Goal: Task Accomplishment & Management: Manage account settings

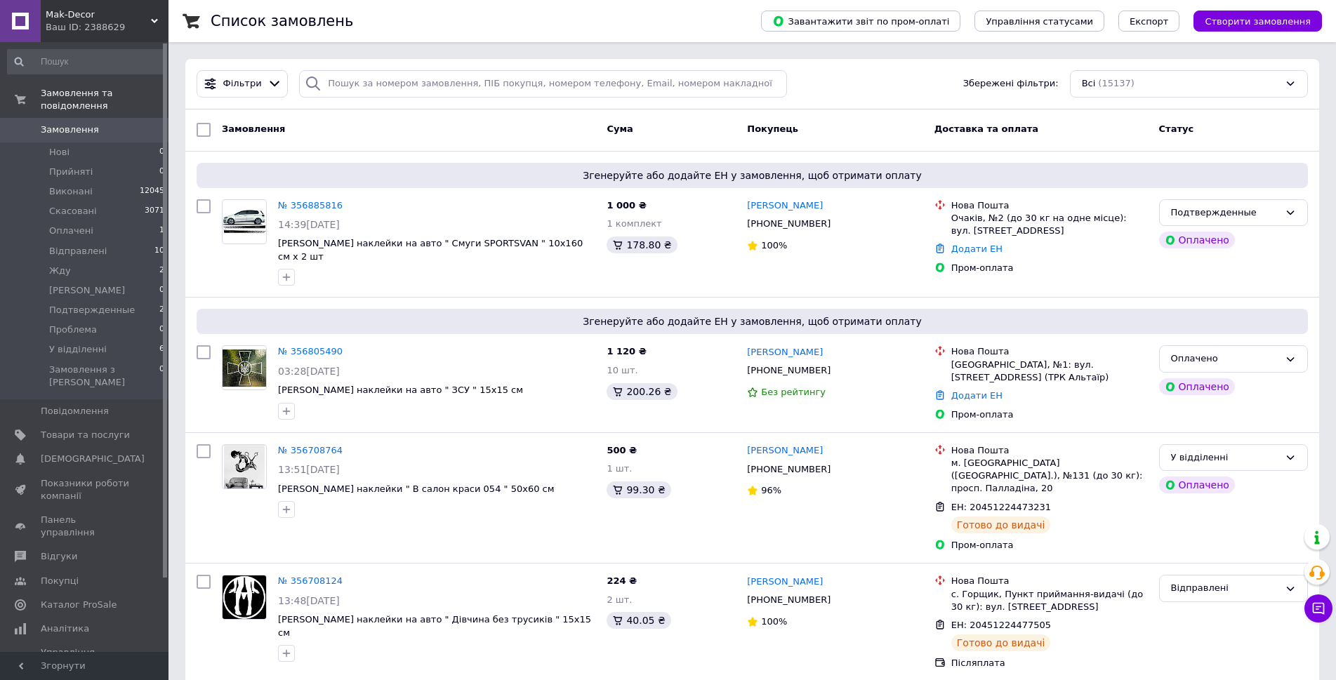
click at [311, 348] on link "№ 356805490" at bounding box center [310, 351] width 65 height 11
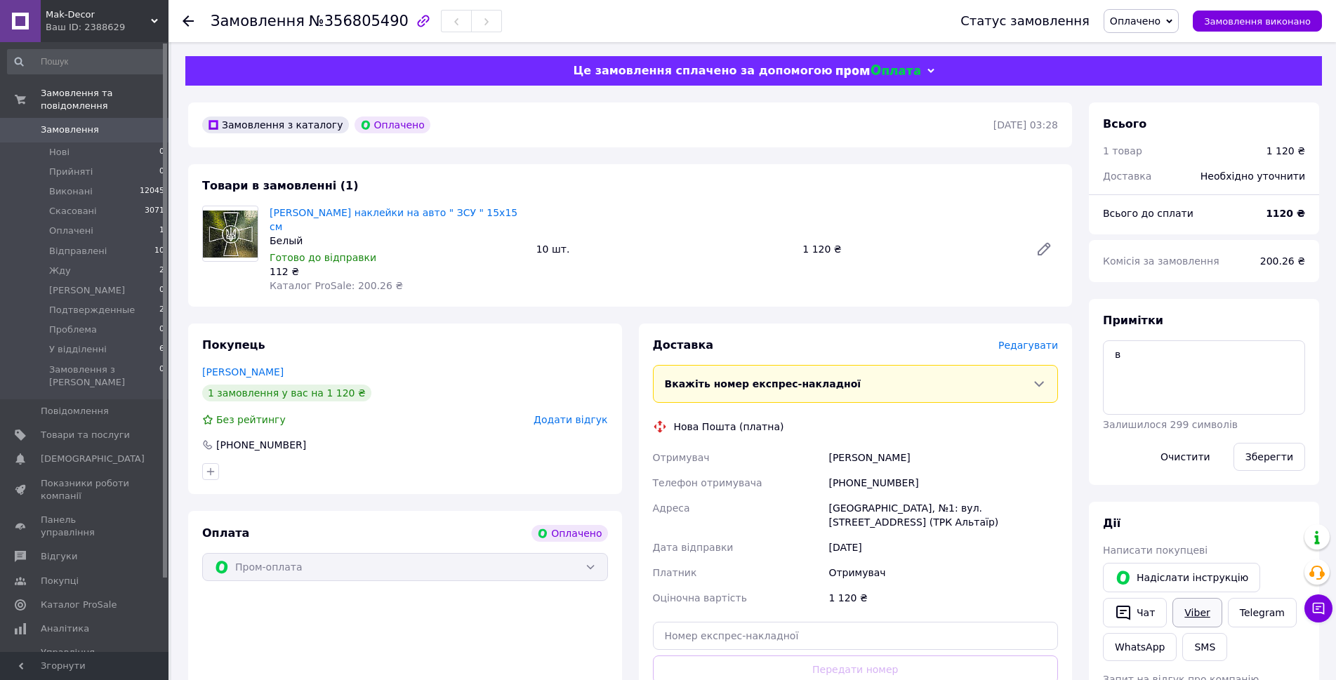
click at [1211, 628] on link "Viber" at bounding box center [1197, 612] width 49 height 29
click at [1017, 351] on span "Редагувати" at bounding box center [1029, 345] width 60 height 11
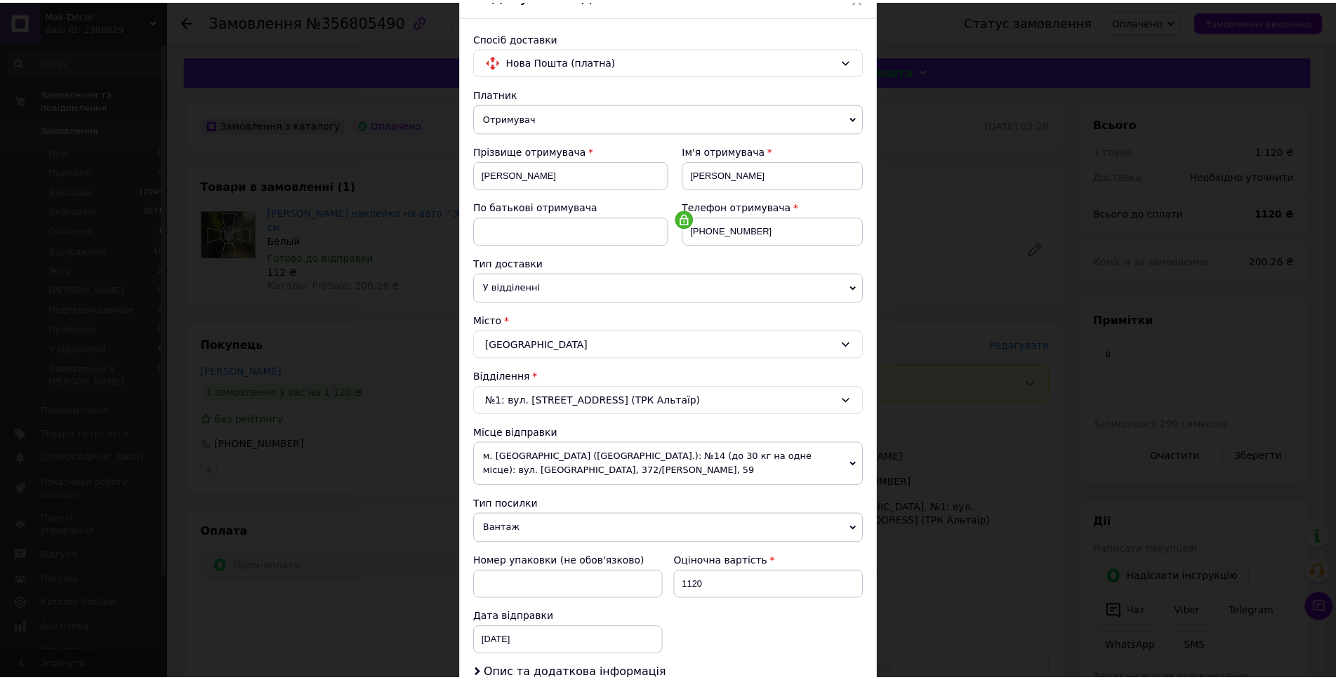
scroll to position [351, 0]
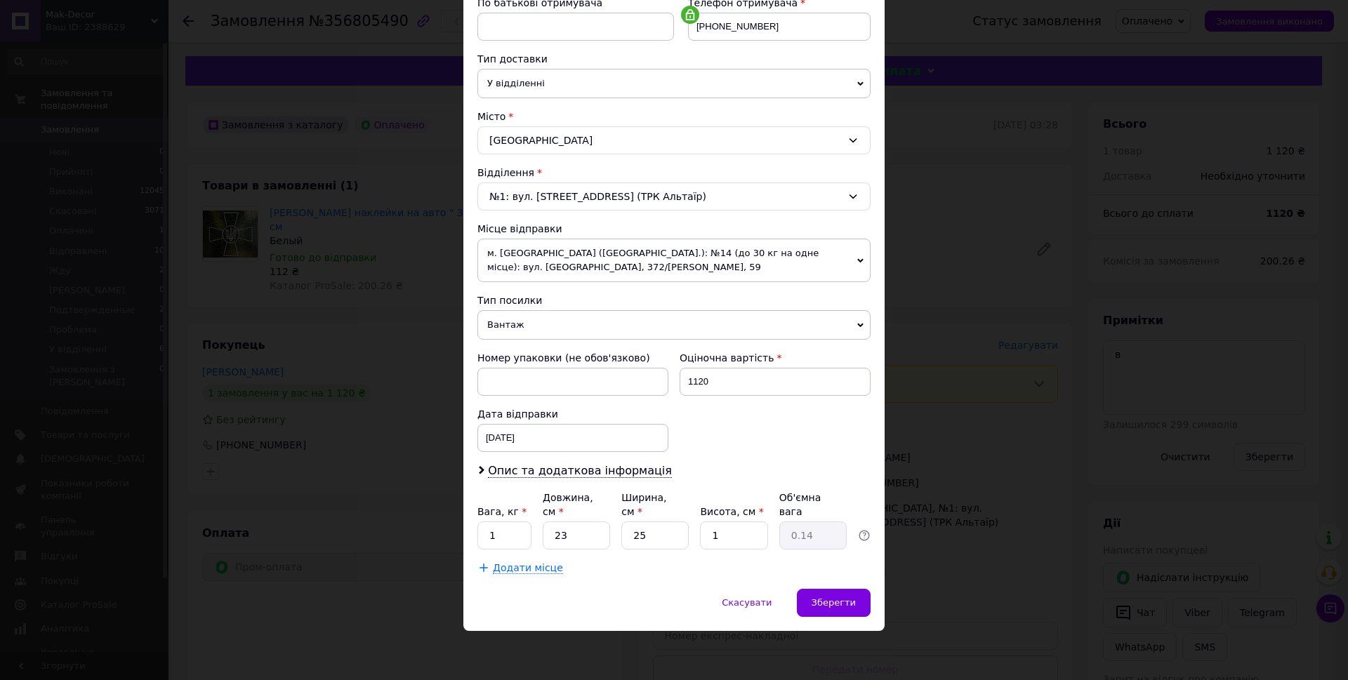
click at [529, 316] on span "Вантаж" at bounding box center [674, 324] width 393 height 29
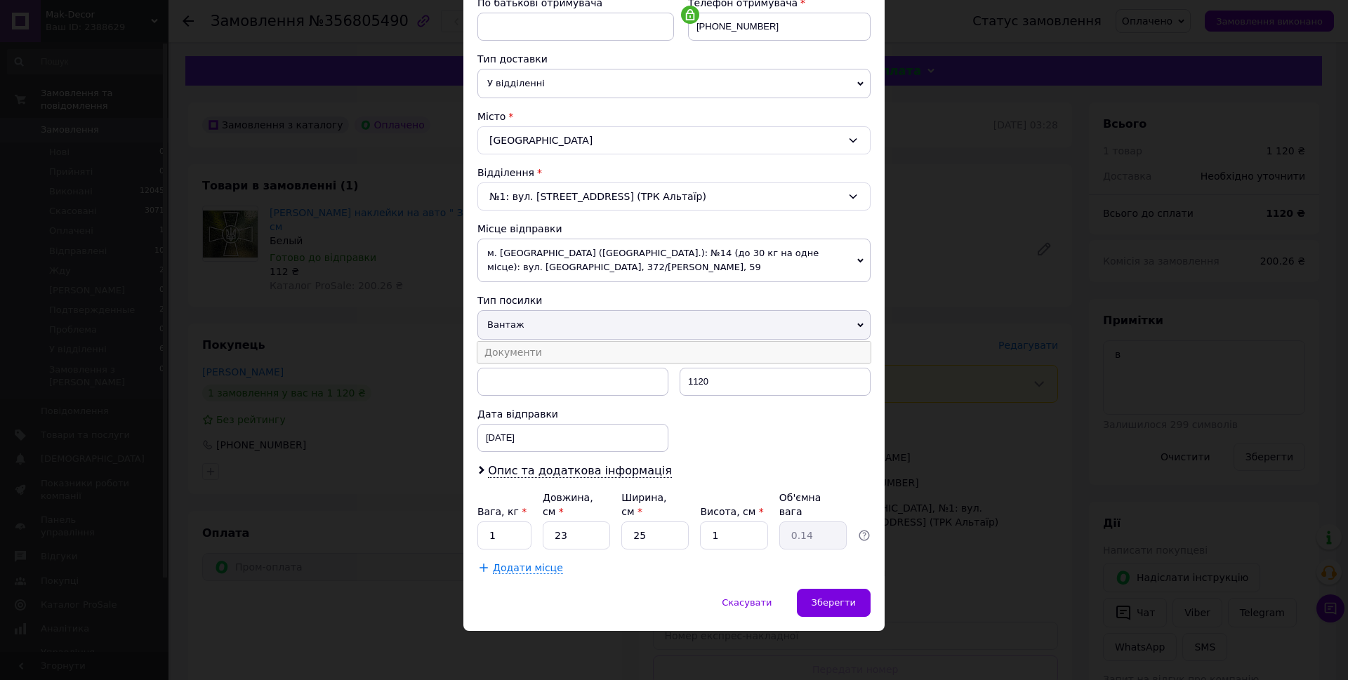
click at [541, 349] on li "Документи" at bounding box center [674, 352] width 393 height 21
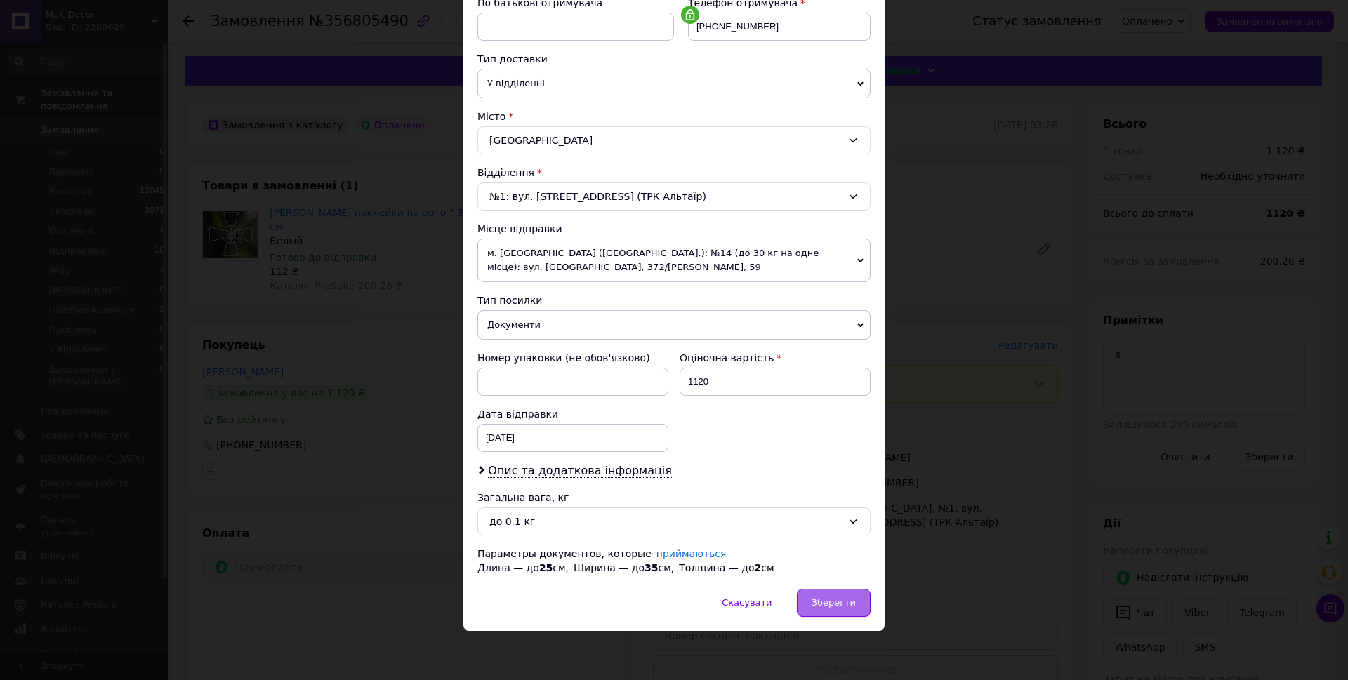
click at [820, 608] on span "Зберегти" at bounding box center [834, 603] width 44 height 11
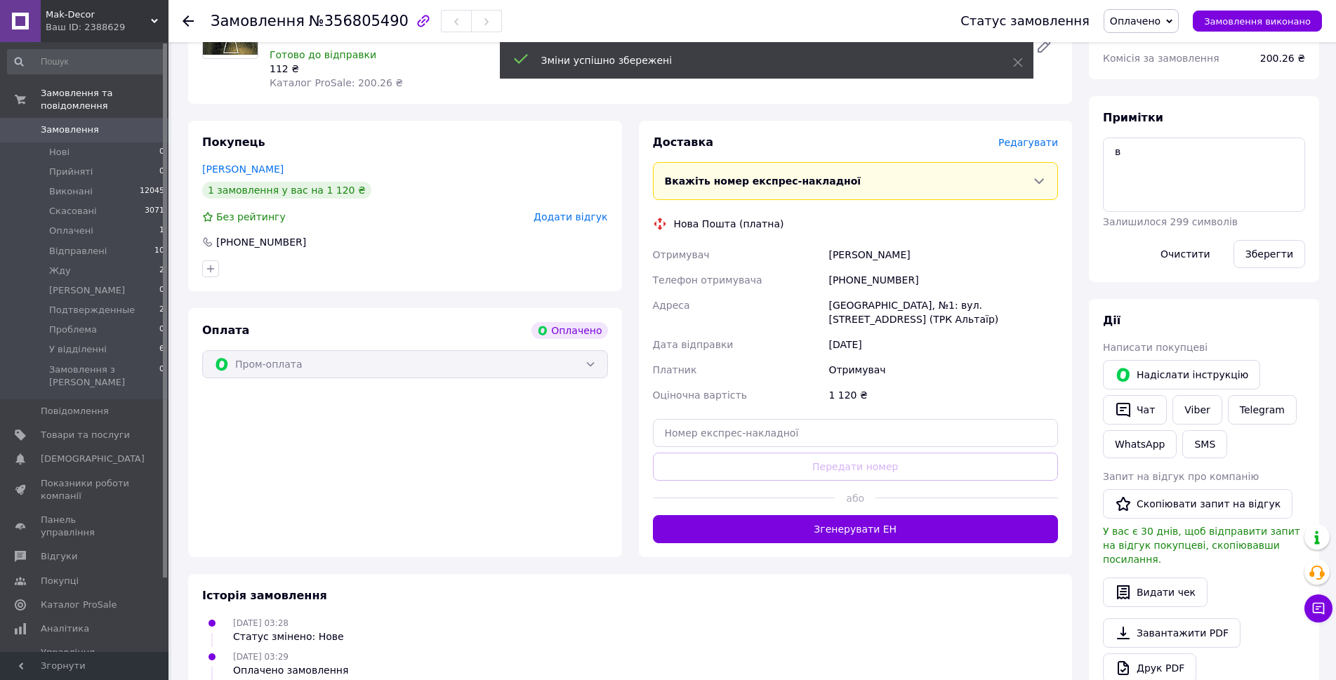
scroll to position [211, 0]
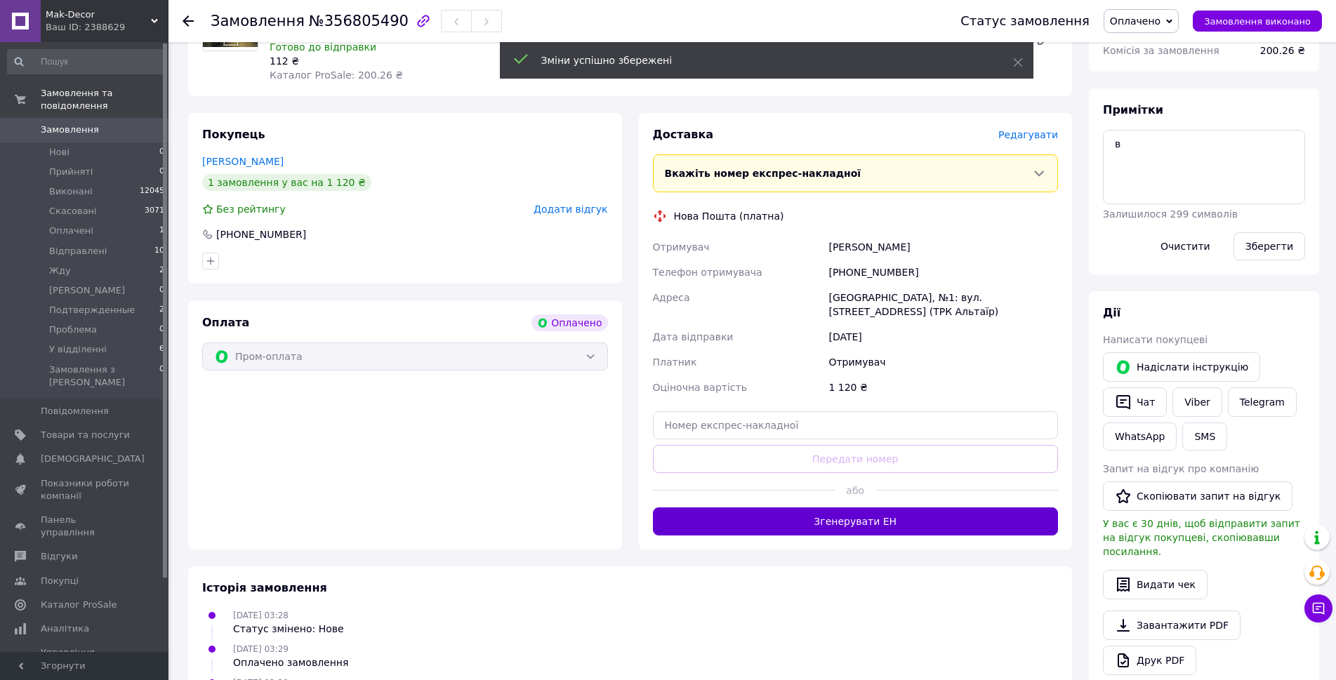
click at [794, 536] on button "Згенерувати ЕН" at bounding box center [856, 522] width 406 height 28
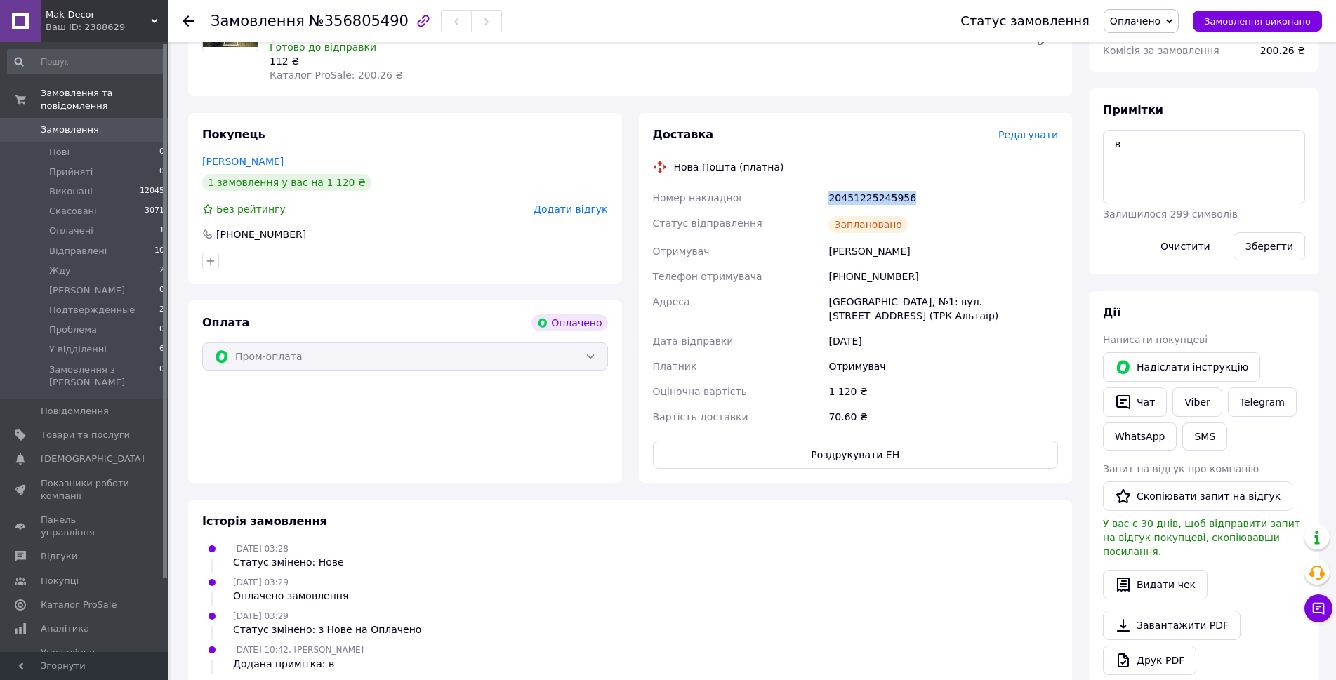
drag, startPoint x: 925, startPoint y: 221, endPoint x: 821, endPoint y: 215, distance: 104.1
click at [821, 215] on div "Номер накладної 20451225245956 Статус відправлення Заплановано Отримувач Ватама…" at bounding box center [856, 307] width 412 height 244
copy div "Номер накладної 20451225245956"
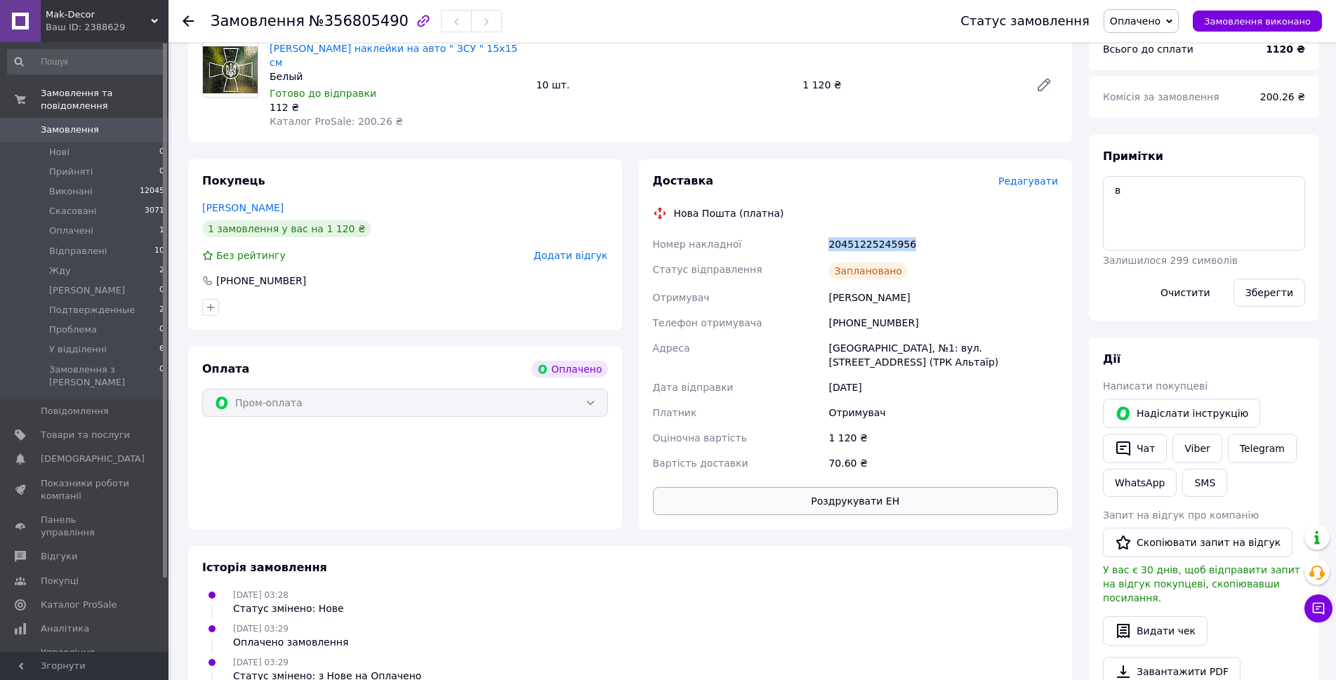
scroll to position [70, 0]
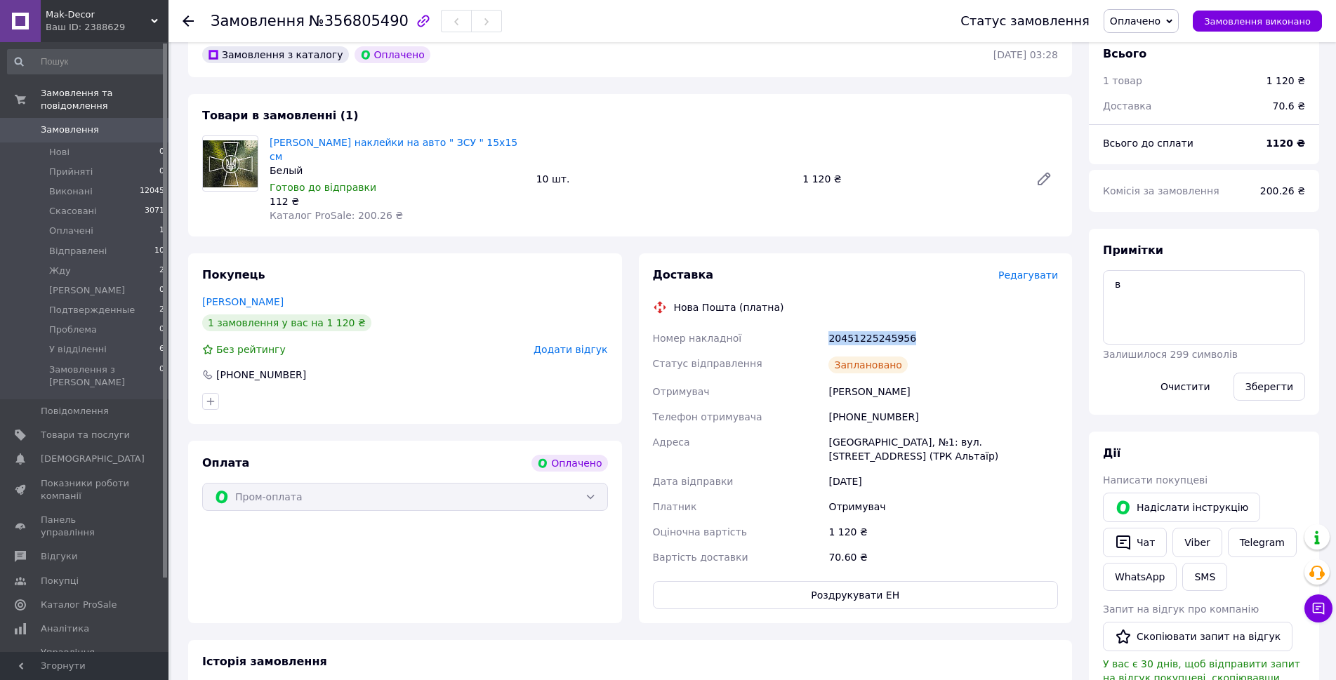
click at [1161, 26] on span "Оплачено" at bounding box center [1135, 20] width 51 height 11
drag, startPoint x: 1168, startPoint y: 134, endPoint x: 1140, endPoint y: 143, distance: 29.3
click at [1164, 129] on li "Подтвержденные" at bounding box center [1155, 117] width 100 height 21
click at [110, 304] on span "Подтвержденные" at bounding box center [92, 310] width 86 height 13
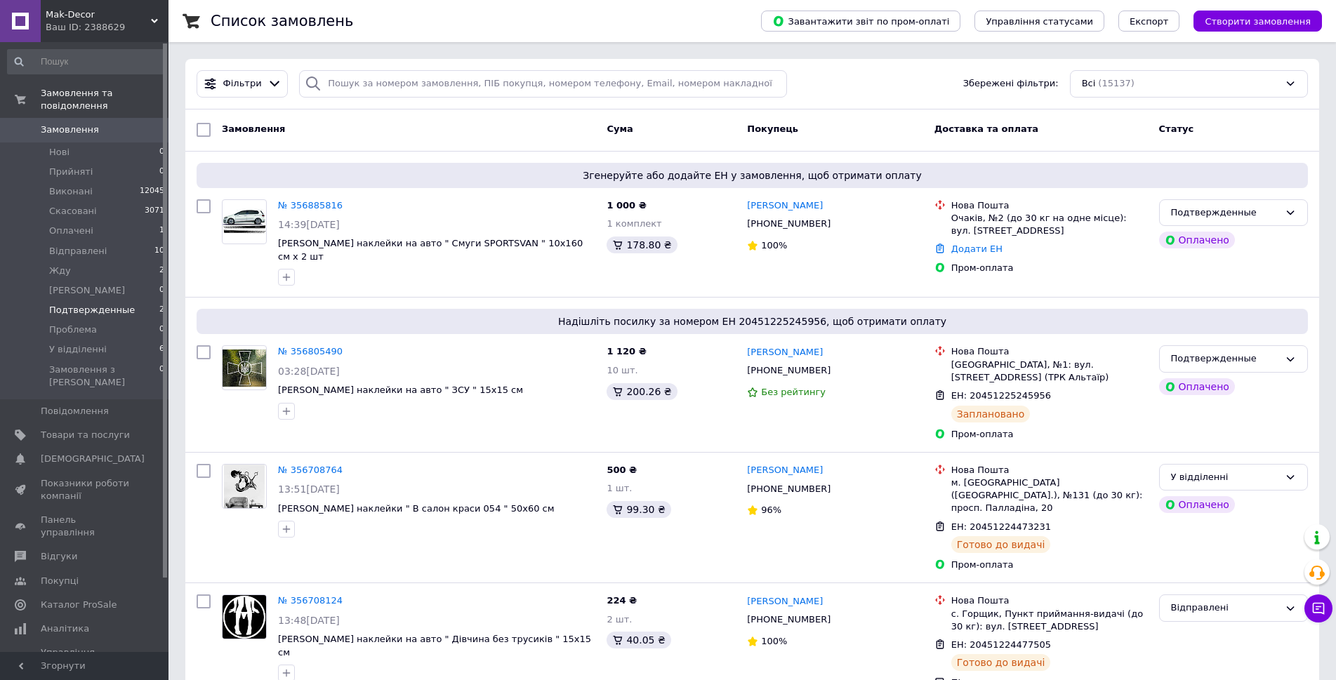
click at [98, 304] on span "Подтвержденные" at bounding box center [92, 310] width 86 height 13
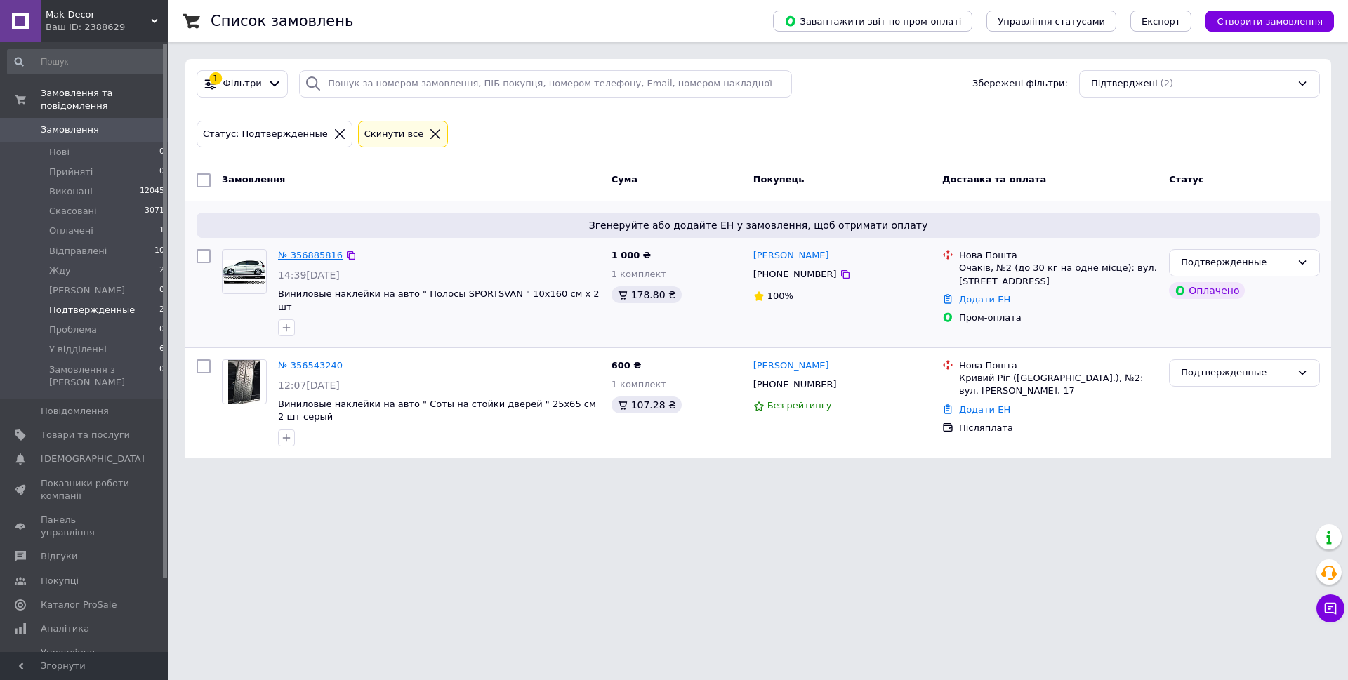
click at [315, 258] on link "№ 356885816" at bounding box center [310, 255] width 65 height 11
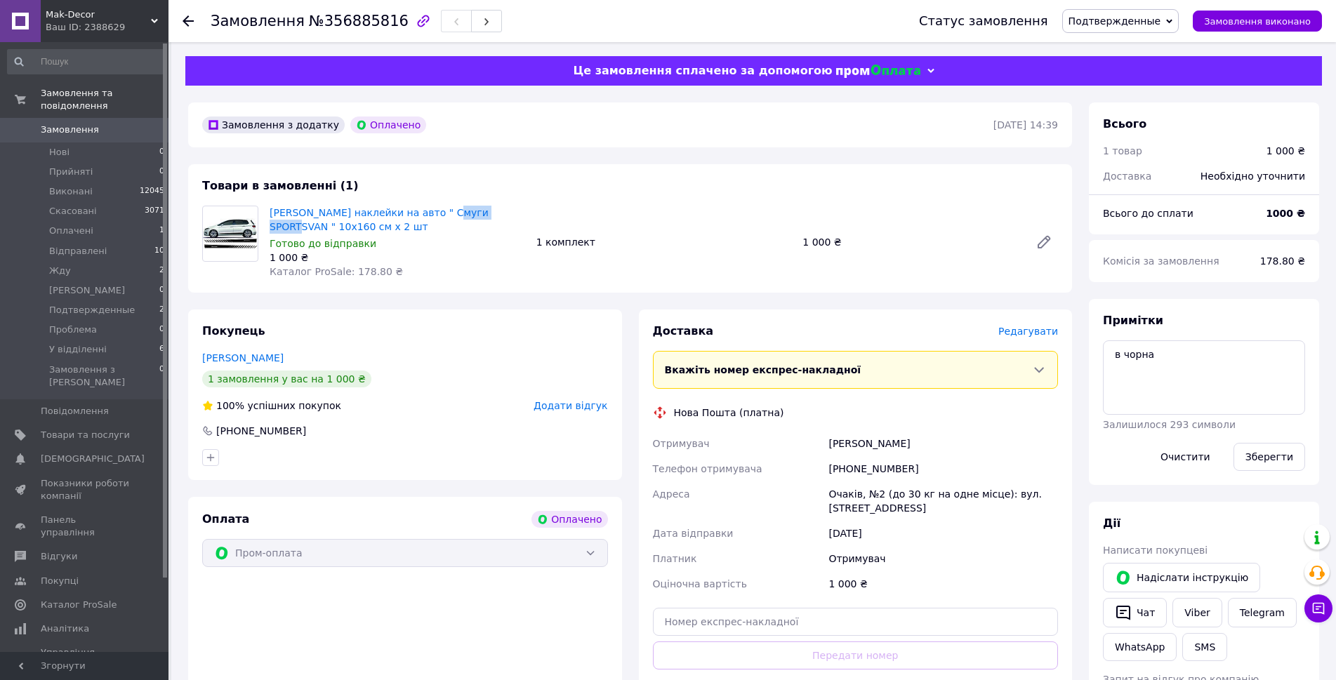
drag, startPoint x: 279, startPoint y: 240, endPoint x: 323, endPoint y: 254, distance: 45.5
click at [340, 245] on div "Вінілові наклейки на авто " Смуги SPORTSVAN " 10х160 см х 2 шт Готово до відпра…" at bounding box center [397, 242] width 267 height 79
copy link "SPORTSVAN"
click at [381, 234] on span "[PERSON_NAME] наклейки на авто " Смуги SPORTSVAN " 10х160 см х 2 шт" at bounding box center [398, 220] width 256 height 28
drag, startPoint x: 381, startPoint y: 230, endPoint x: 371, endPoint y: 232, distance: 9.4
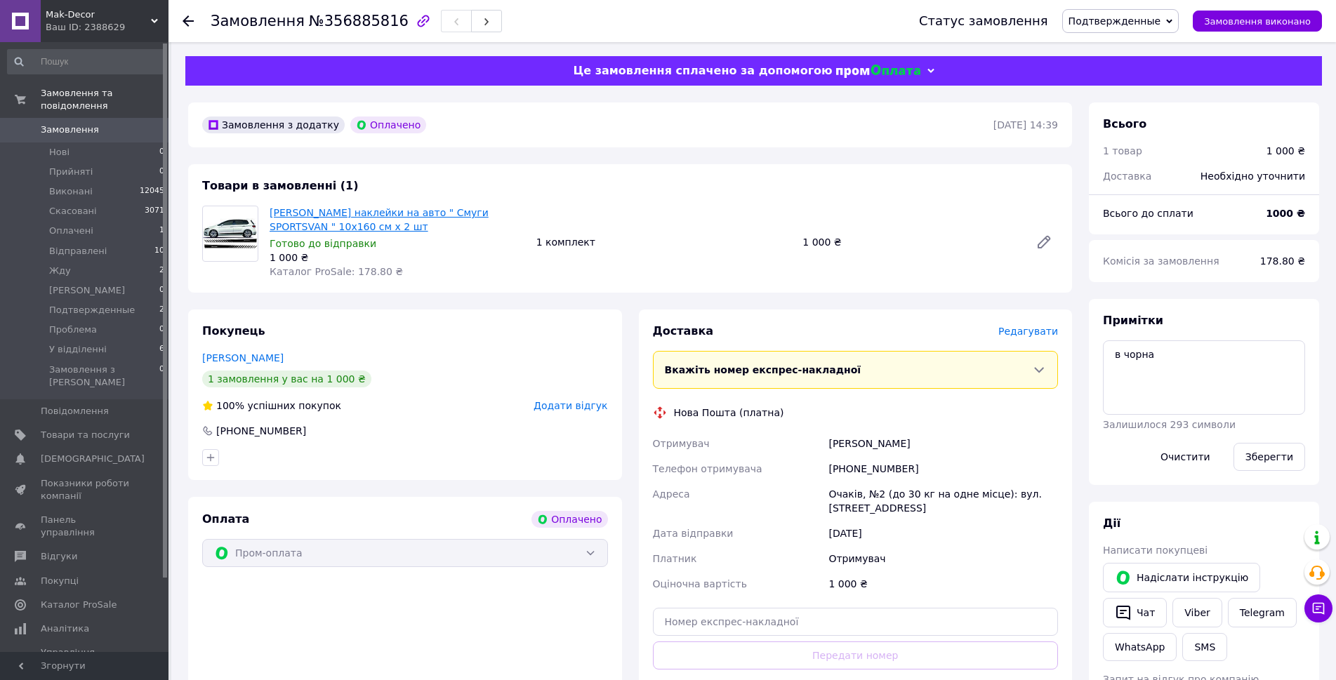
click at [379, 230] on link "[PERSON_NAME] наклейки на авто " Смуги SPORTSVAN " 10х160 см х 2 шт" at bounding box center [379, 219] width 219 height 25
click at [1187, 628] on link "Viber" at bounding box center [1197, 612] width 49 height 29
drag, startPoint x: 916, startPoint y: 487, endPoint x: 801, endPoint y: 489, distance: 114.5
click at [810, 493] on div "Отримувач Баньков Андрій Телефон отримувача +380973199653 Адреса Очаків, №2 (до…" at bounding box center [856, 514] width 412 height 166
copy div "Отримувач Баньков Андрій"
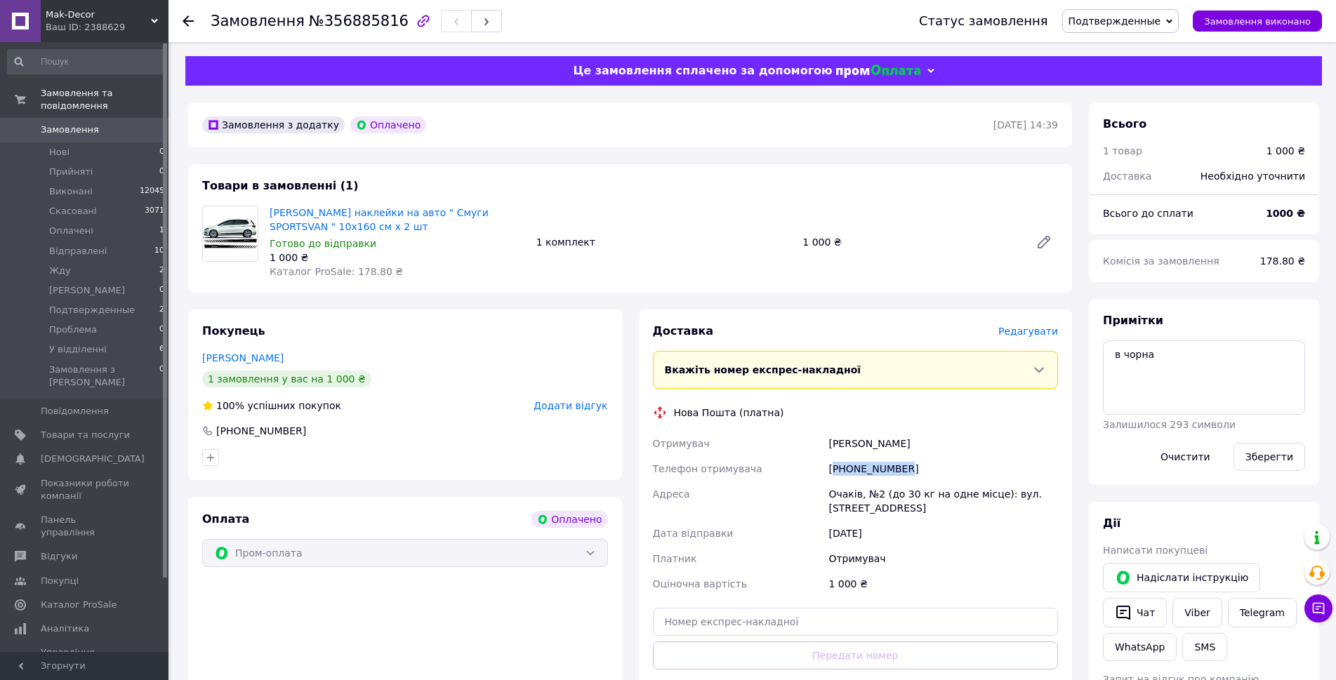
drag, startPoint x: 909, startPoint y: 516, endPoint x: 838, endPoint y: 514, distance: 71.0
click at [838, 482] on div "[PHONE_NUMBER]" at bounding box center [943, 468] width 235 height 25
copy div "380973199653"
click at [1031, 337] on span "Редагувати" at bounding box center [1029, 331] width 60 height 11
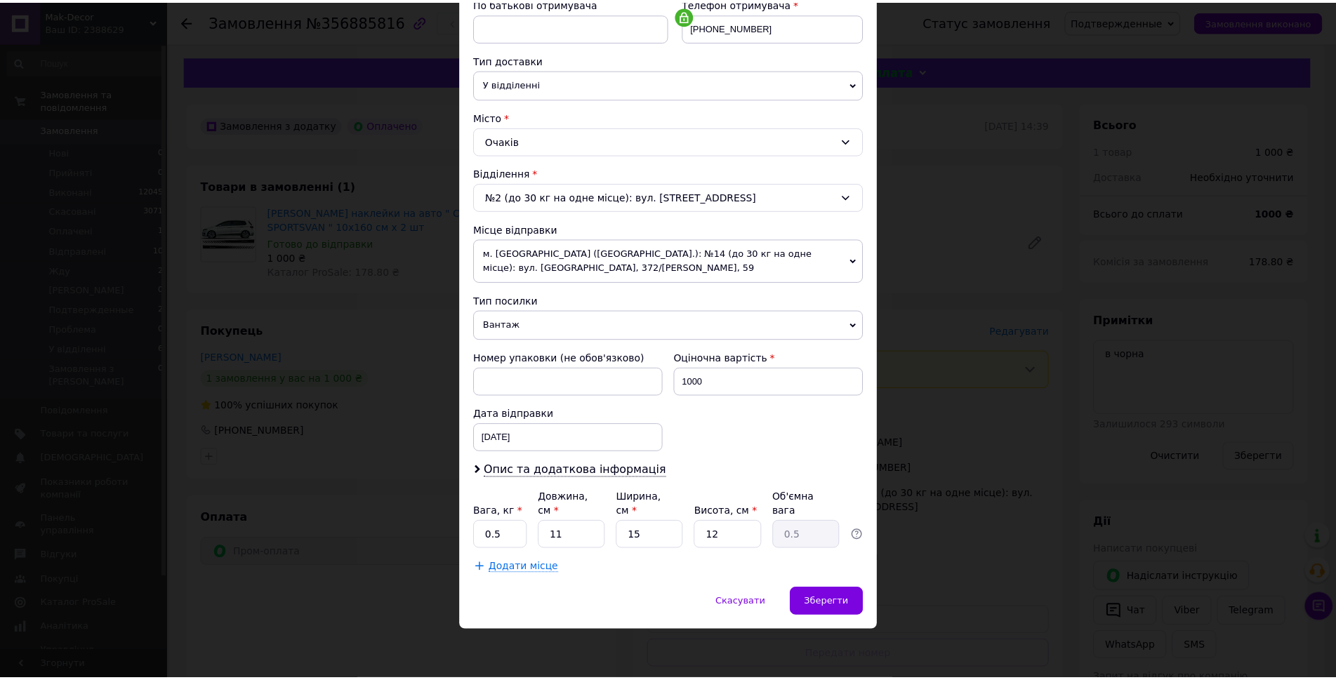
scroll to position [351, 0]
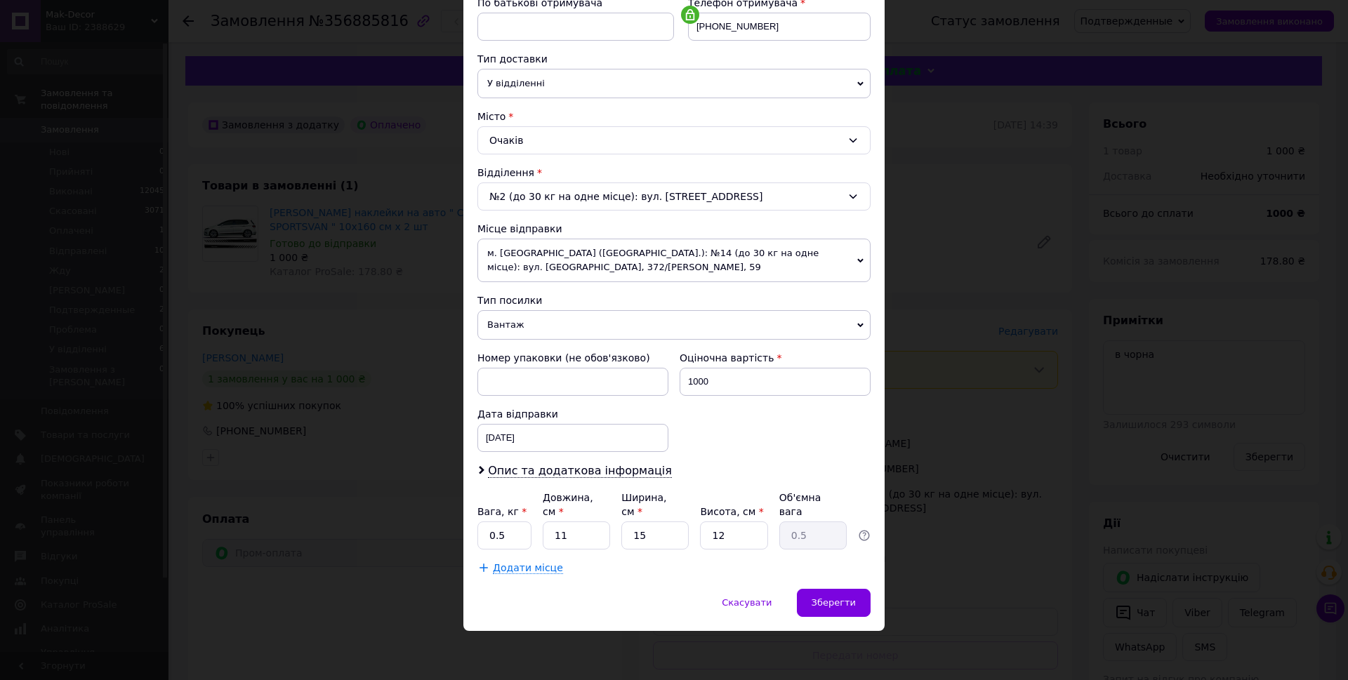
click at [545, 325] on span "Вантаж" at bounding box center [674, 324] width 393 height 29
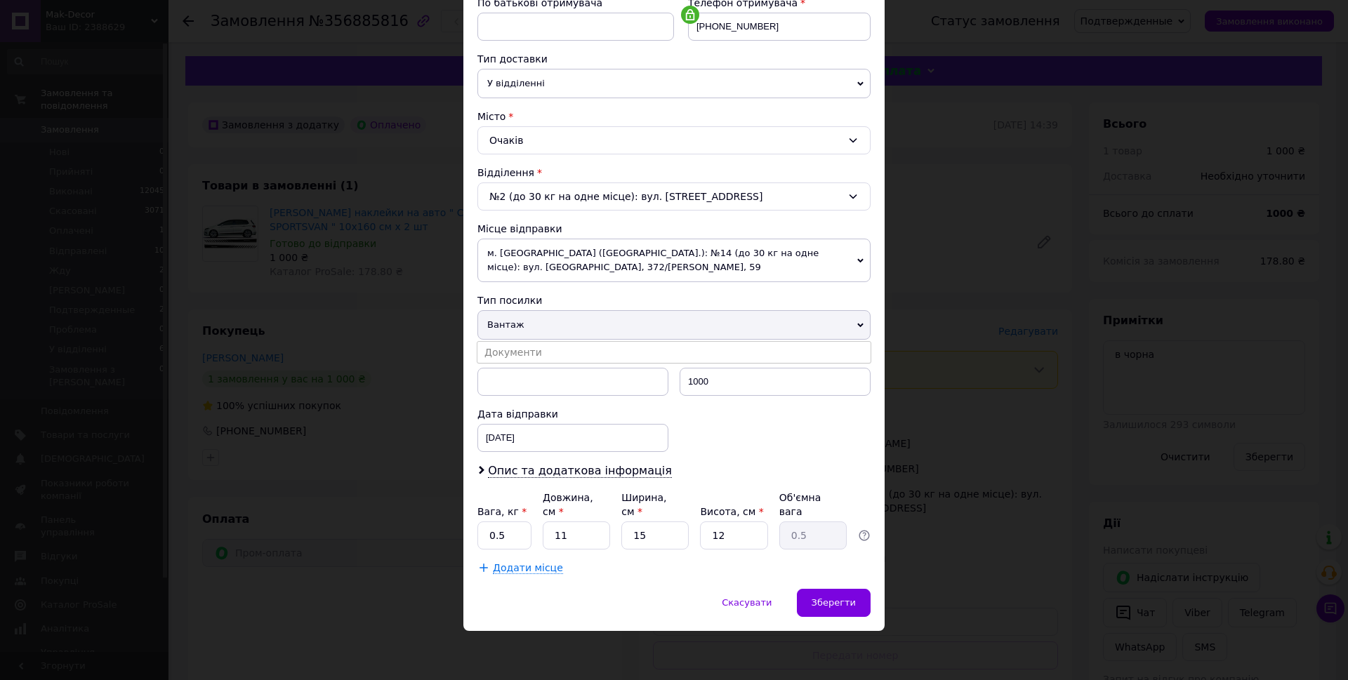
click at [544, 348] on li "Документи" at bounding box center [674, 352] width 393 height 21
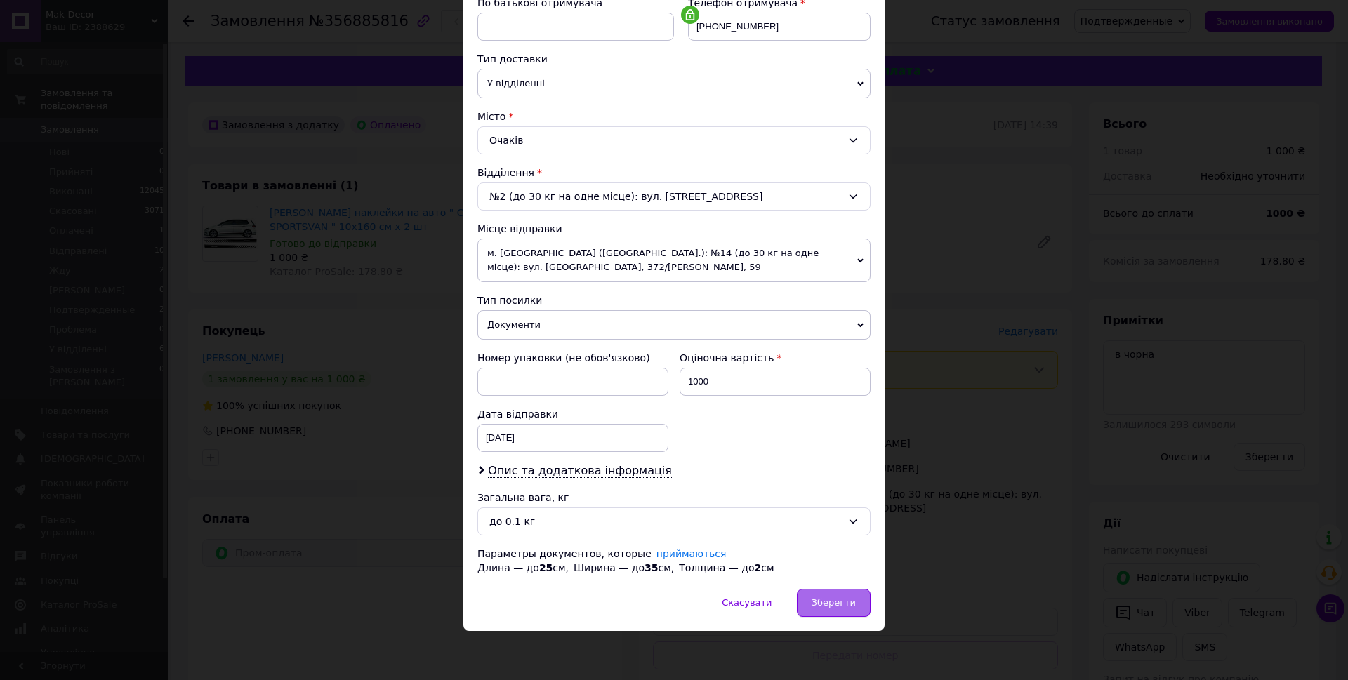
click at [827, 608] on span "Зберегти" at bounding box center [834, 603] width 44 height 11
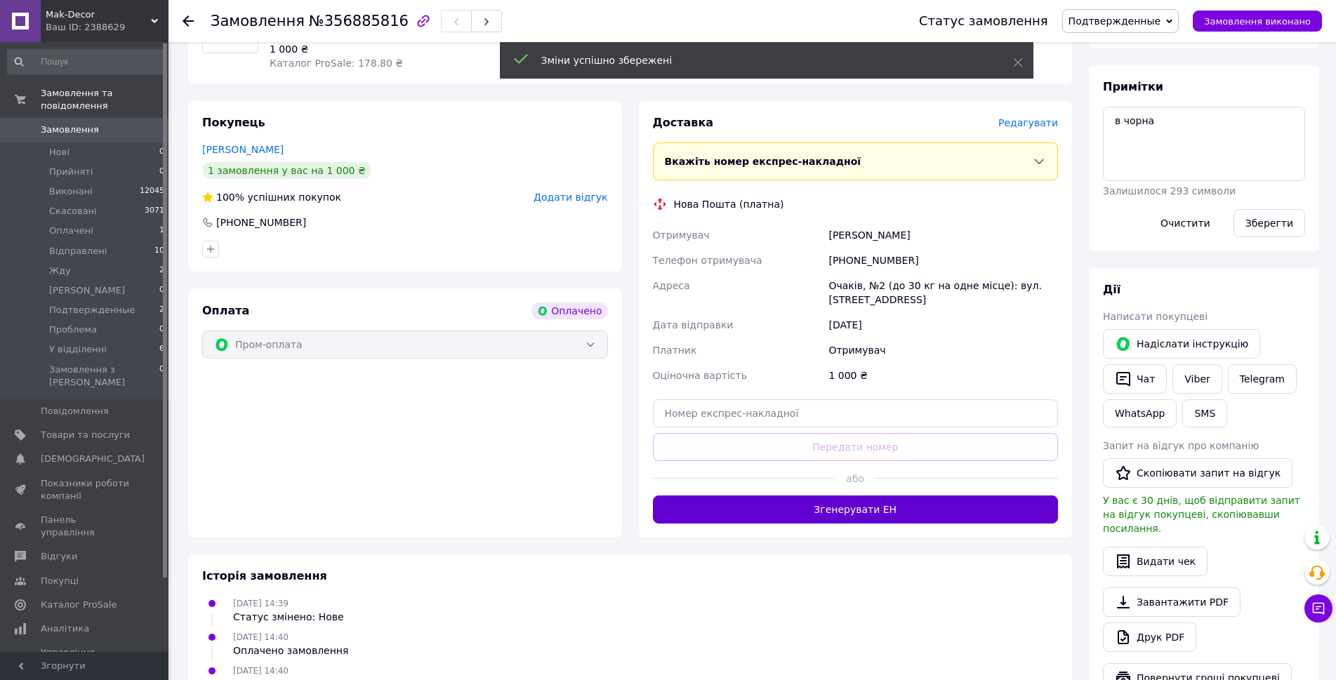
scroll to position [211, 0]
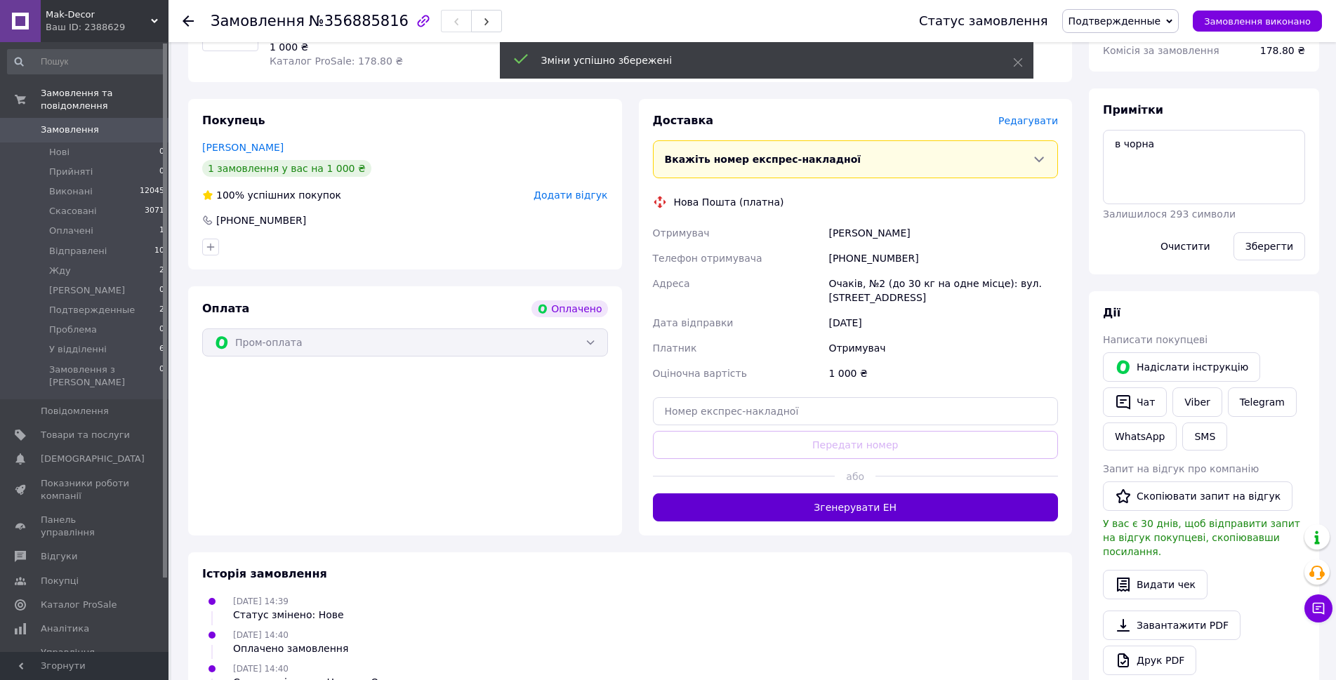
click at [801, 522] on button "Згенерувати ЕН" at bounding box center [856, 508] width 406 height 28
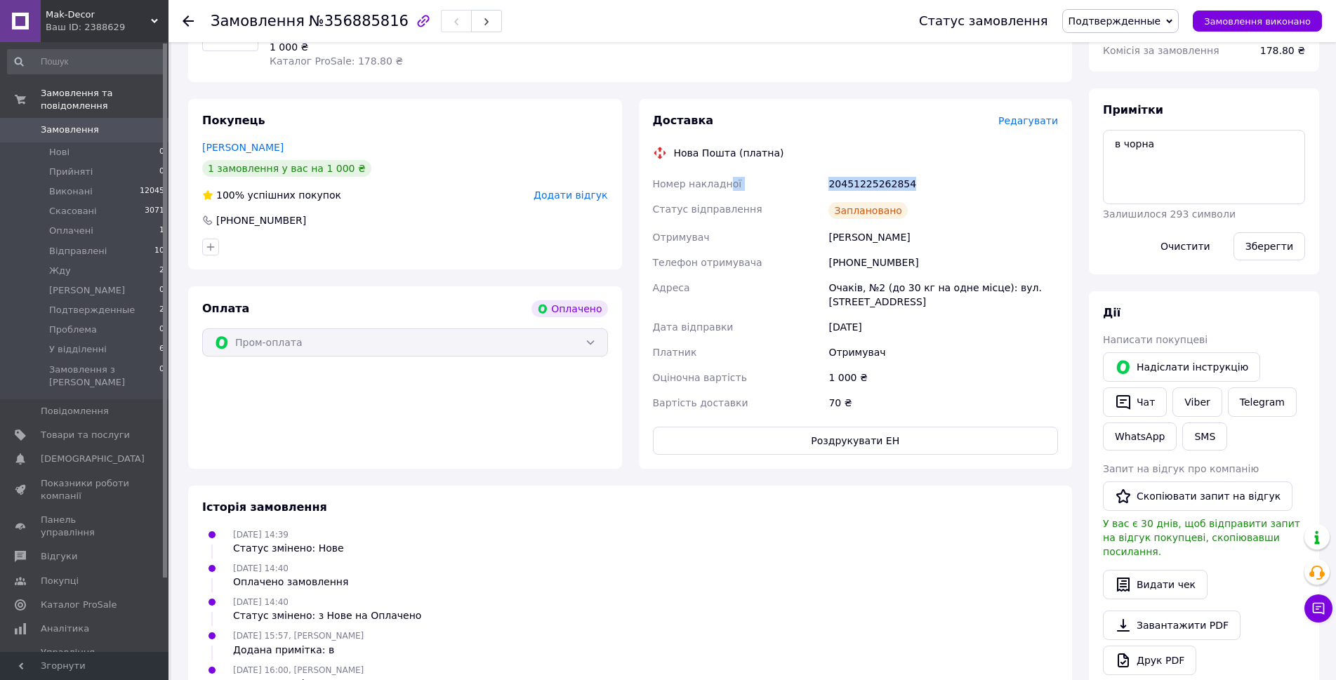
drag, startPoint x: 937, startPoint y: 228, endPoint x: 735, endPoint y: 217, distance: 202.6
click at [738, 219] on div "Номер накладної 20451225262854 Статус відправлення Заплановано Отримувач Банько…" at bounding box center [856, 293] width 412 height 244
click at [899, 160] on div "Нова Пошта (платна)" at bounding box center [856, 153] width 413 height 14
drag, startPoint x: 931, startPoint y: 216, endPoint x: 804, endPoint y: 221, distance: 127.2
click at [822, 218] on div "Номер накладної 20451225262854 Статус відправлення Заплановано Отримувач Банько…" at bounding box center [856, 293] width 412 height 244
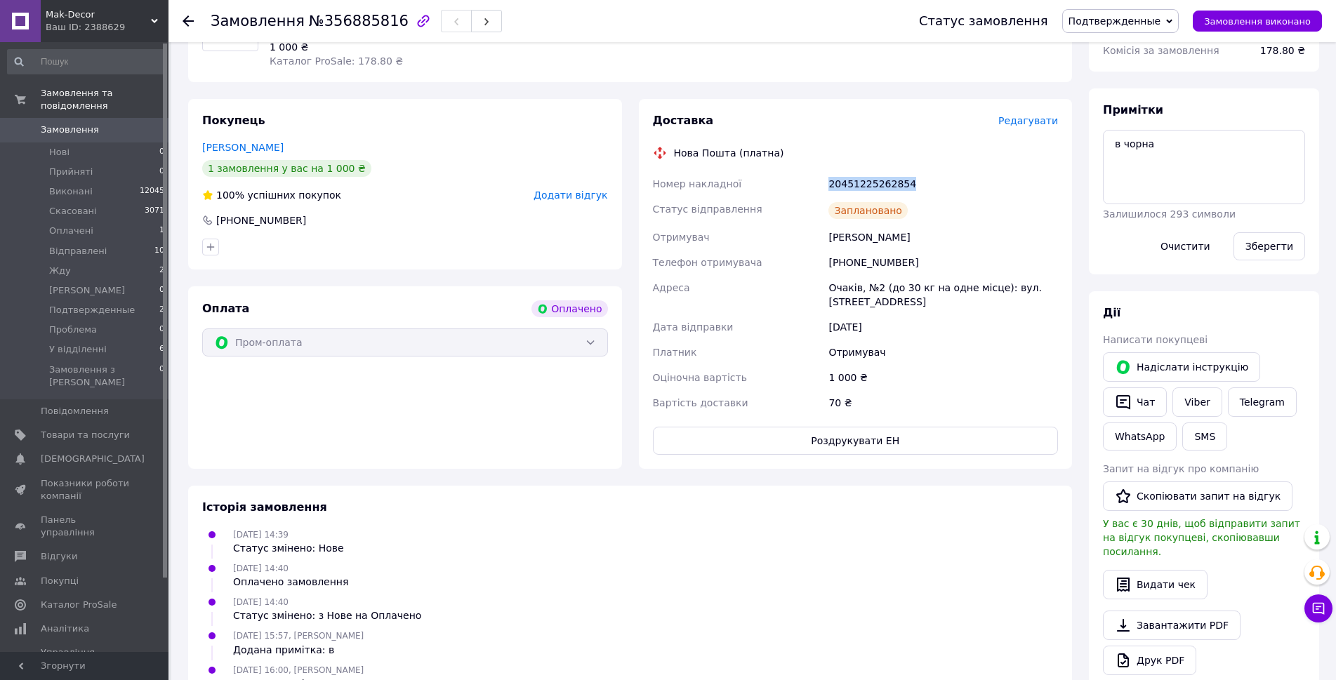
copy div "Номер накладної 20451225262854"
click at [1190, 417] on link "Viber" at bounding box center [1197, 402] width 49 height 29
click at [1088, 25] on span "Подтвержденные" at bounding box center [1115, 20] width 93 height 11
click at [1104, 144] on li "Відправлені" at bounding box center [1121, 133] width 116 height 21
click at [108, 304] on span "Подтвержденные" at bounding box center [92, 310] width 86 height 13
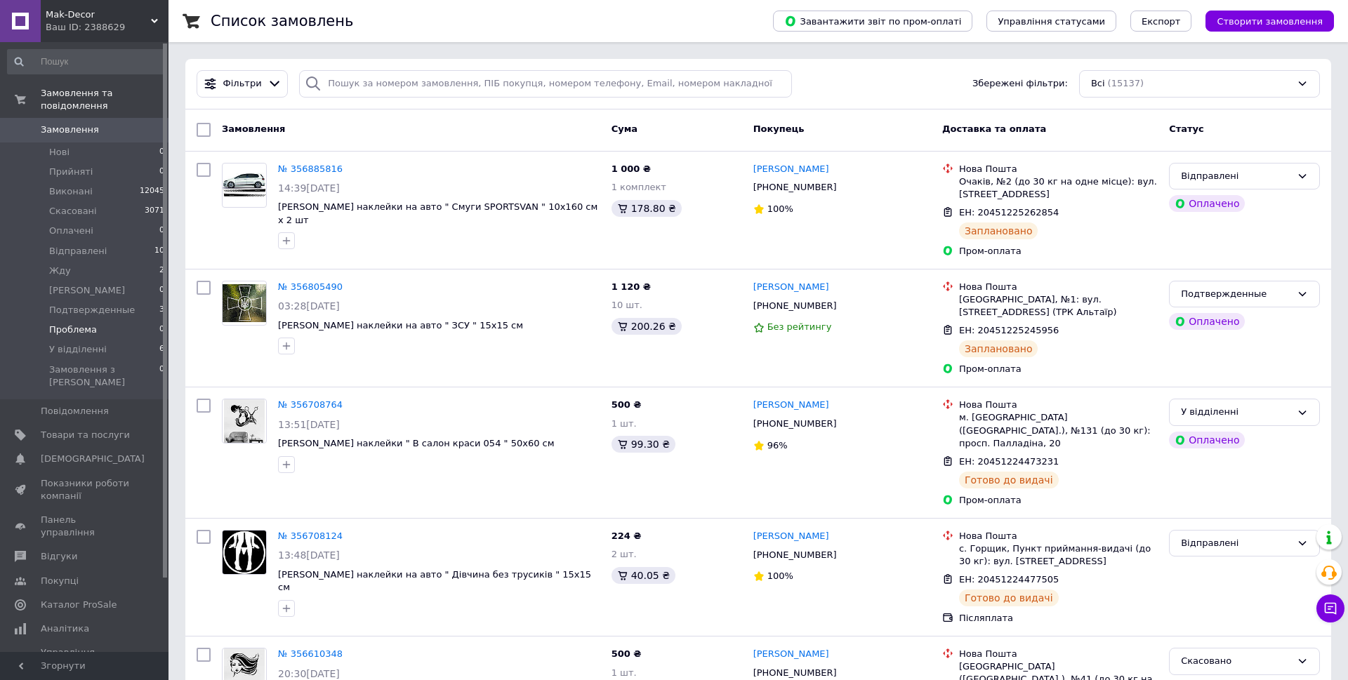
click at [111, 304] on span "Подтвержденные" at bounding box center [92, 310] width 86 height 13
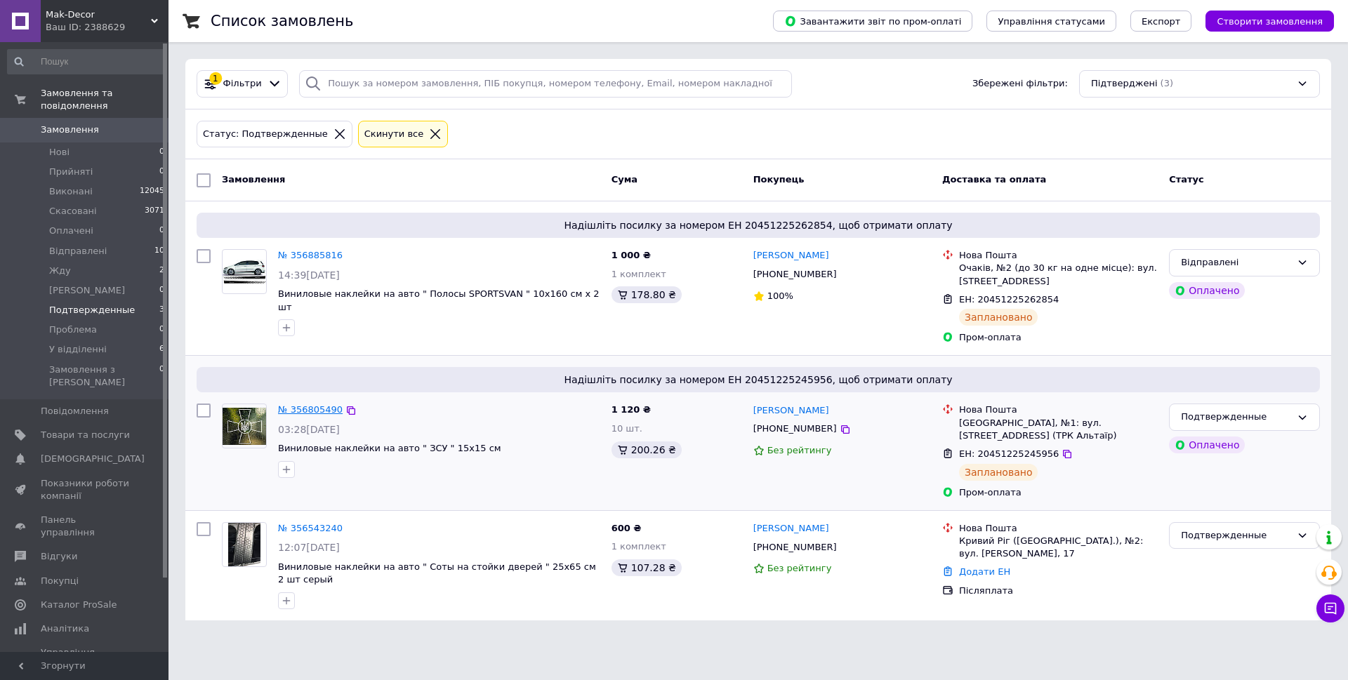
click at [301, 415] on link "№ 356805490" at bounding box center [310, 409] width 65 height 11
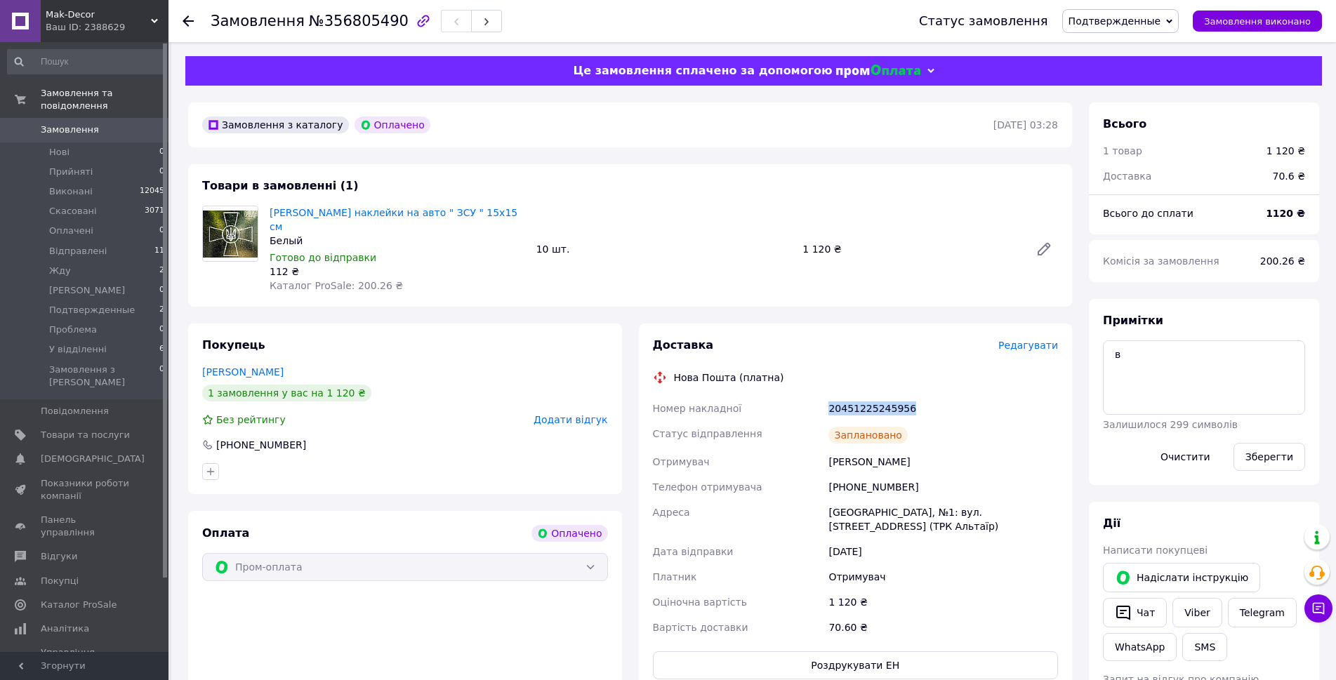
drag, startPoint x: 944, startPoint y: 435, endPoint x: 787, endPoint y: 419, distance: 158.1
click at [823, 438] on div "Номер накладної 20451225245956 Статус відправлення Заплановано Отримувач Ватама…" at bounding box center [856, 518] width 412 height 244
copy div "Номер накладної 20451225245956"
drag, startPoint x: 933, startPoint y: 518, endPoint x: 839, endPoint y: 527, distance: 93.8
click at [841, 500] on div "[PHONE_NUMBER]" at bounding box center [943, 487] width 235 height 25
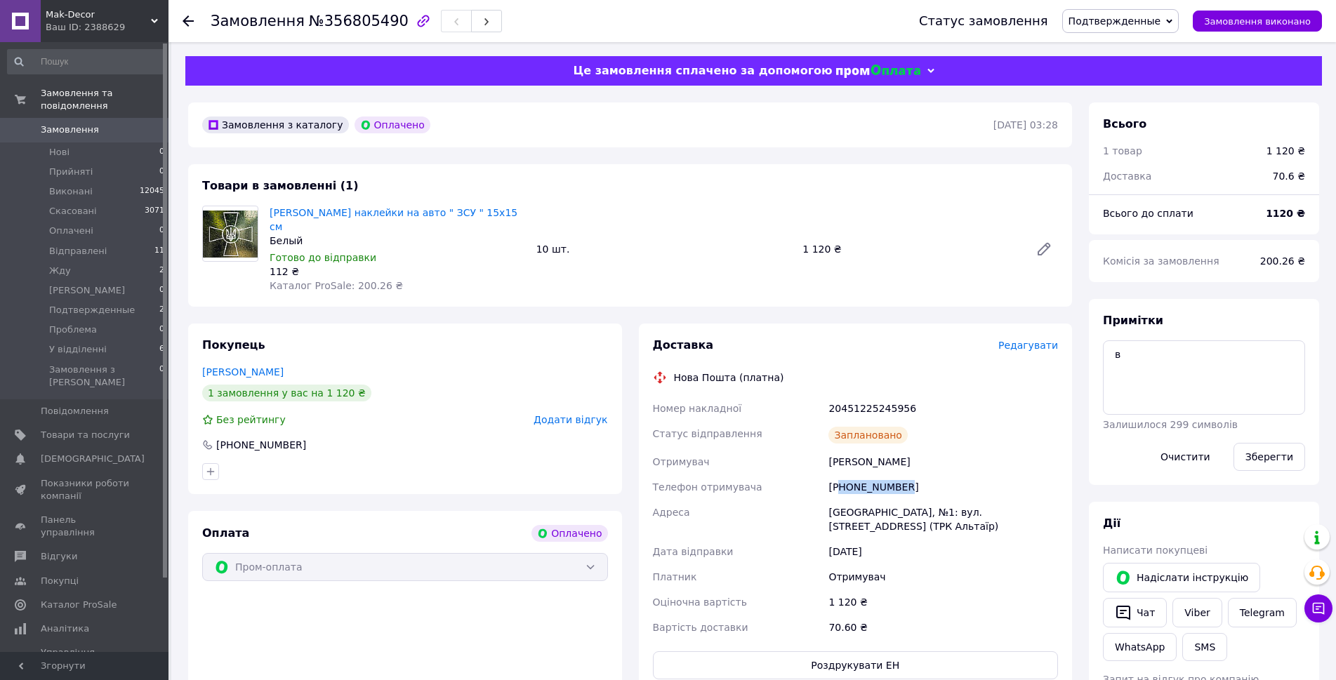
copy div "80971382911"
drag, startPoint x: 927, startPoint y: 431, endPoint x: 907, endPoint y: 431, distance: 20.4
click at [907, 421] on div "20451225245956" at bounding box center [943, 408] width 235 height 25
click at [958, 475] on div "Ватаманюк Вова" at bounding box center [943, 461] width 235 height 25
drag, startPoint x: 941, startPoint y: 492, endPoint x: 810, endPoint y: 489, distance: 130.6
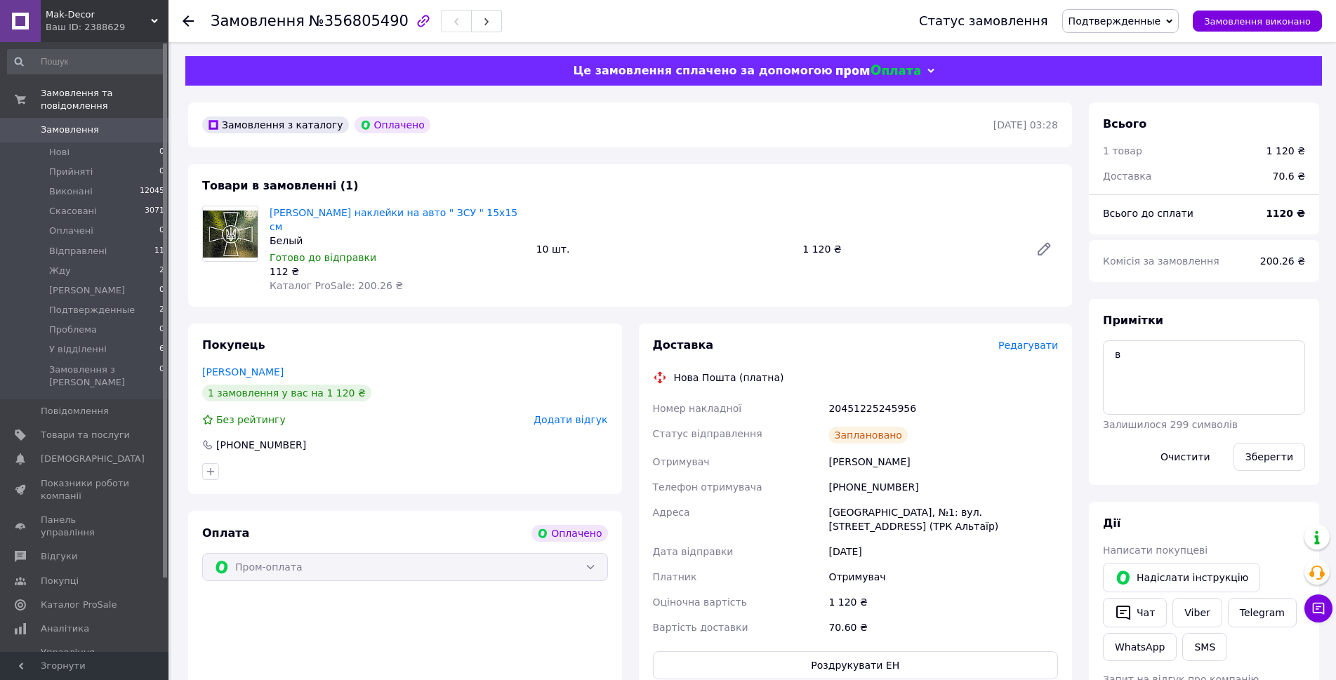
click at [811, 490] on div "Номер накладної 20451225245956 Статус відправлення Заплановано Отримувач Ватама…" at bounding box center [856, 518] width 412 height 244
copy div "Отримувач Ватаманюк Вова"
click at [1113, 22] on span "Подтвержденные" at bounding box center [1115, 20] width 93 height 11
click at [1118, 144] on li "Відправлені" at bounding box center [1121, 133] width 116 height 21
click at [119, 304] on span "Подтвержденные" at bounding box center [92, 310] width 86 height 13
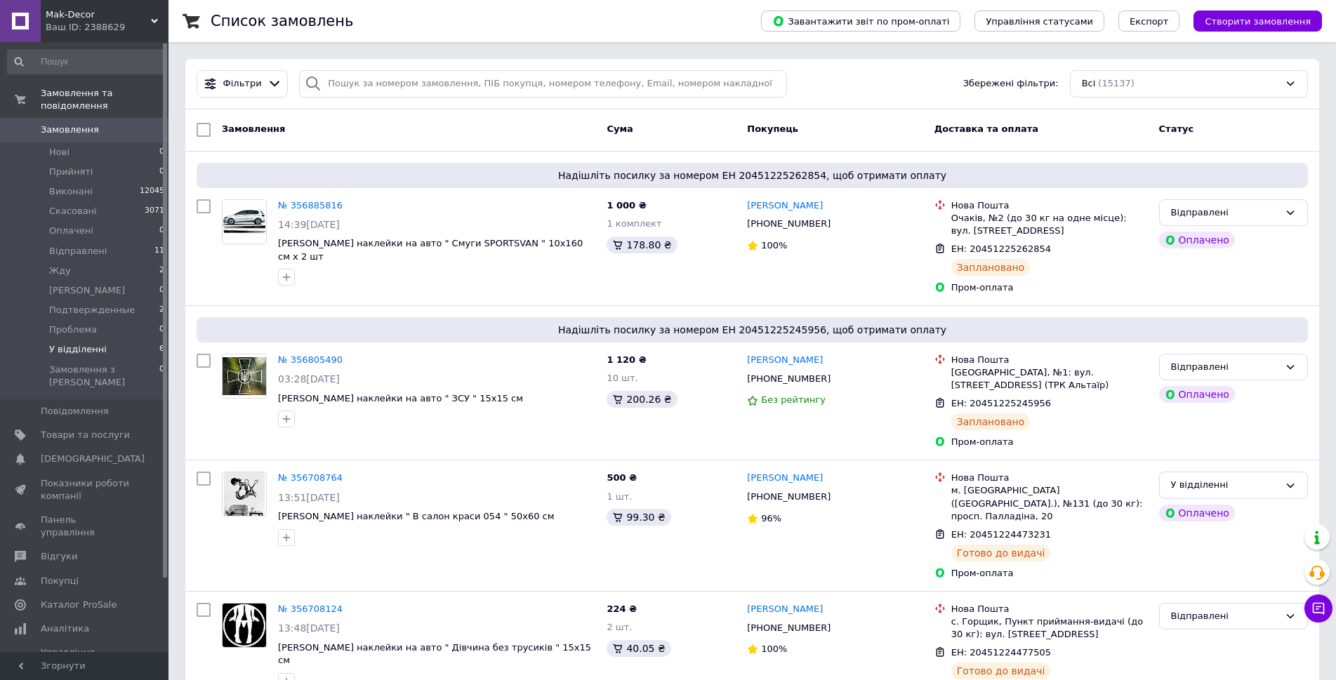
click at [108, 340] on li "У відділенні 6" at bounding box center [86, 350] width 173 height 20
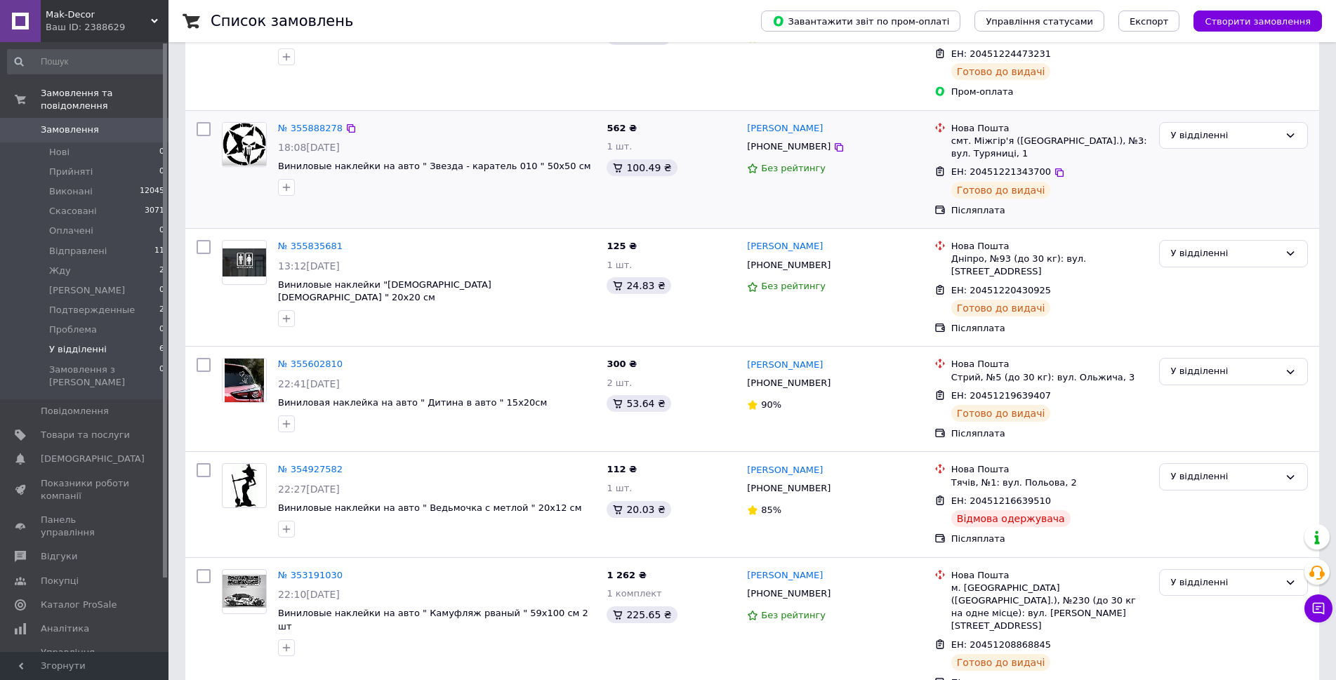
scroll to position [223, 0]
click at [62, 242] on li "Відправлені 11" at bounding box center [86, 252] width 173 height 20
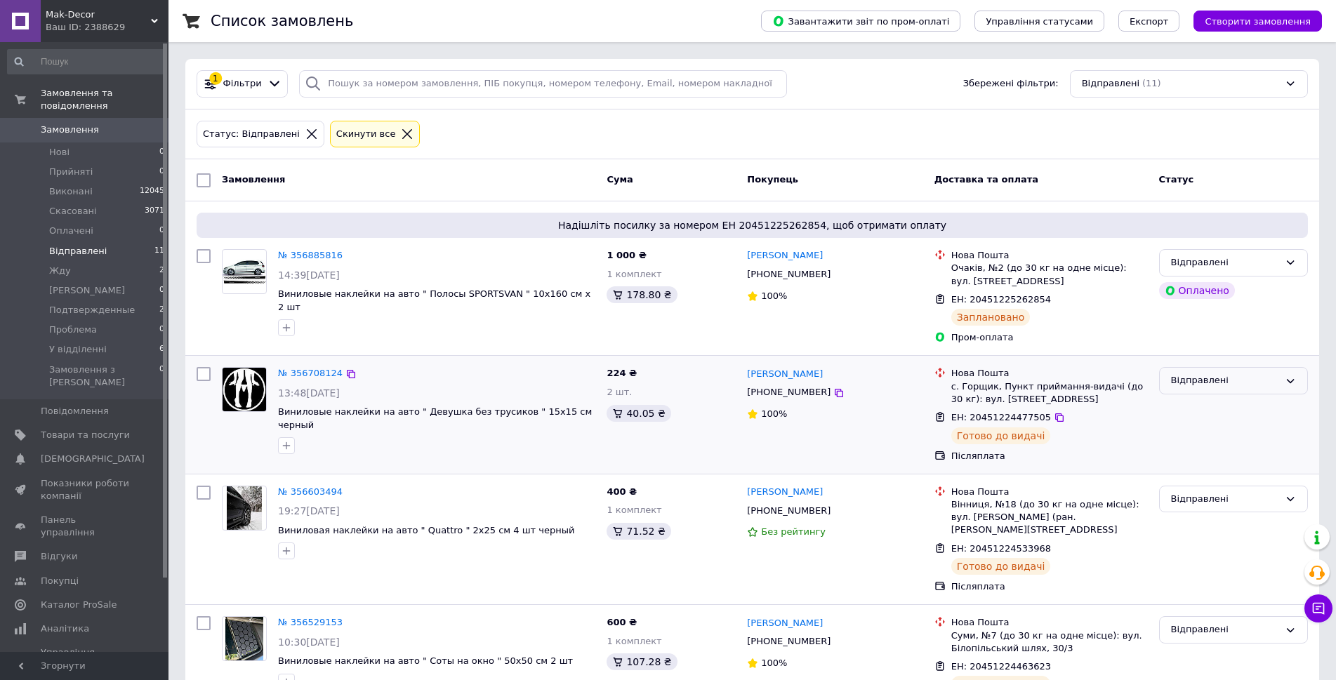
click at [1297, 388] on div "Відправлені" at bounding box center [1233, 380] width 149 height 27
click at [1206, 502] on li "У відділенні" at bounding box center [1233, 502] width 147 height 26
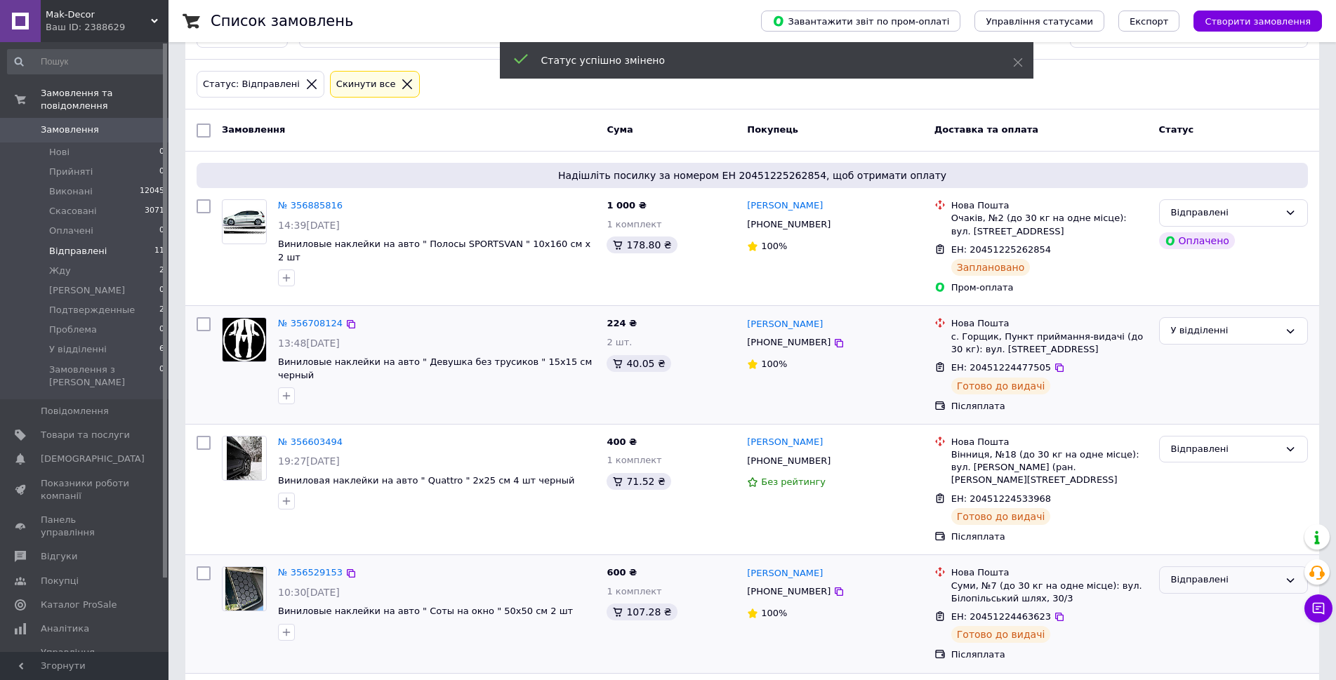
scroll to position [140, 0]
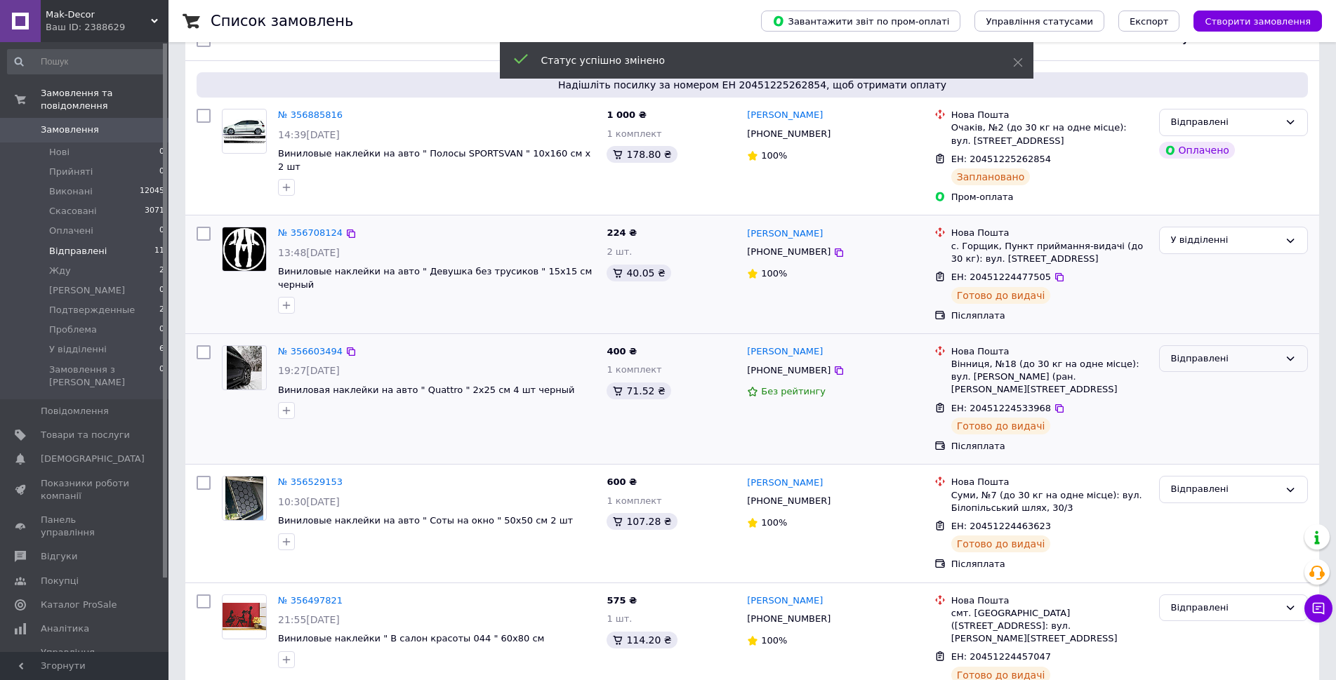
click at [1192, 364] on div "Відправлені" at bounding box center [1225, 359] width 108 height 15
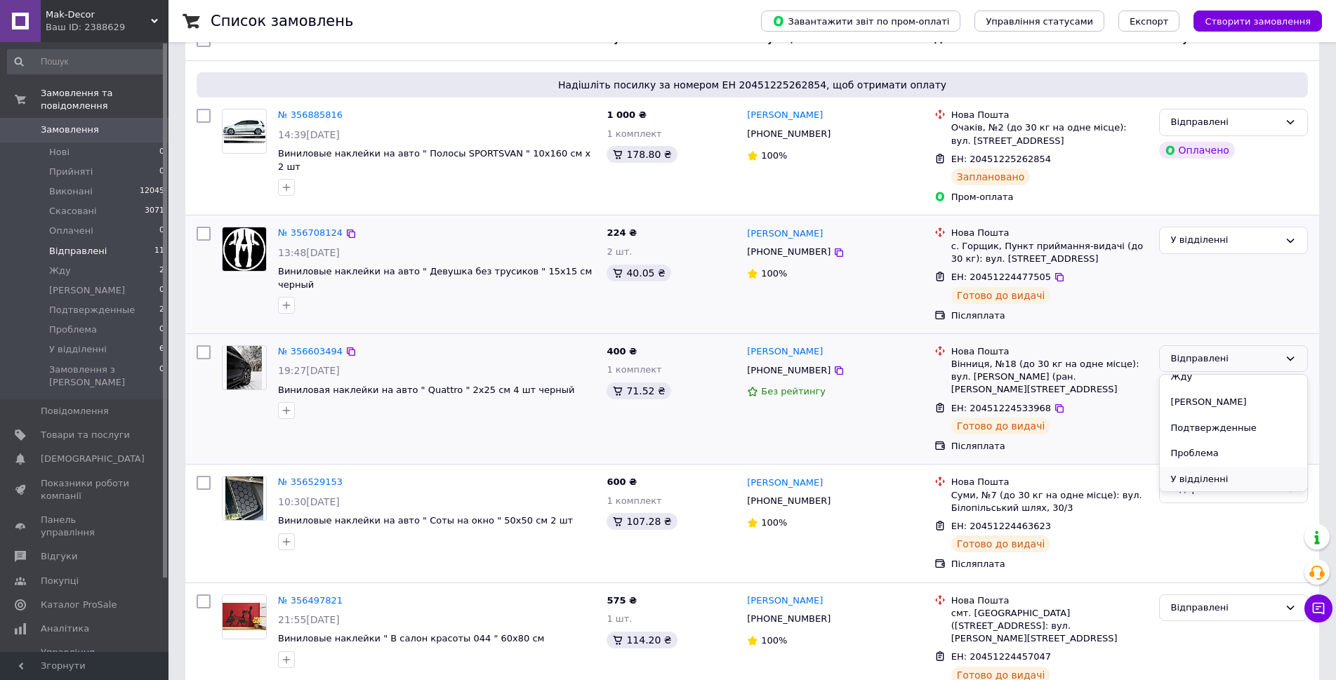
scroll to position [114, 0]
click at [1206, 480] on li "У відділенні" at bounding box center [1233, 479] width 147 height 26
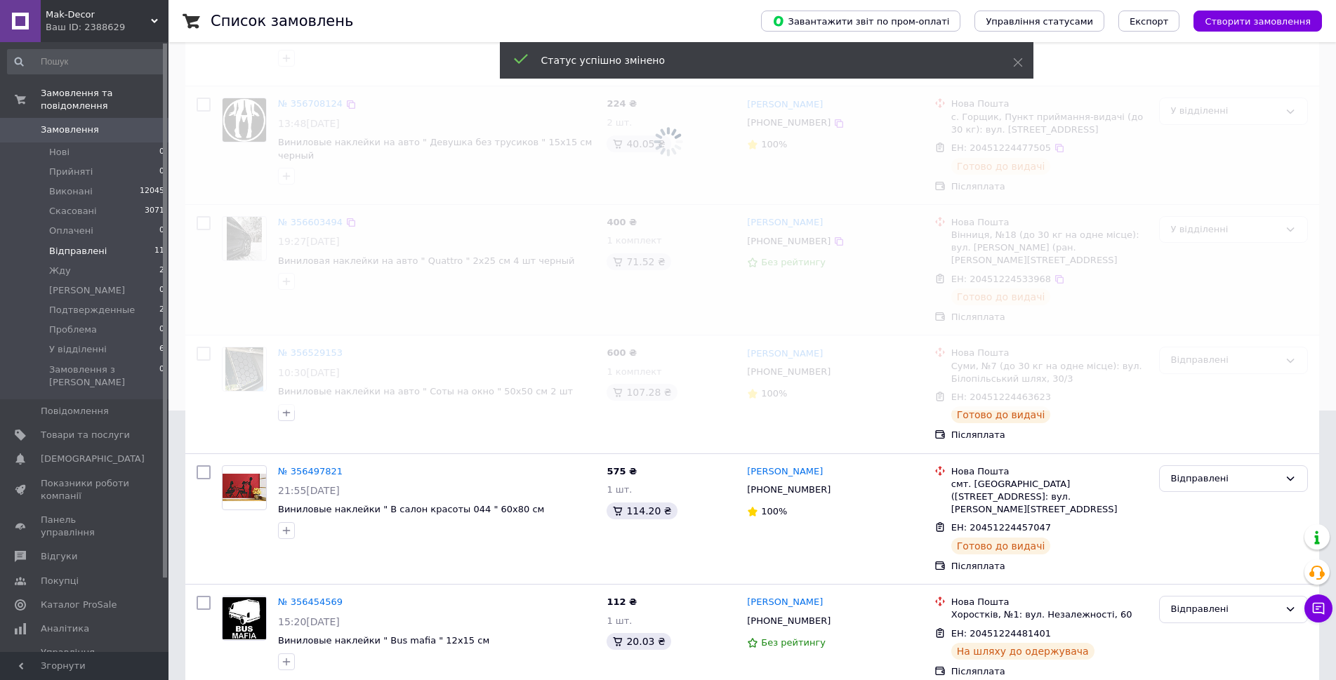
scroll to position [281, 0]
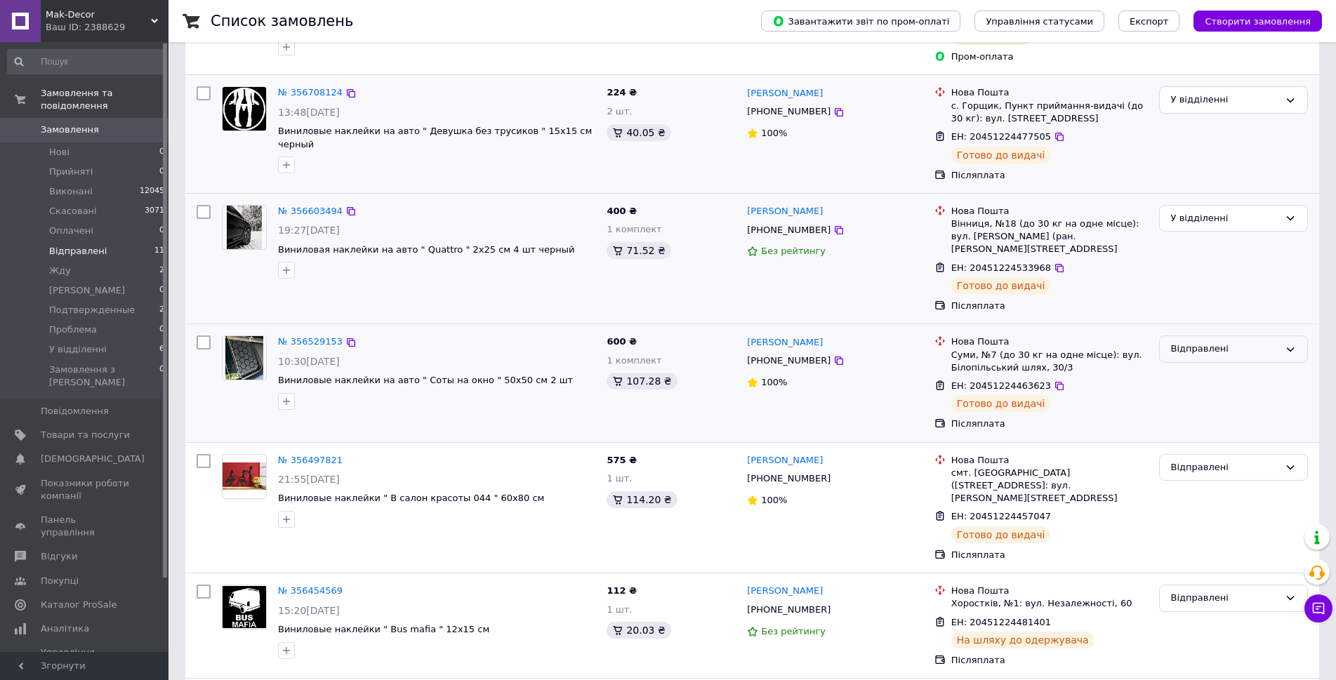
click at [1192, 343] on div "Відправлені" at bounding box center [1225, 349] width 108 height 15
click at [1208, 466] on li "У відділенні" at bounding box center [1233, 470] width 147 height 26
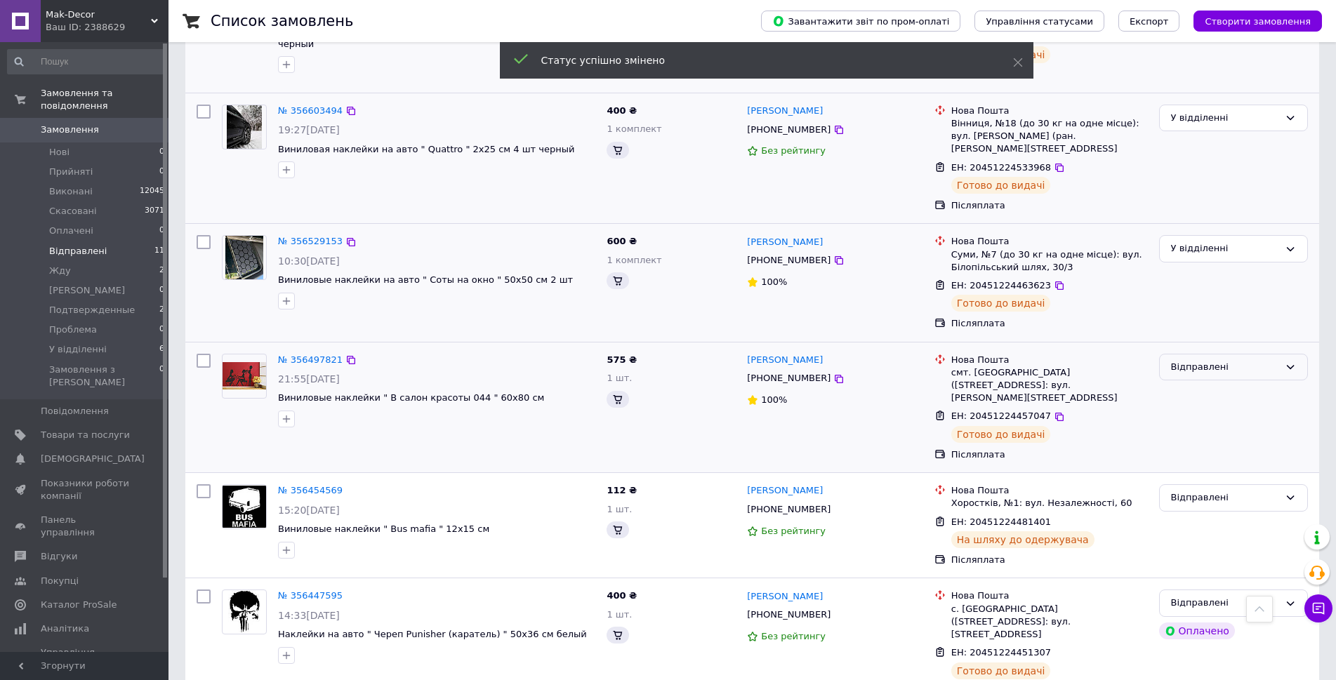
scroll to position [421, 0]
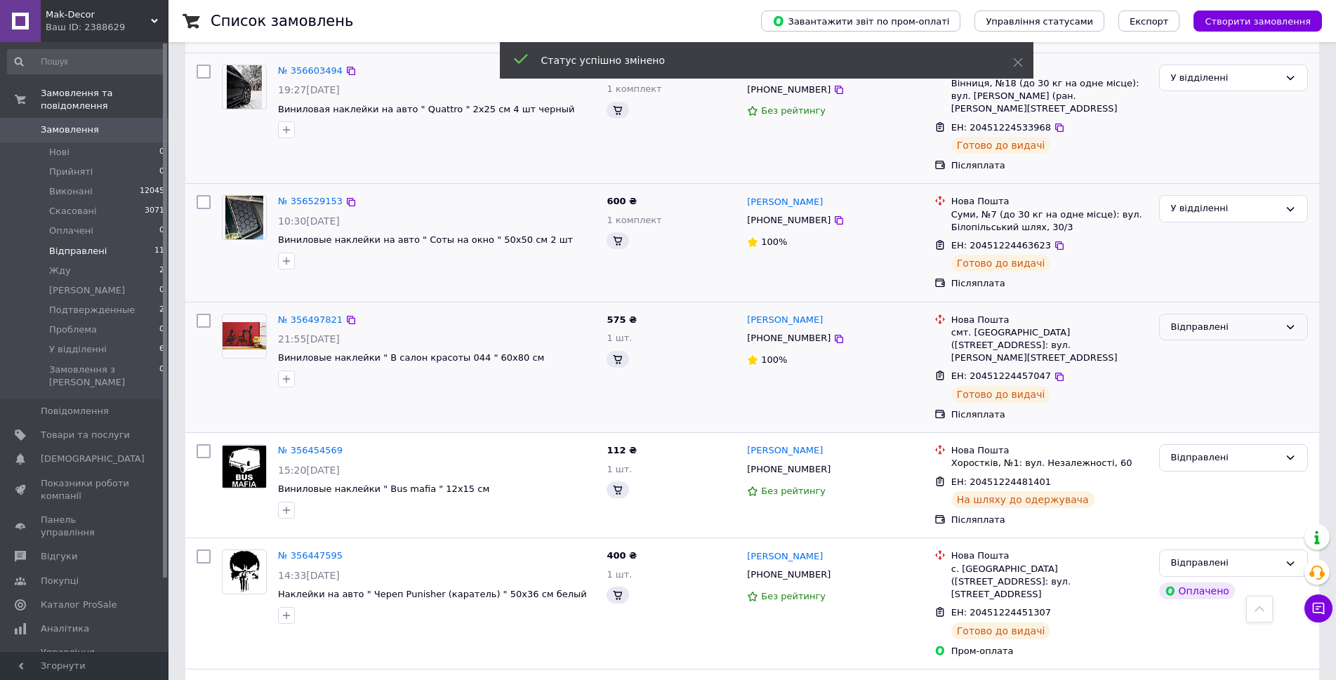
click at [1187, 329] on div "Відправлені" at bounding box center [1225, 327] width 108 height 15
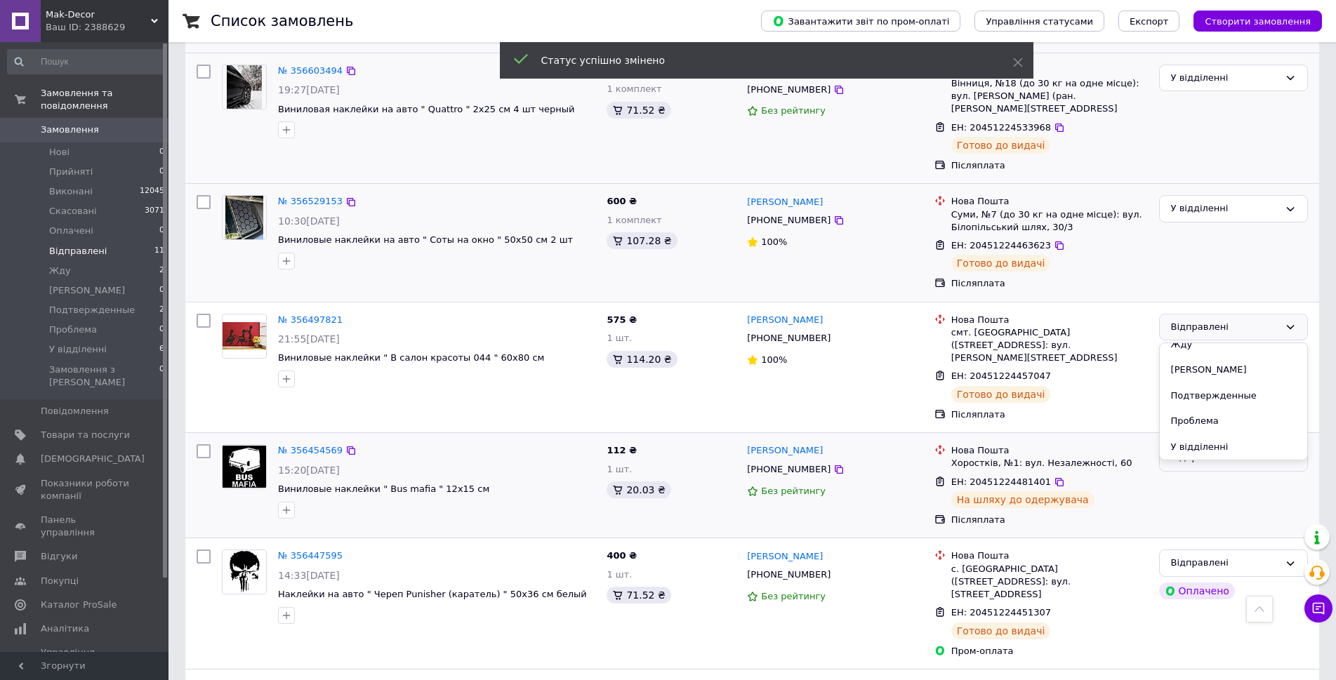
click at [1191, 439] on li "У відділенні" at bounding box center [1233, 448] width 147 height 26
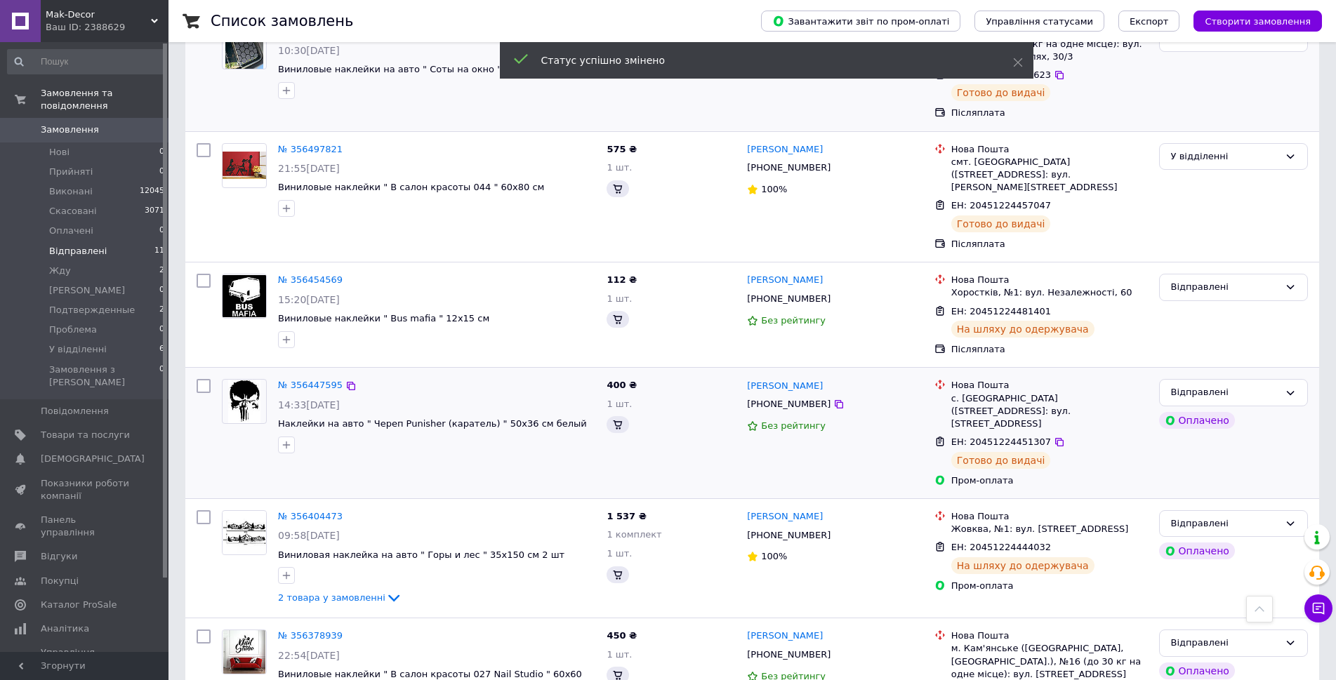
scroll to position [632, 0]
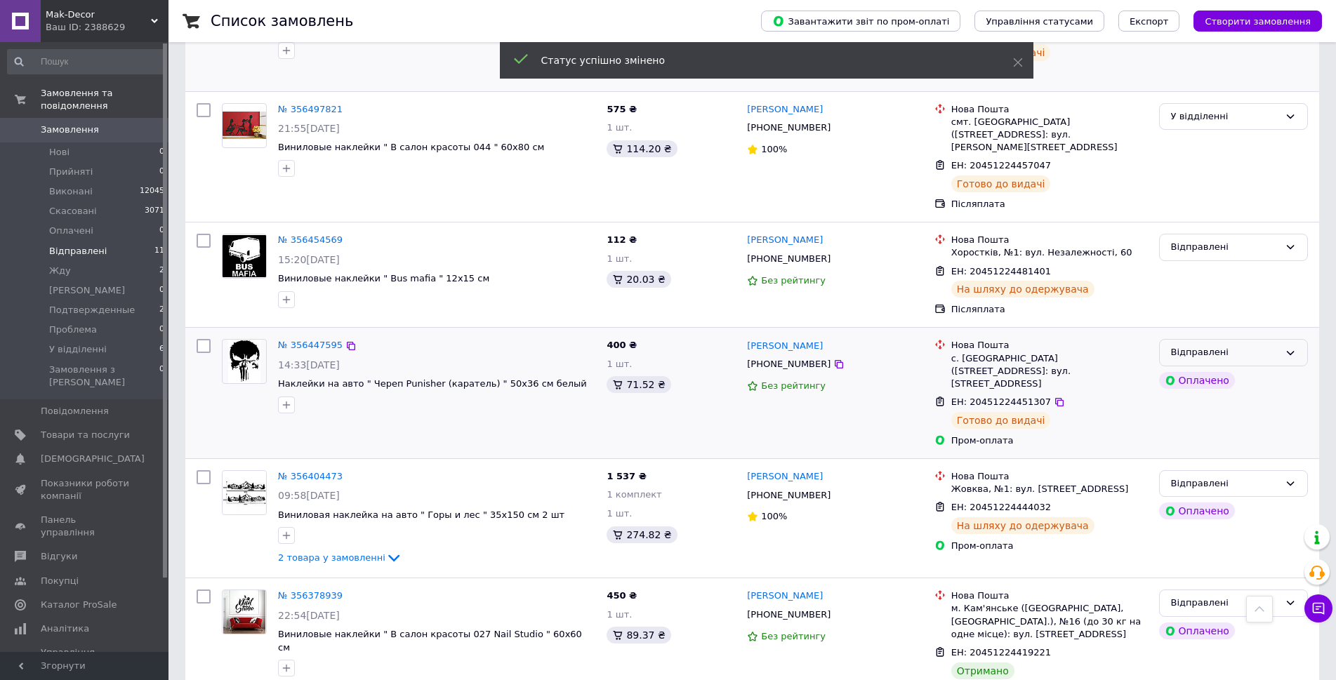
click at [1260, 349] on div "Відправлені" at bounding box center [1225, 353] width 108 height 15
drag, startPoint x: 1223, startPoint y: 464, endPoint x: 1155, endPoint y: 422, distance: 80.7
click at [1222, 463] on li "У відділенні" at bounding box center [1233, 474] width 147 height 26
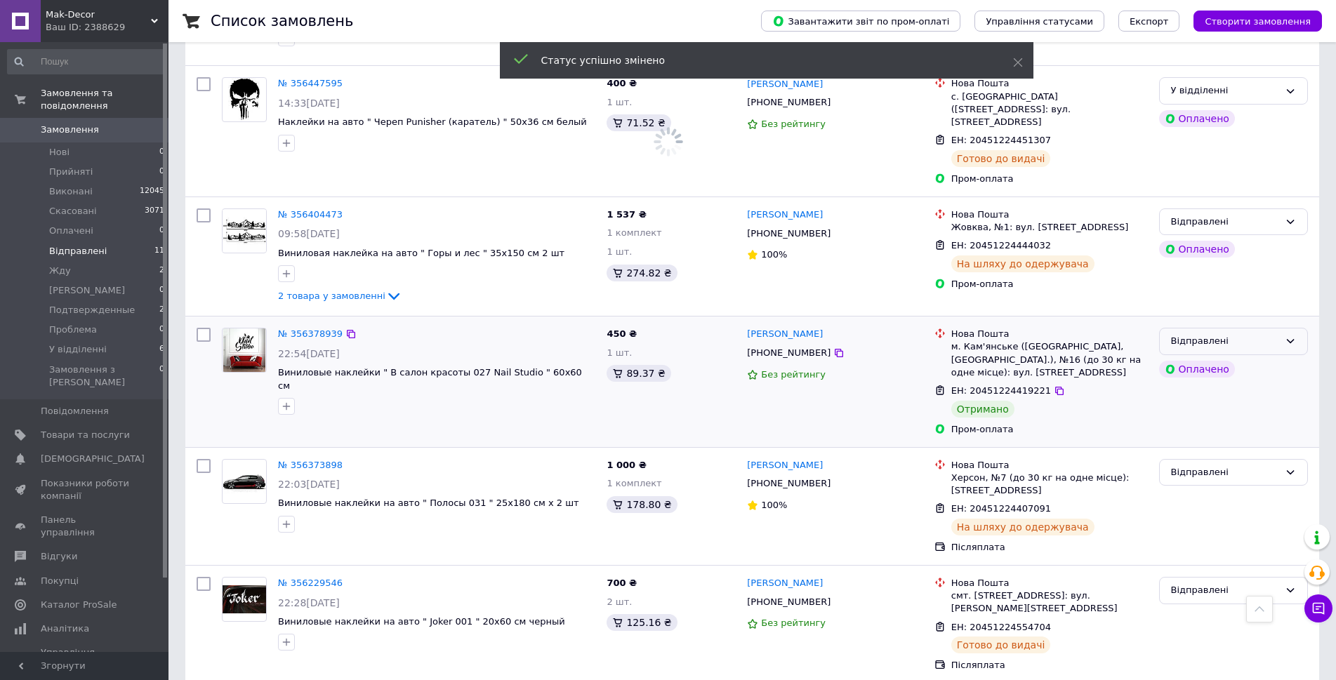
click at [1223, 334] on div "Відправлені" at bounding box center [1225, 341] width 108 height 15
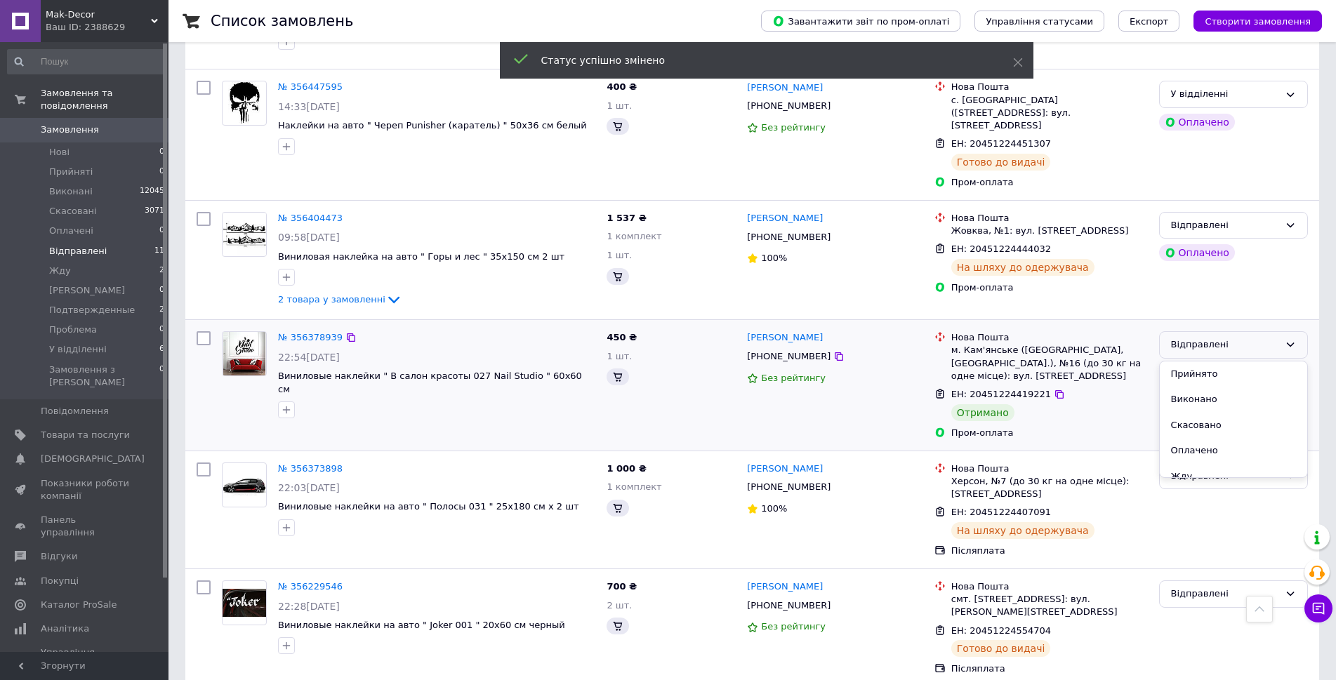
scroll to position [894, 0]
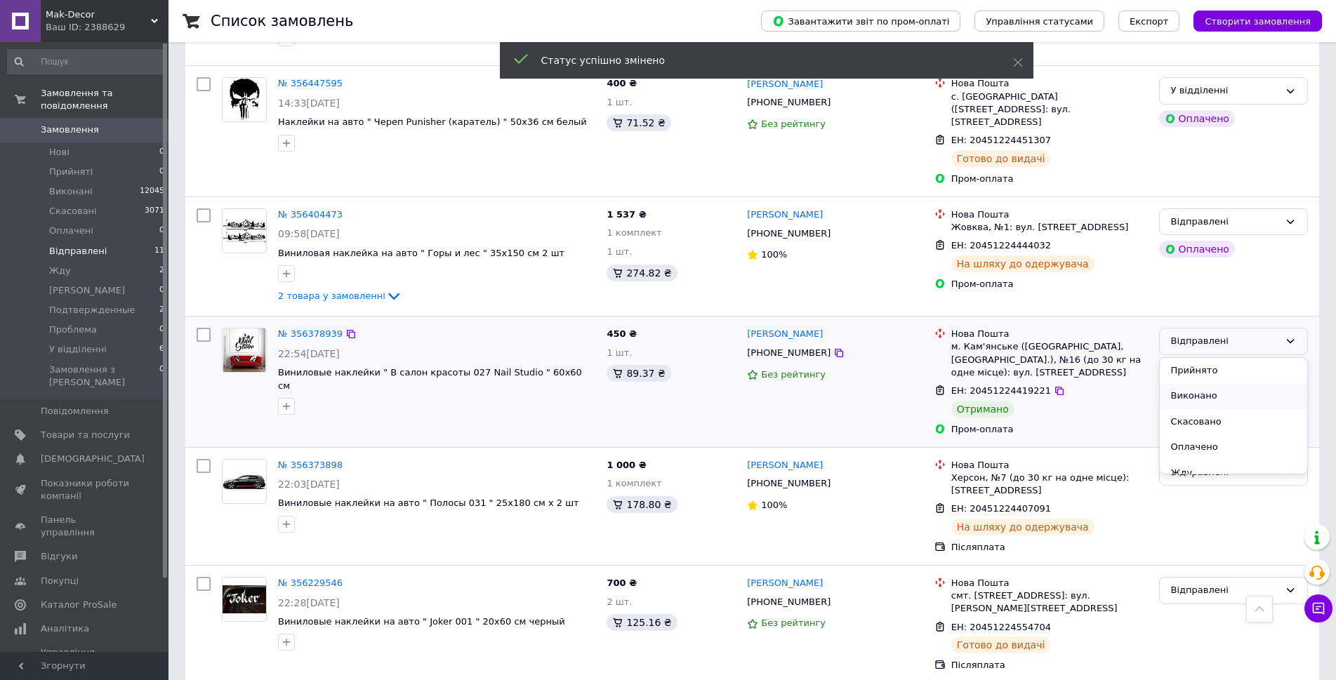
click at [1205, 383] on li "Виконано" at bounding box center [1233, 396] width 147 height 26
click at [1182, 584] on div "Відправлені" at bounding box center [1225, 591] width 108 height 15
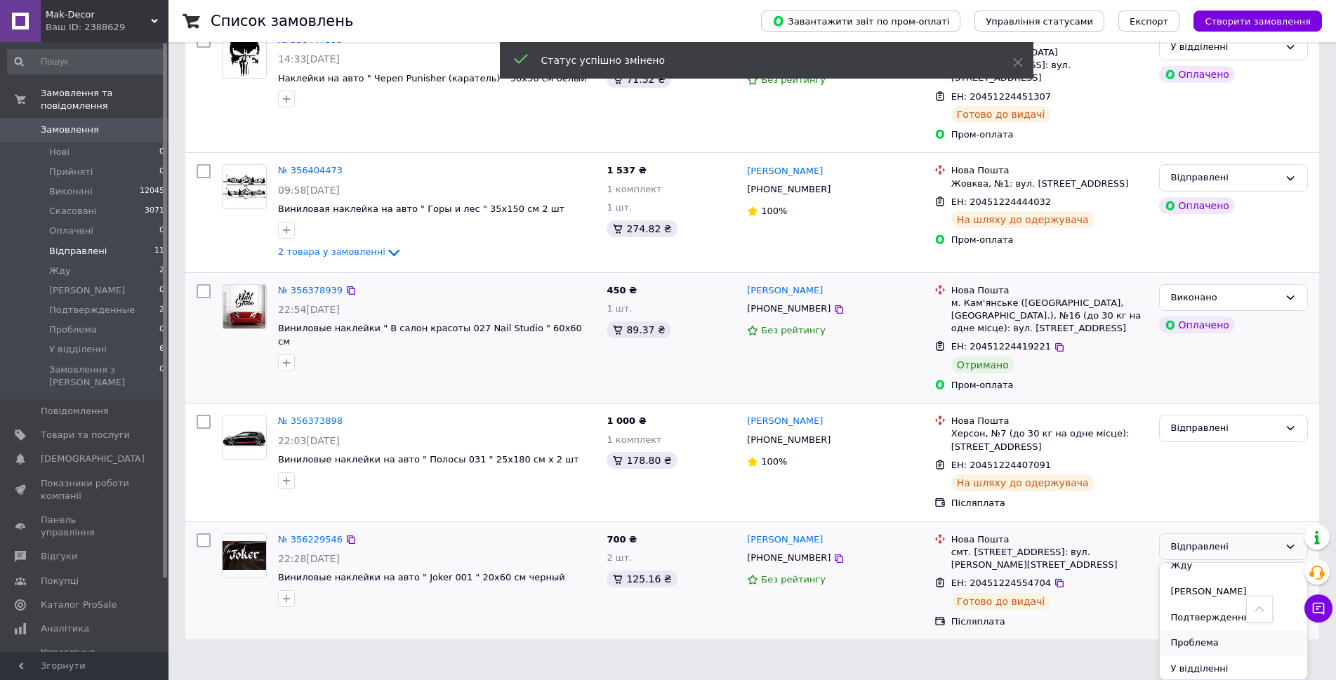
scroll to position [114, 0]
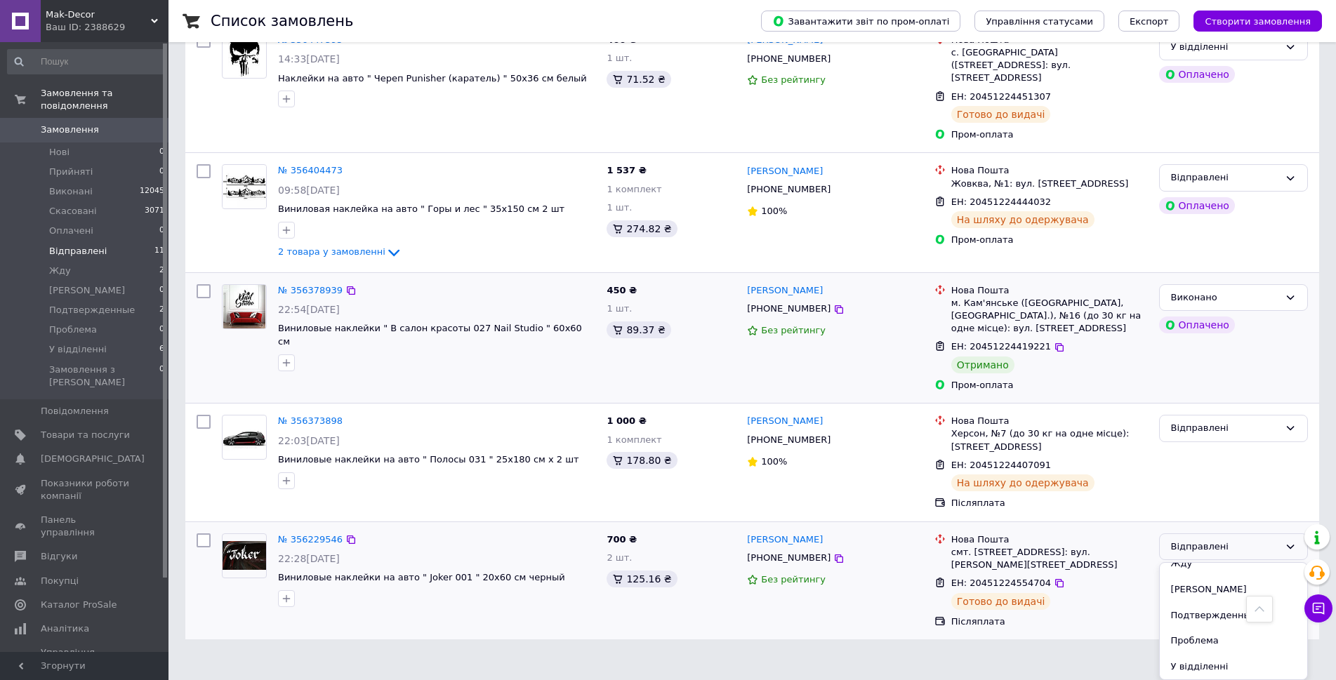
drag, startPoint x: 1182, startPoint y: 667, endPoint x: 1067, endPoint y: 631, distance: 120.8
click at [1181, 665] on li "У відділенні" at bounding box center [1233, 667] width 147 height 26
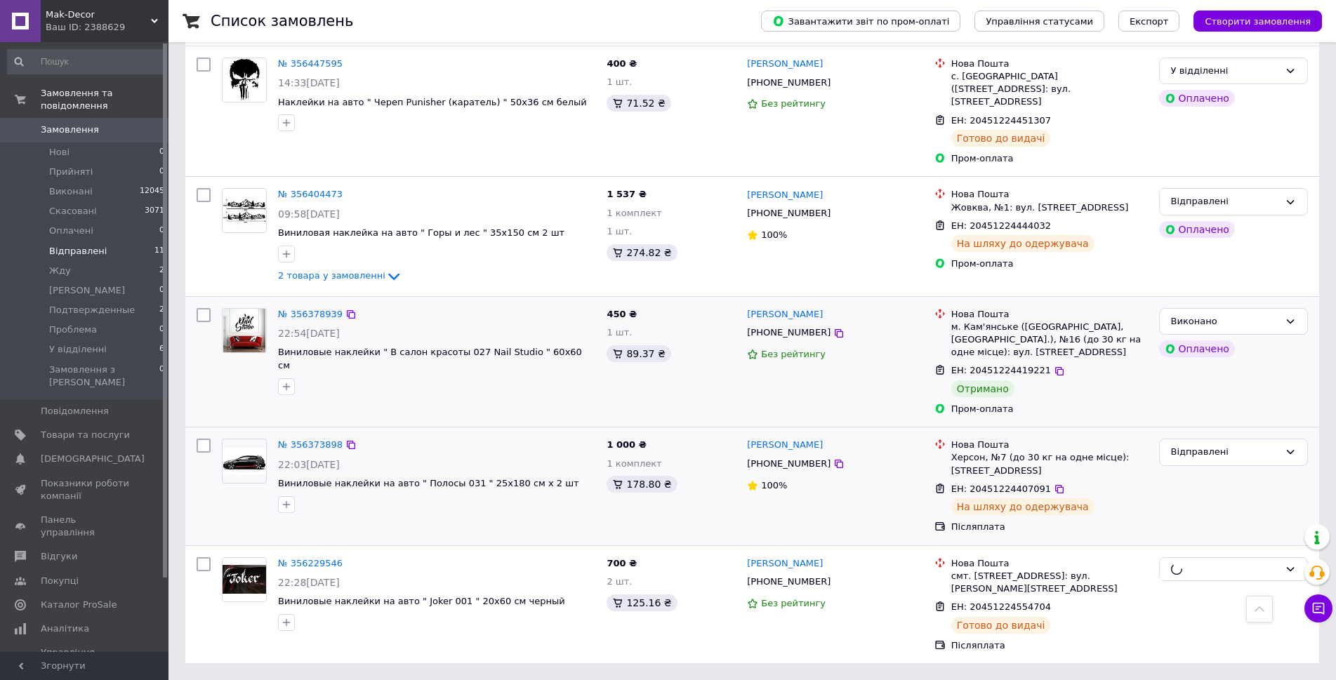
scroll to position [813, 0]
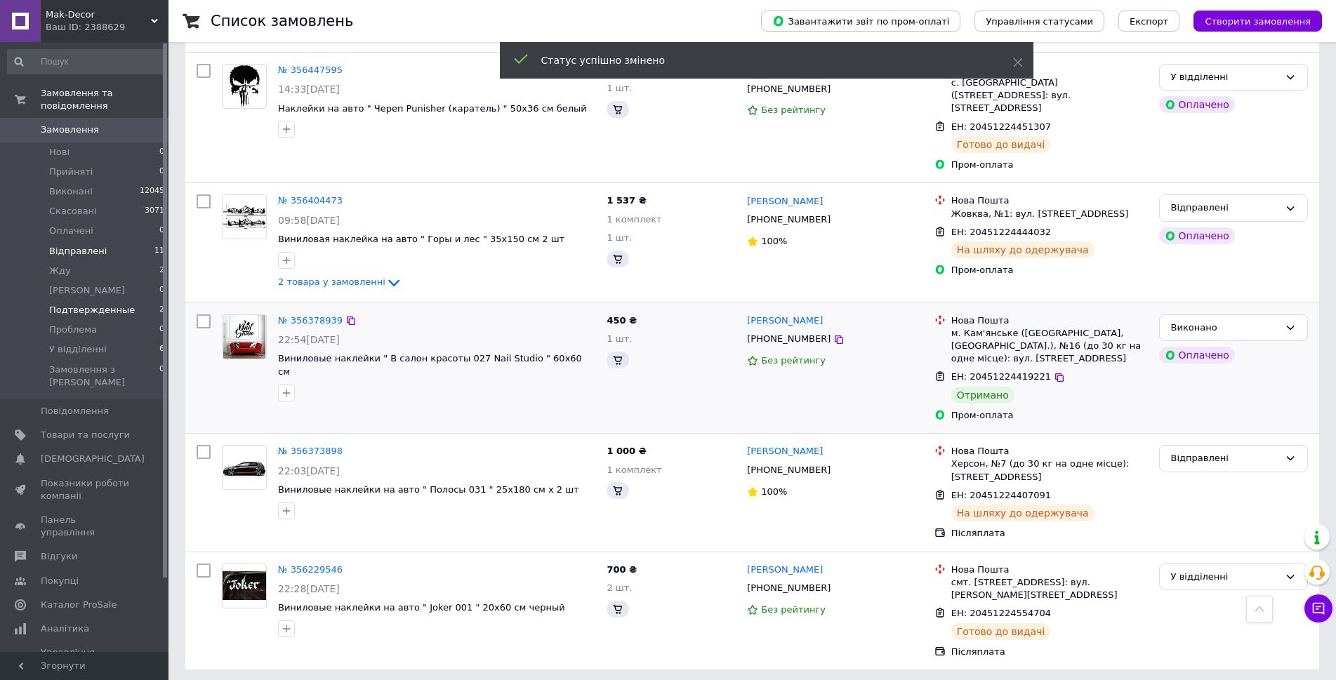
click at [100, 304] on span "Подтвержденные" at bounding box center [92, 310] width 86 height 13
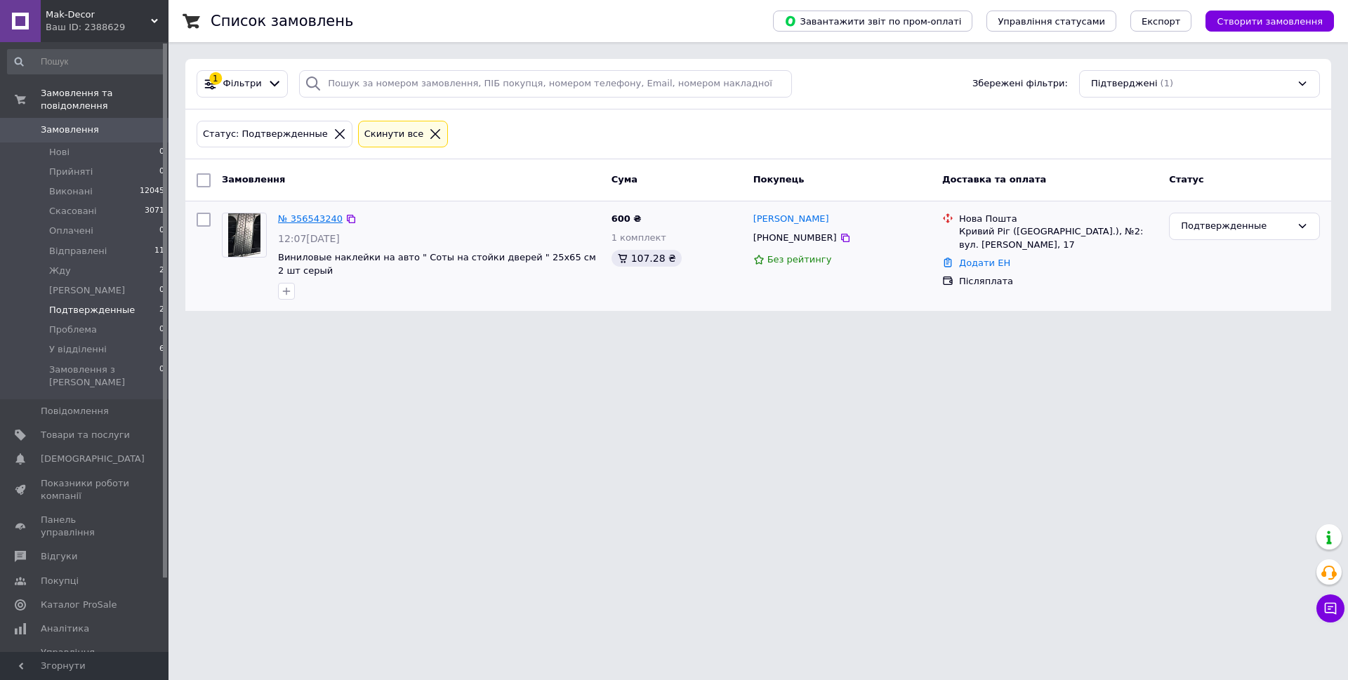
click at [320, 217] on link "№ 356543240" at bounding box center [310, 218] width 65 height 11
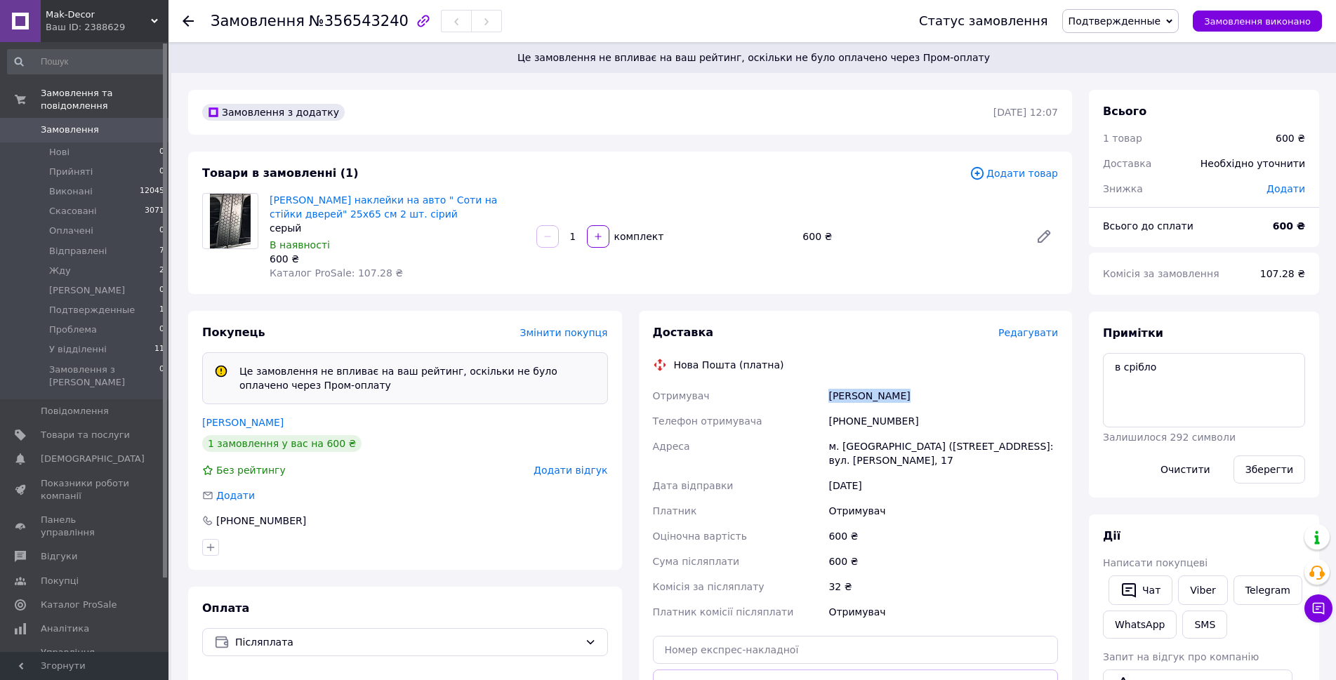
drag, startPoint x: 935, startPoint y: 440, endPoint x: 826, endPoint y: 442, distance: 109.6
click at [826, 409] on div "Крамар Михаил" at bounding box center [943, 395] width 235 height 25
copy div "Крамар Михаил"
drag, startPoint x: 929, startPoint y: 468, endPoint x: 792, endPoint y: 439, distance: 139.9
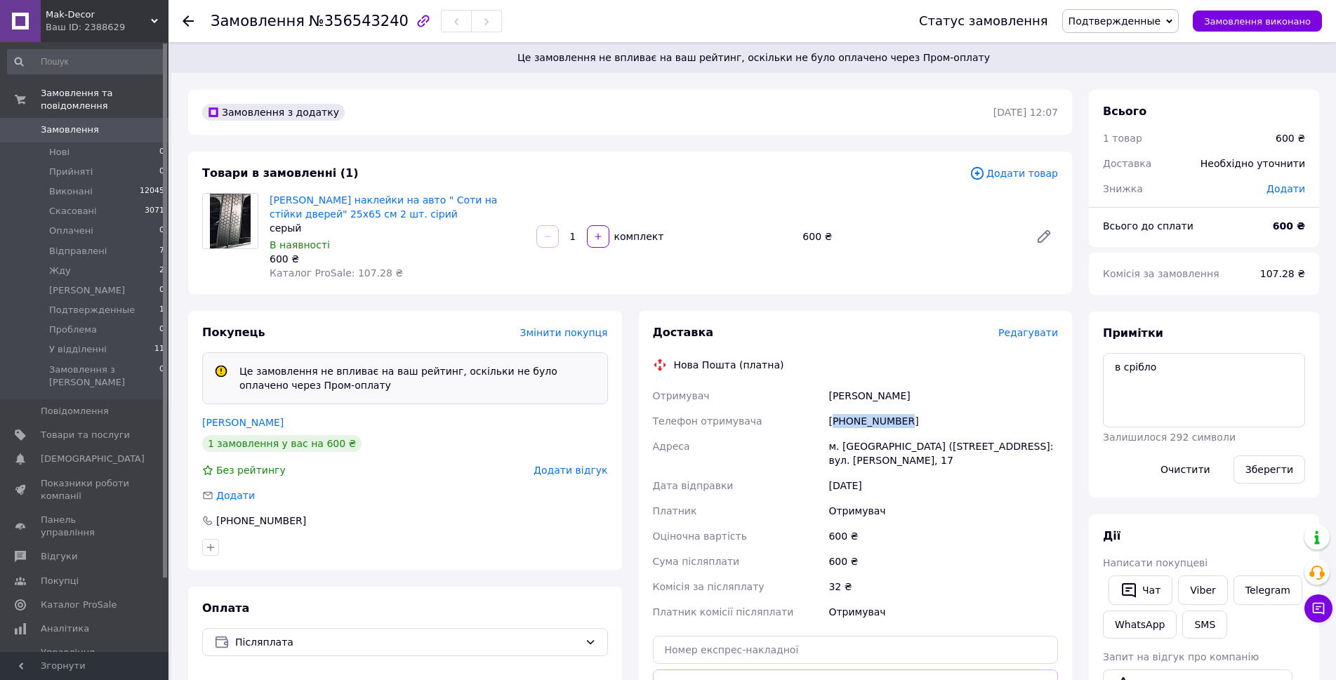
click at [838, 434] on div "[PHONE_NUMBER]" at bounding box center [943, 421] width 235 height 25
click at [1004, 338] on span "Редагувати" at bounding box center [1029, 332] width 60 height 11
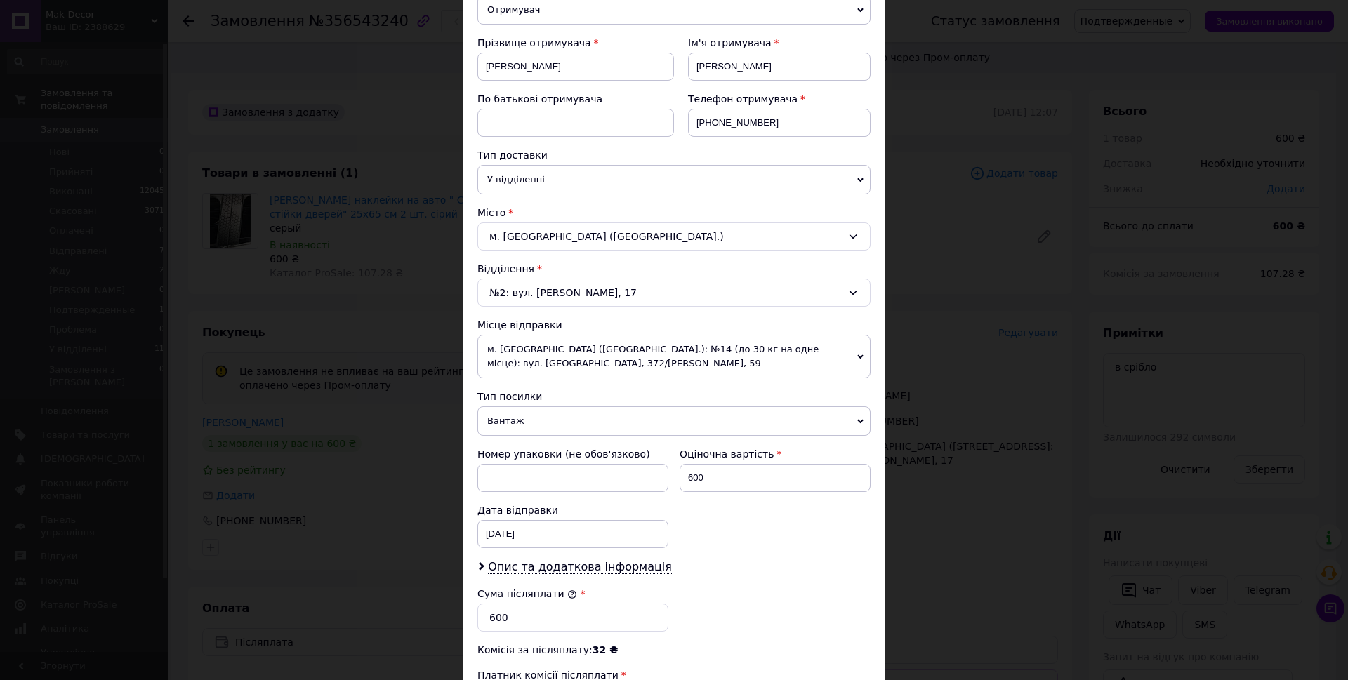
scroll to position [211, 0]
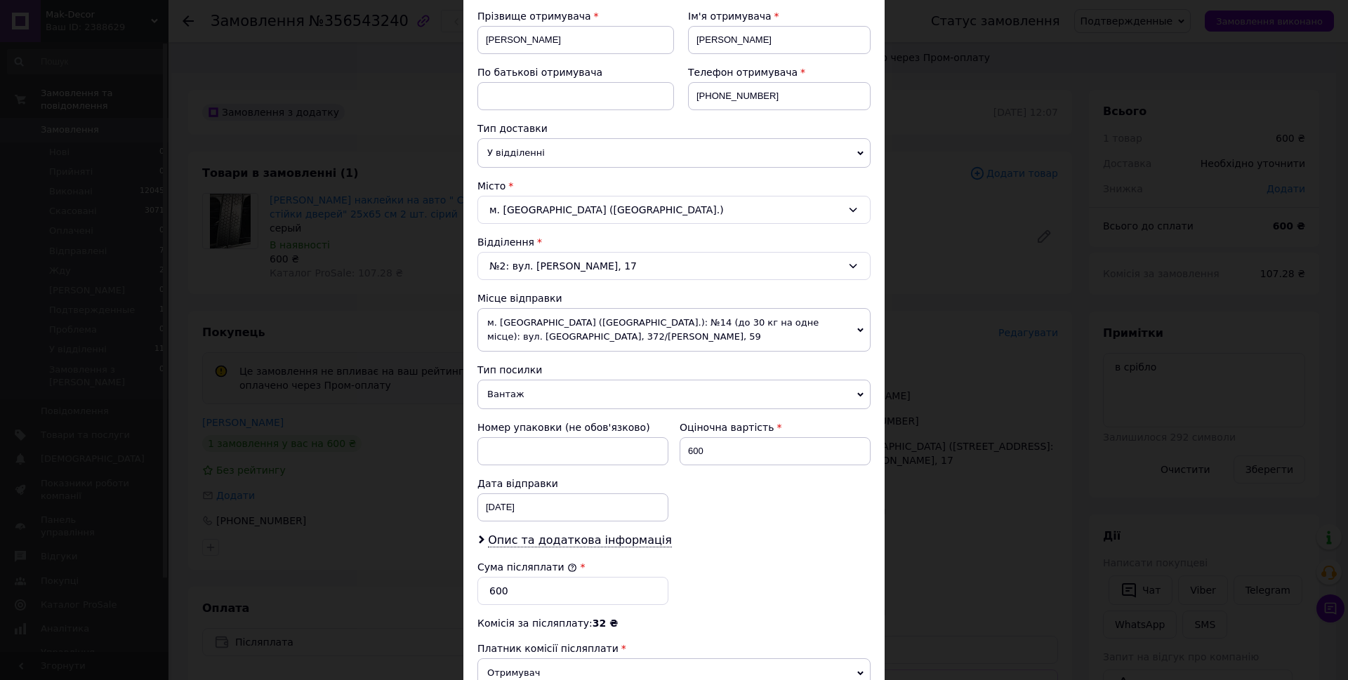
click at [549, 409] on span "Вантаж" at bounding box center [674, 394] width 393 height 29
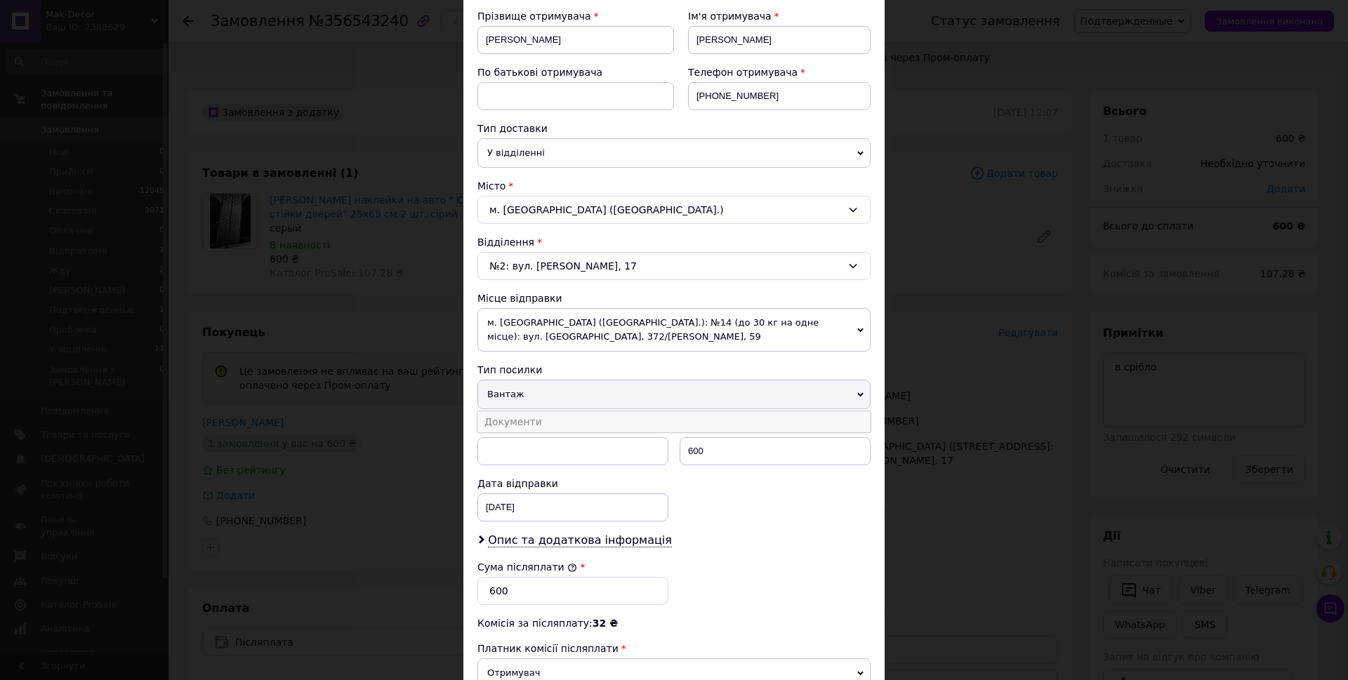
click at [548, 433] on li "Документи" at bounding box center [674, 422] width 393 height 21
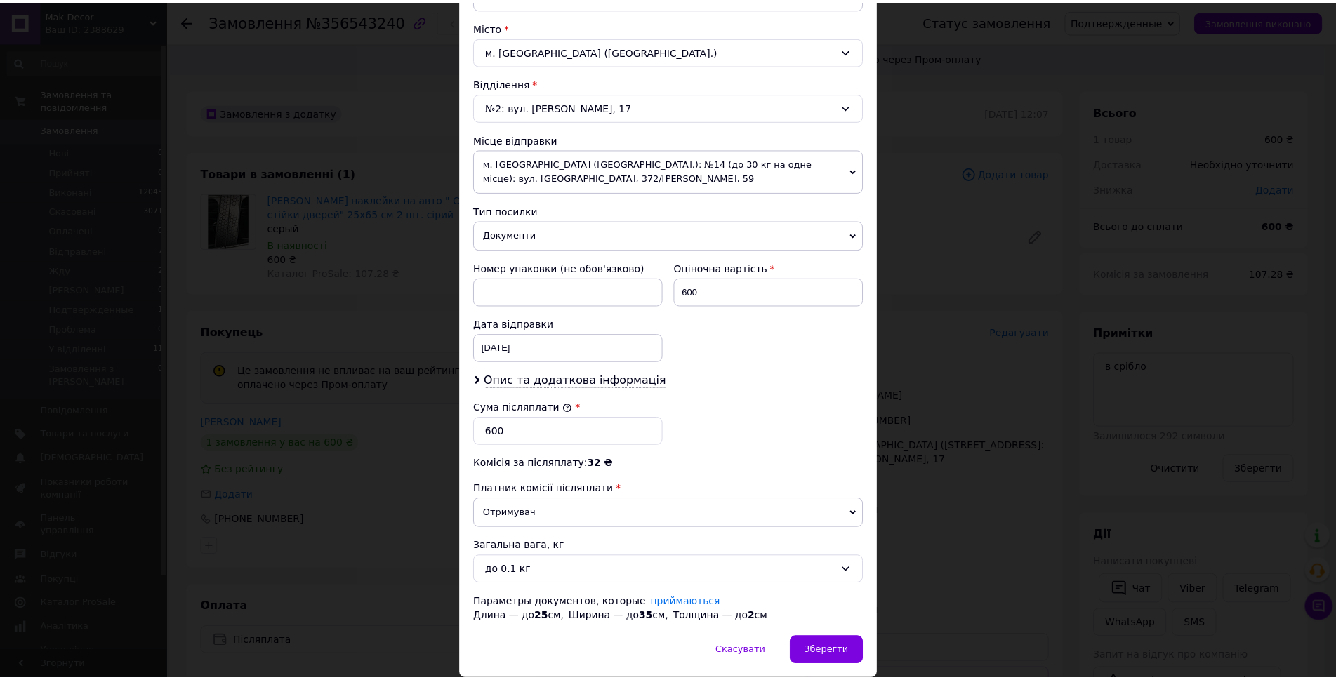
scroll to position [525, 0]
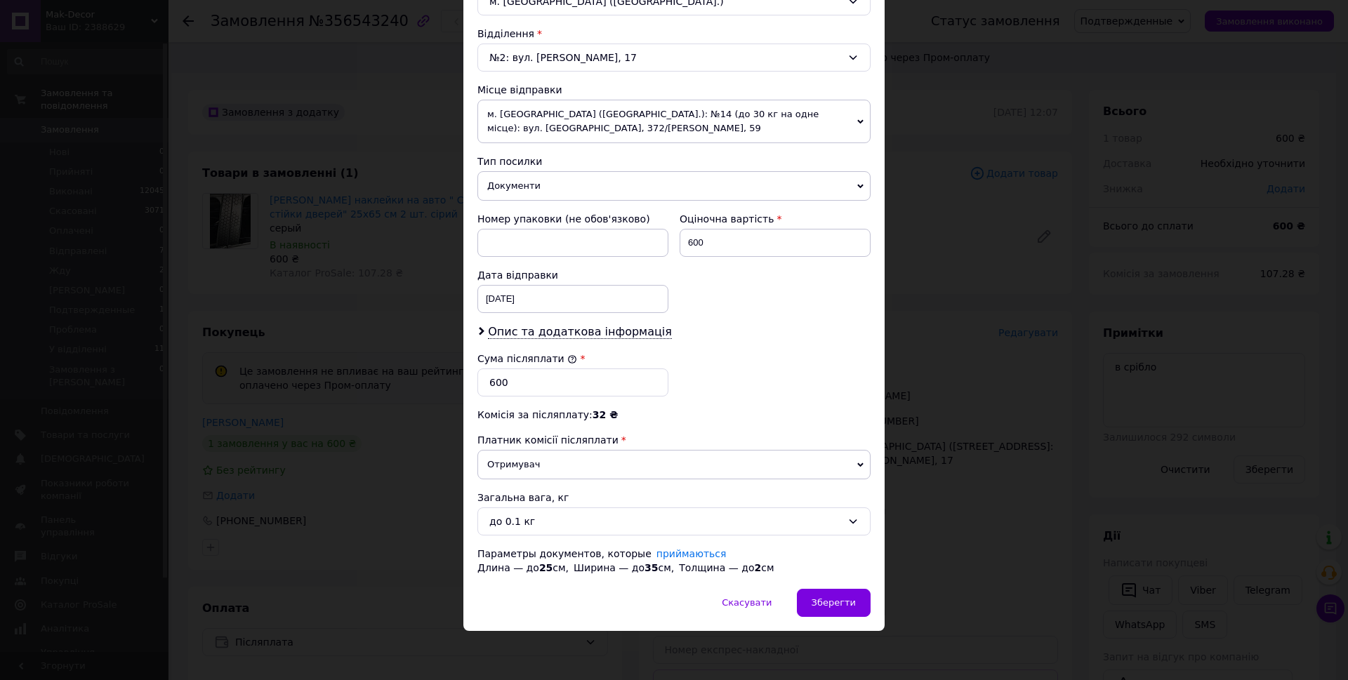
drag, startPoint x: 835, startPoint y: 615, endPoint x: 834, endPoint y: 581, distance: 33.7
click at [834, 614] on div "Зберегти" at bounding box center [834, 603] width 74 height 28
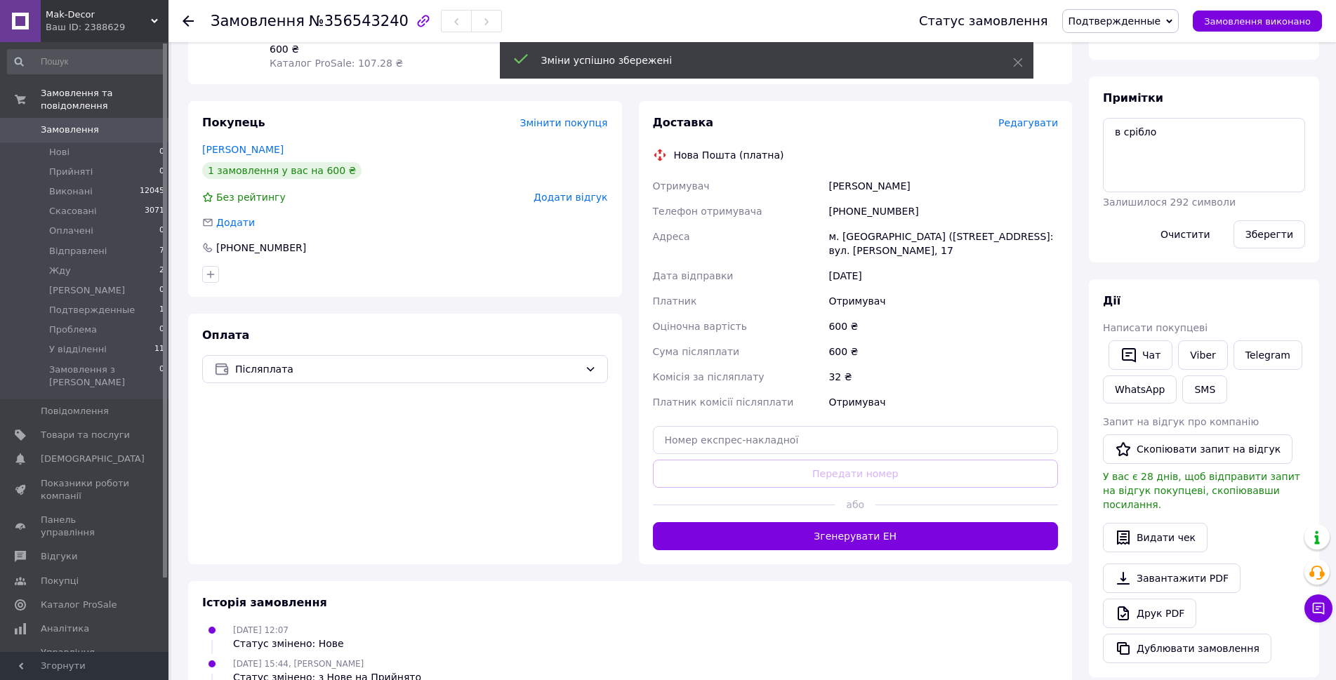
scroll to position [211, 0]
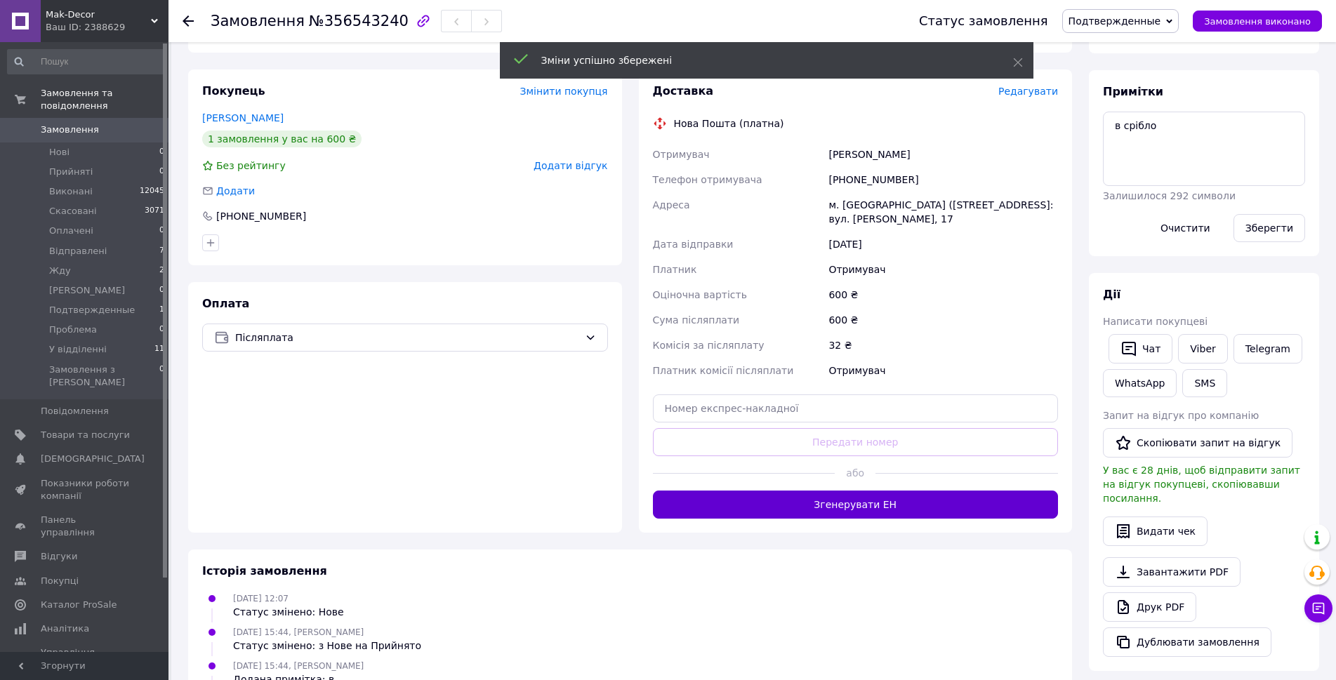
click at [841, 519] on button "Згенерувати ЕН" at bounding box center [856, 505] width 406 height 28
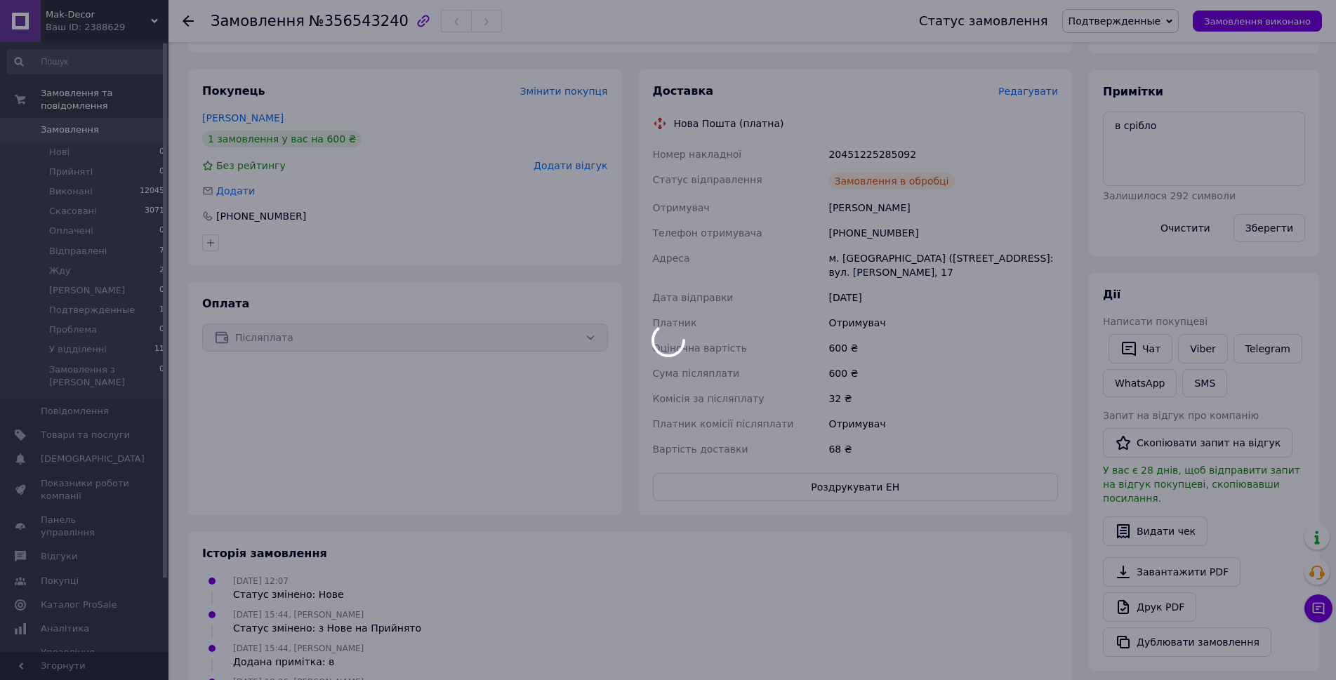
scroll to position [53, 0]
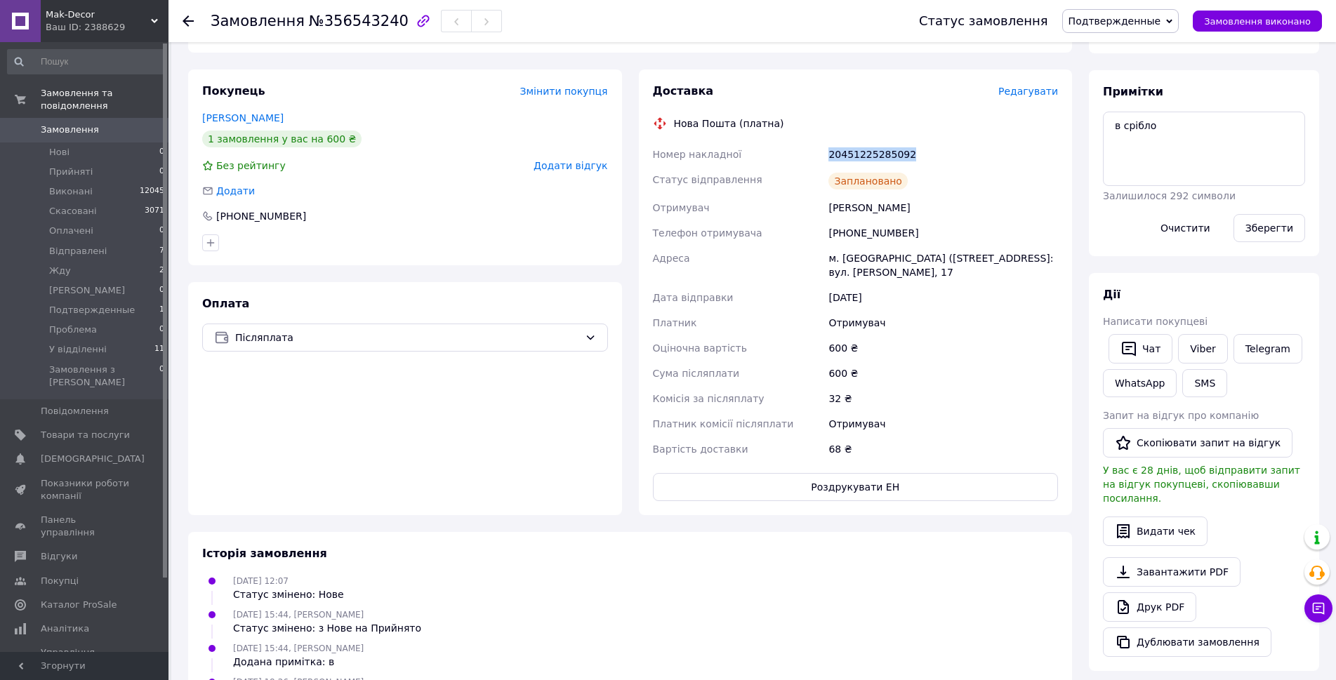
drag, startPoint x: 931, startPoint y: 191, endPoint x: 820, endPoint y: 190, distance: 111.7
click at [820, 190] on div "Номер накладної 20451225285092 Статус відправлення Заплановано Отримувач Крамар…" at bounding box center [856, 302] width 412 height 320
drag, startPoint x: 1204, startPoint y: 383, endPoint x: 1093, endPoint y: 425, distance: 119.1
click at [1204, 364] on link "Viber" at bounding box center [1202, 348] width 49 height 29
click at [1090, 27] on span "Подтвержденные" at bounding box center [1115, 20] width 93 height 11
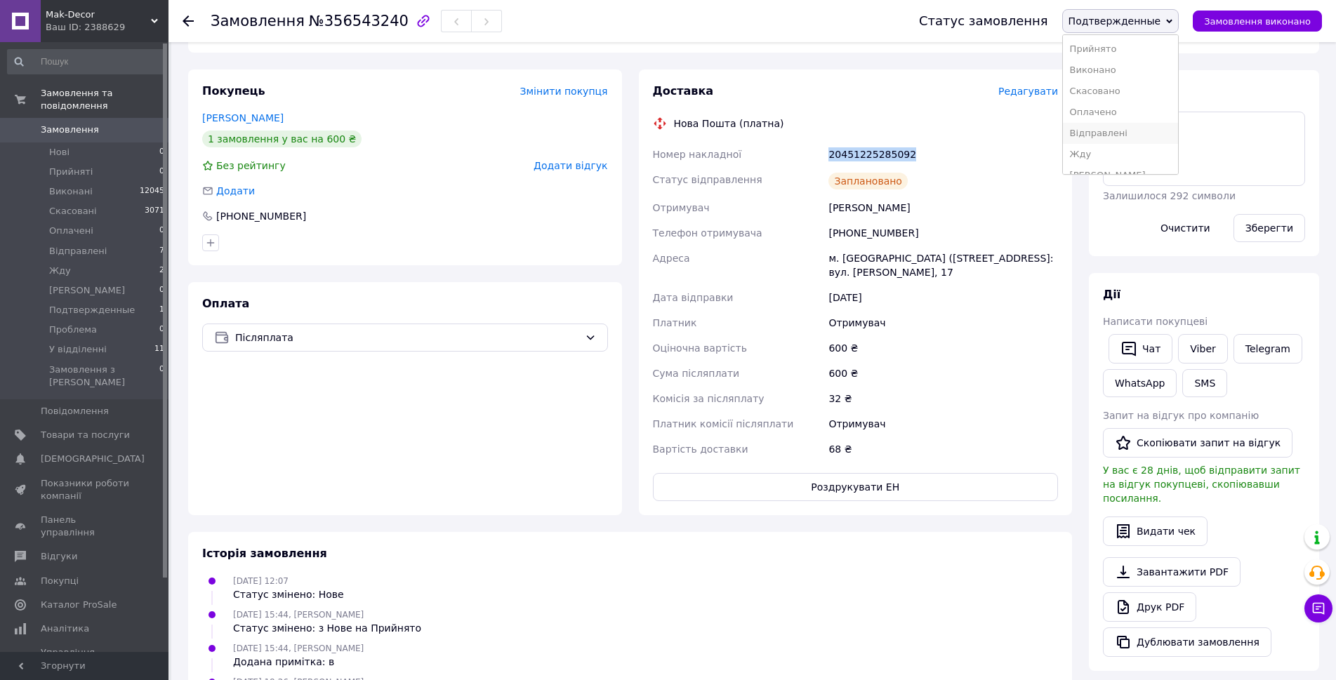
click at [1111, 144] on li "Відправлені" at bounding box center [1121, 133] width 116 height 21
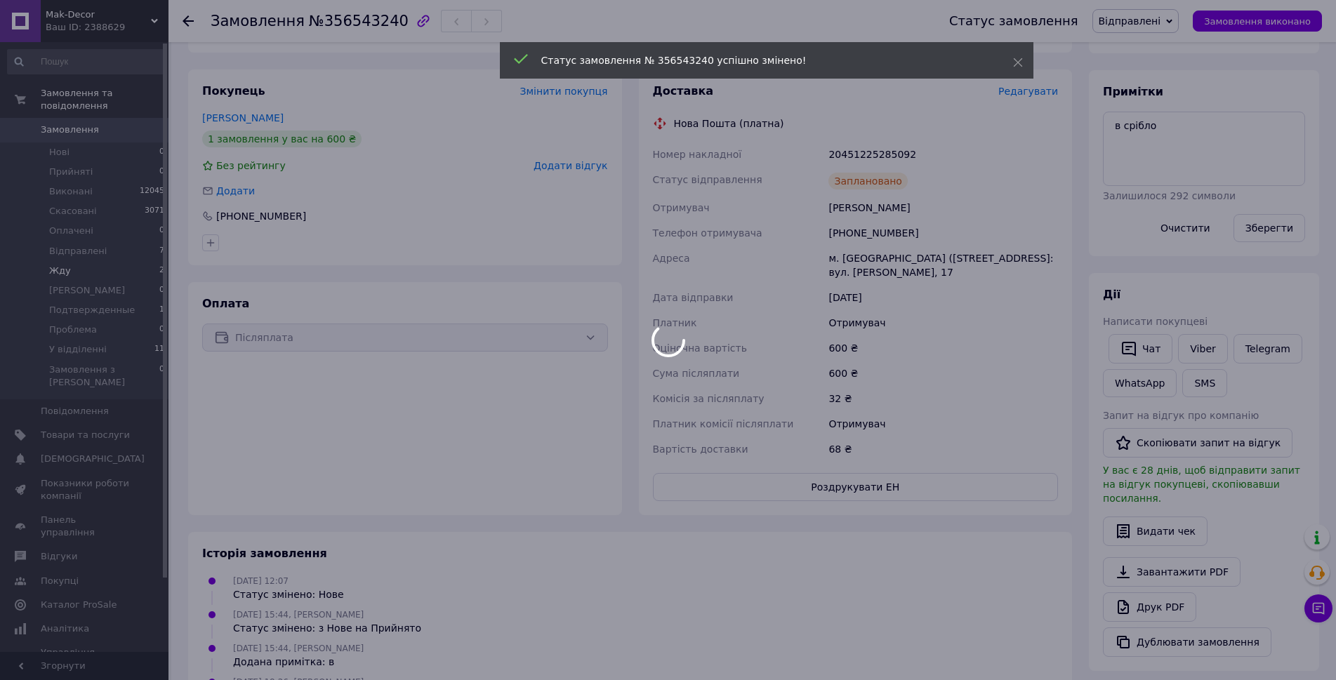
scroll to position [94, 0]
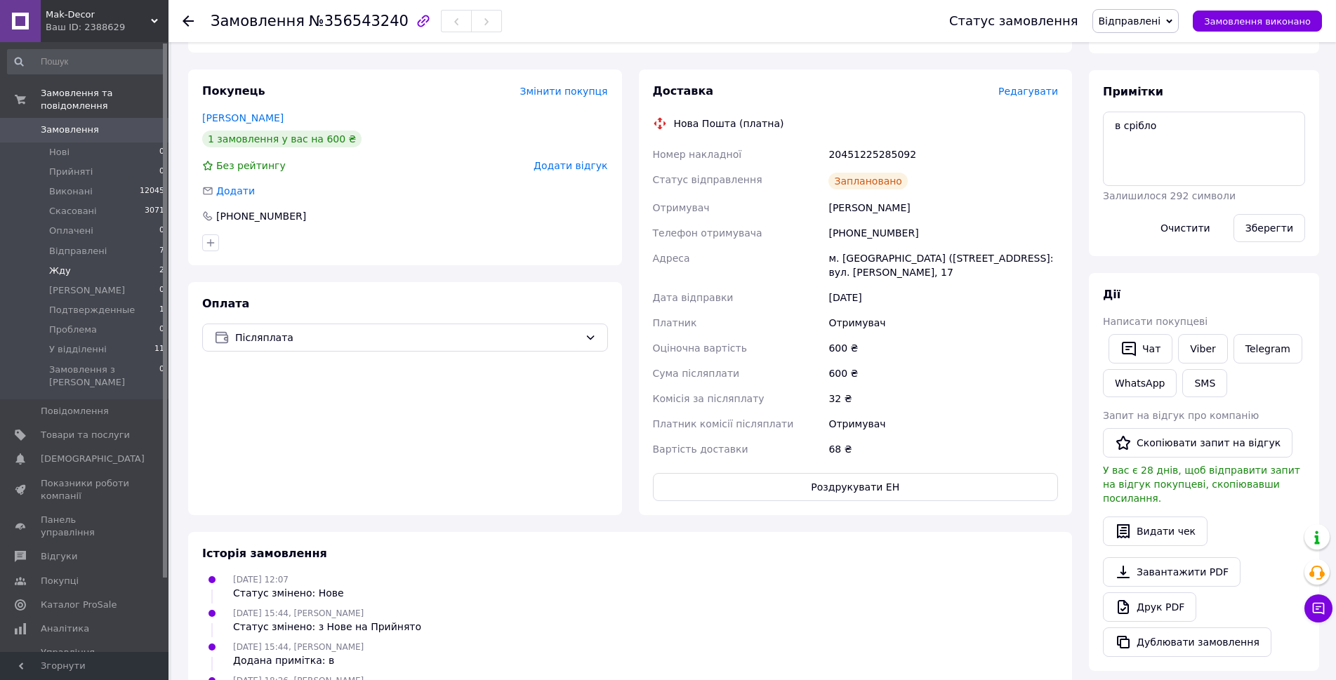
click at [77, 261] on li "Жду 2" at bounding box center [86, 271] width 173 height 20
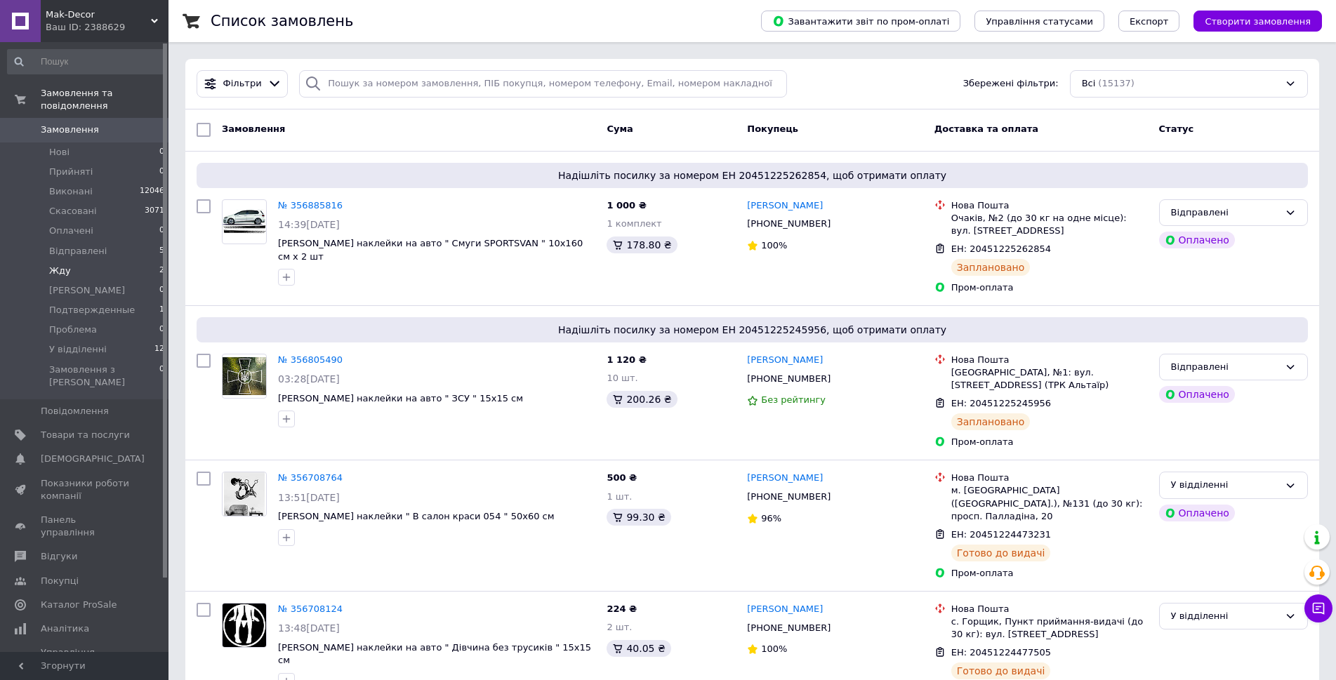
click at [97, 263] on li "Жду 2" at bounding box center [86, 271] width 173 height 20
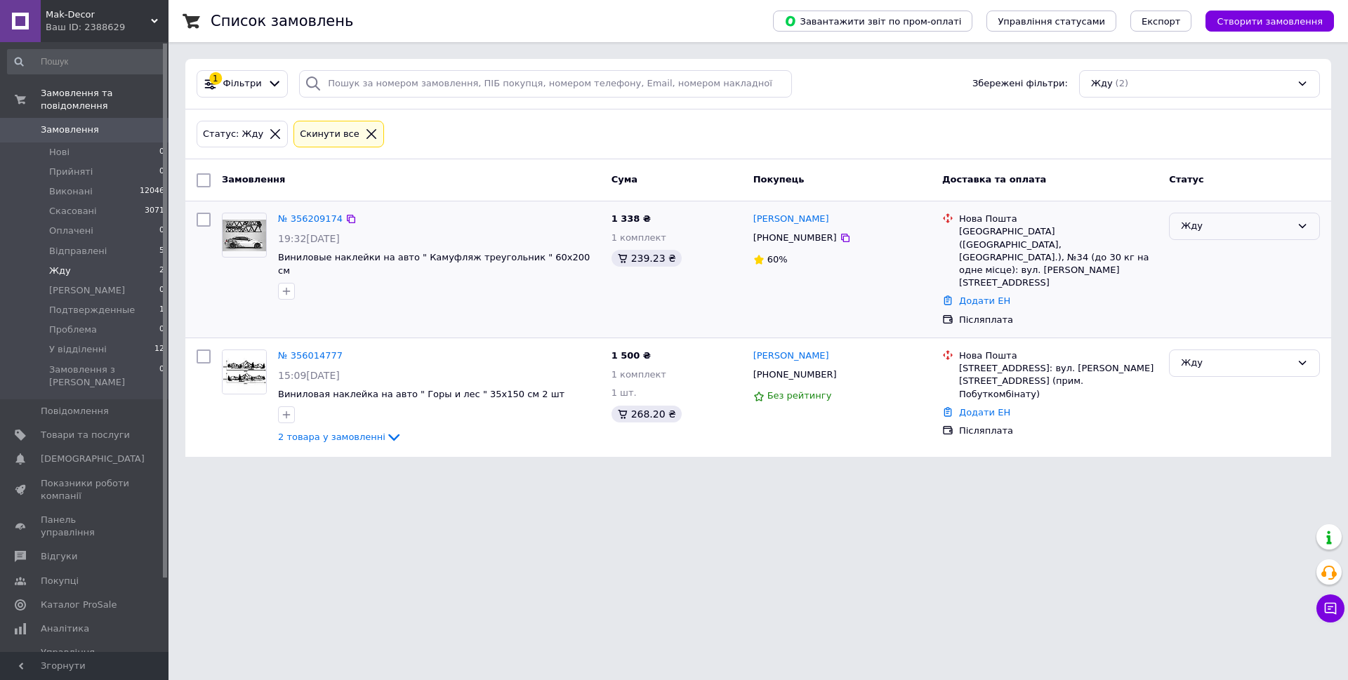
click at [1256, 221] on div "Жду" at bounding box center [1236, 226] width 110 height 15
click at [1231, 309] on li "Скасовано" at bounding box center [1245, 307] width 150 height 26
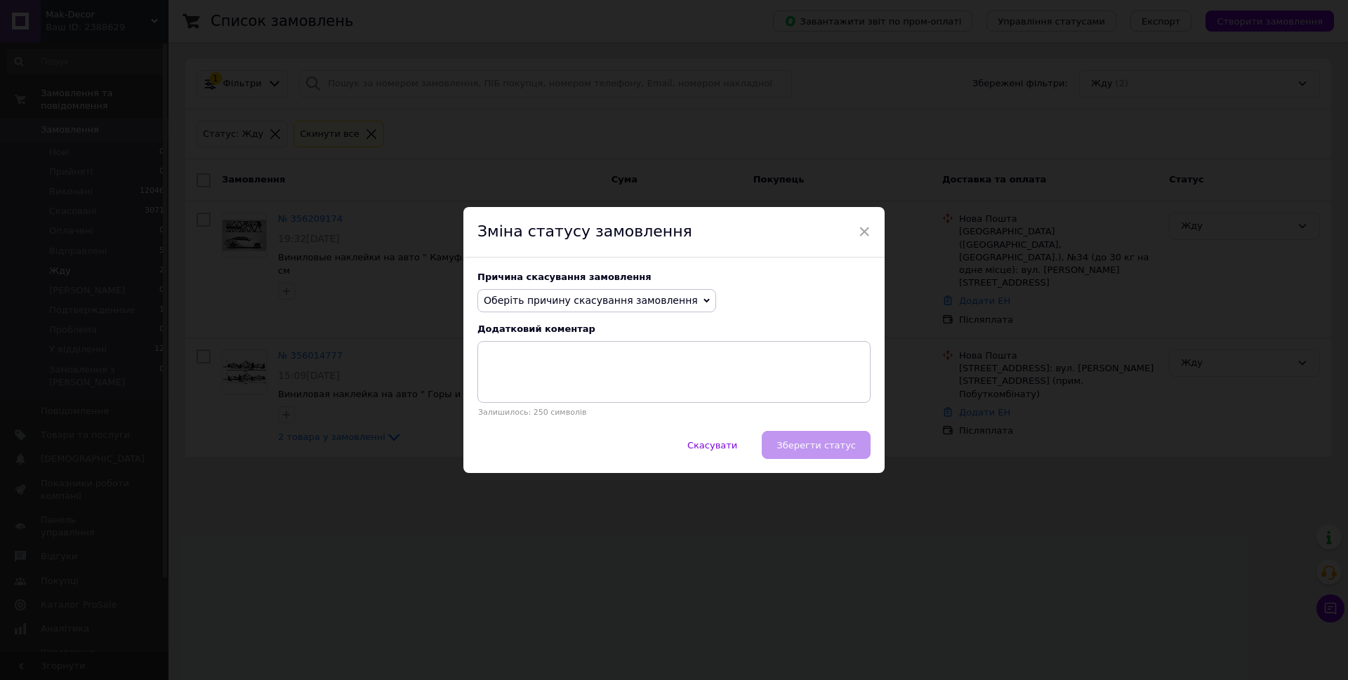
click at [692, 305] on span "Оберіть причину скасування замовлення" at bounding box center [591, 300] width 214 height 11
click at [581, 364] on li "Оплата не надійшла" at bounding box center [596, 367] width 237 height 20
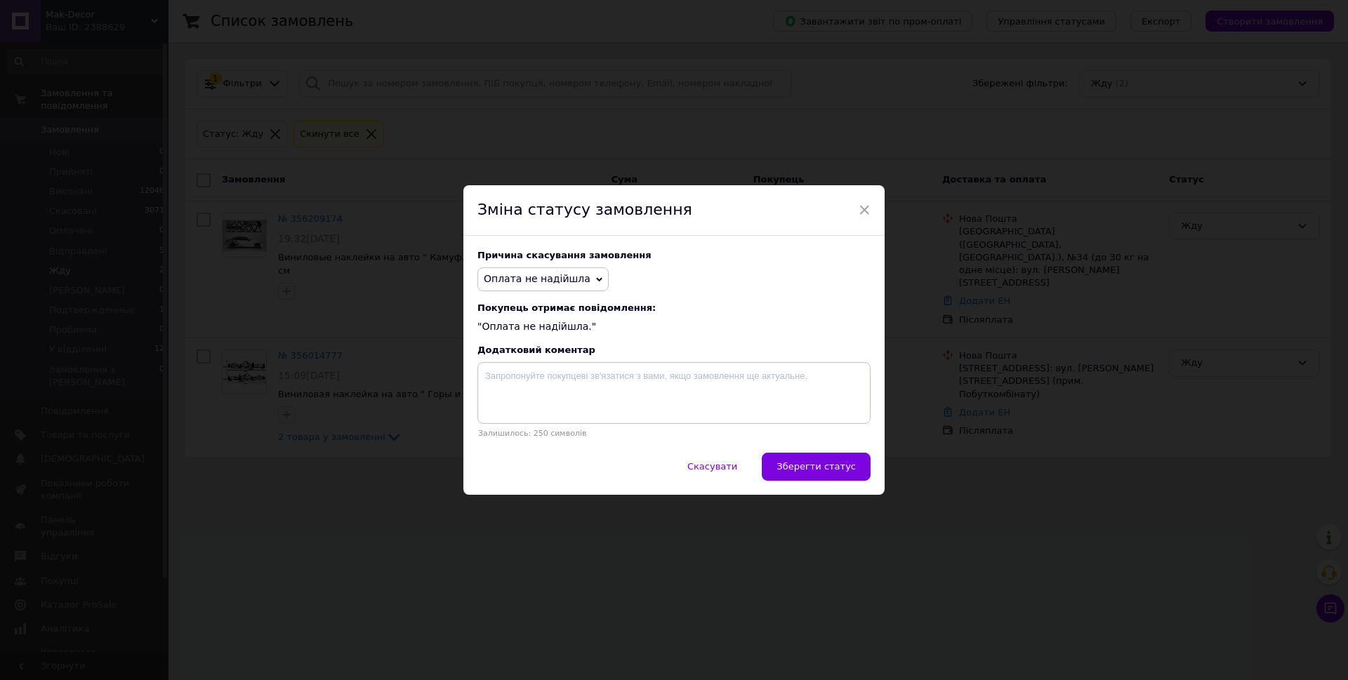
drag, startPoint x: 836, startPoint y: 471, endPoint x: 932, endPoint y: 480, distance: 96.6
click at [836, 471] on span "Зберегти статус" at bounding box center [816, 466] width 79 height 11
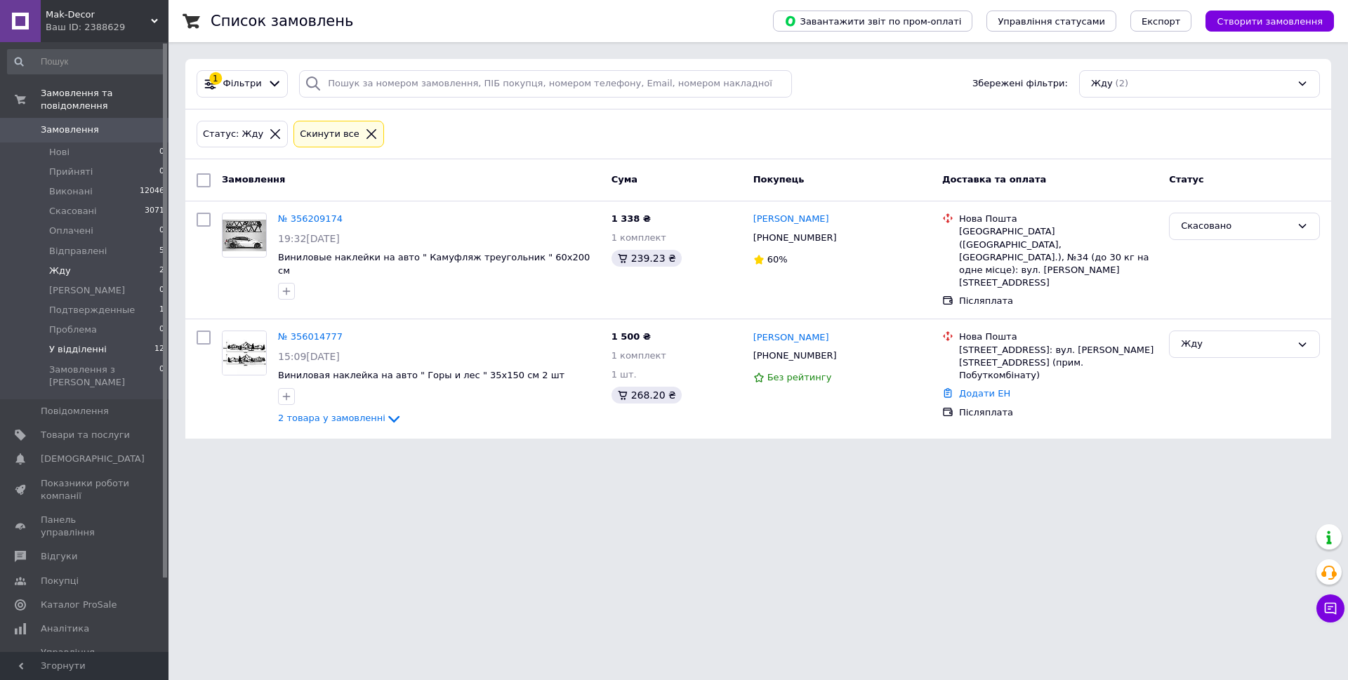
click at [124, 340] on li "У відділенні 12" at bounding box center [86, 350] width 173 height 20
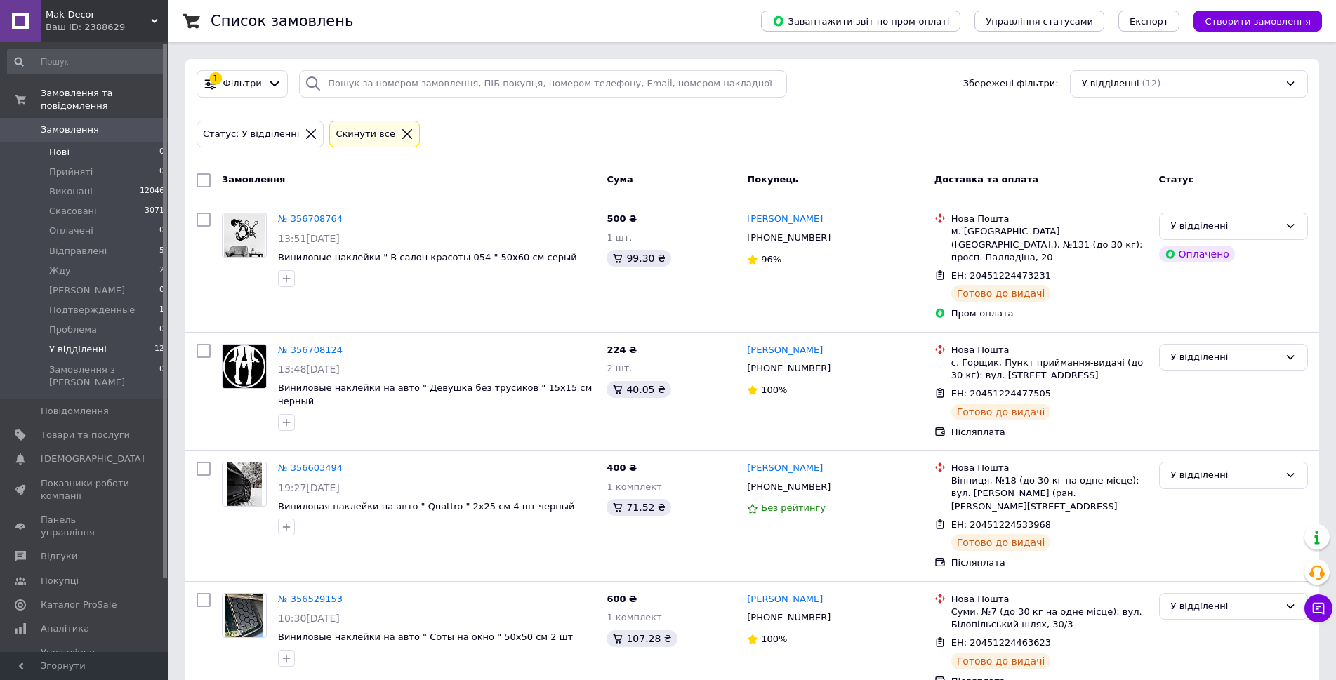
click at [54, 146] on span "Нові" at bounding box center [59, 152] width 20 height 13
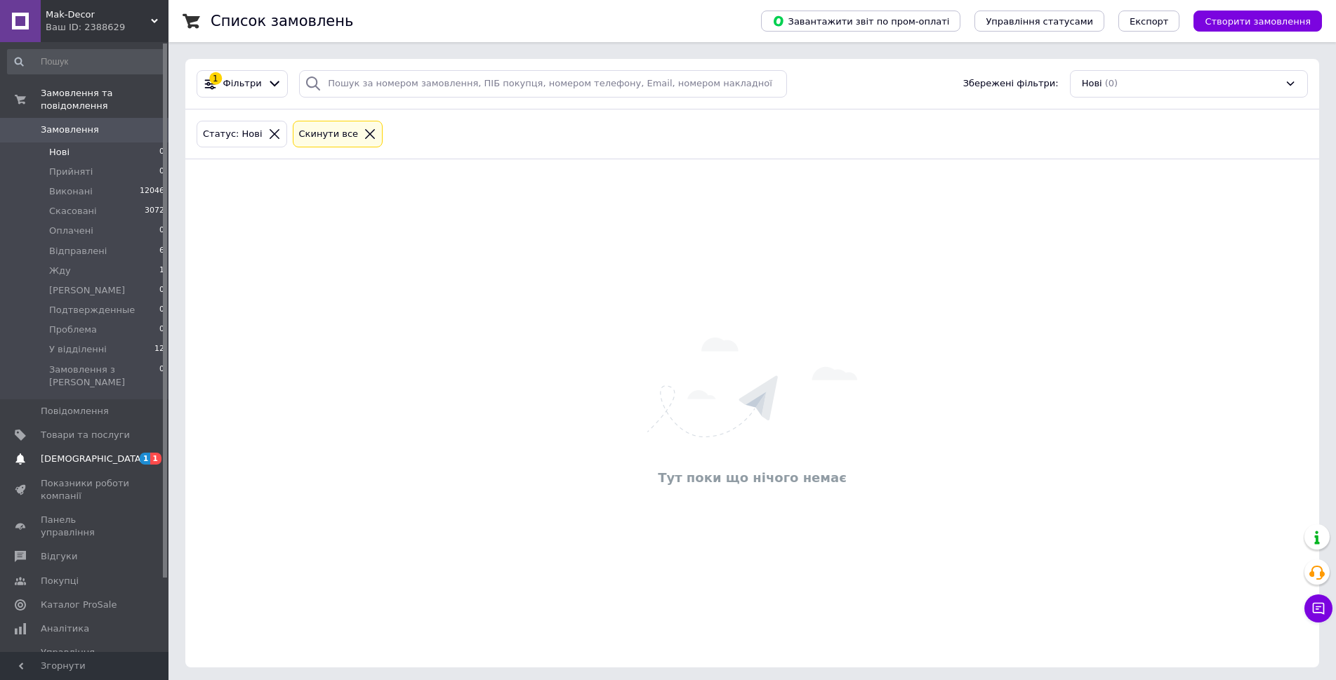
click at [86, 453] on span "[DEMOGRAPHIC_DATA]" at bounding box center [93, 459] width 104 height 13
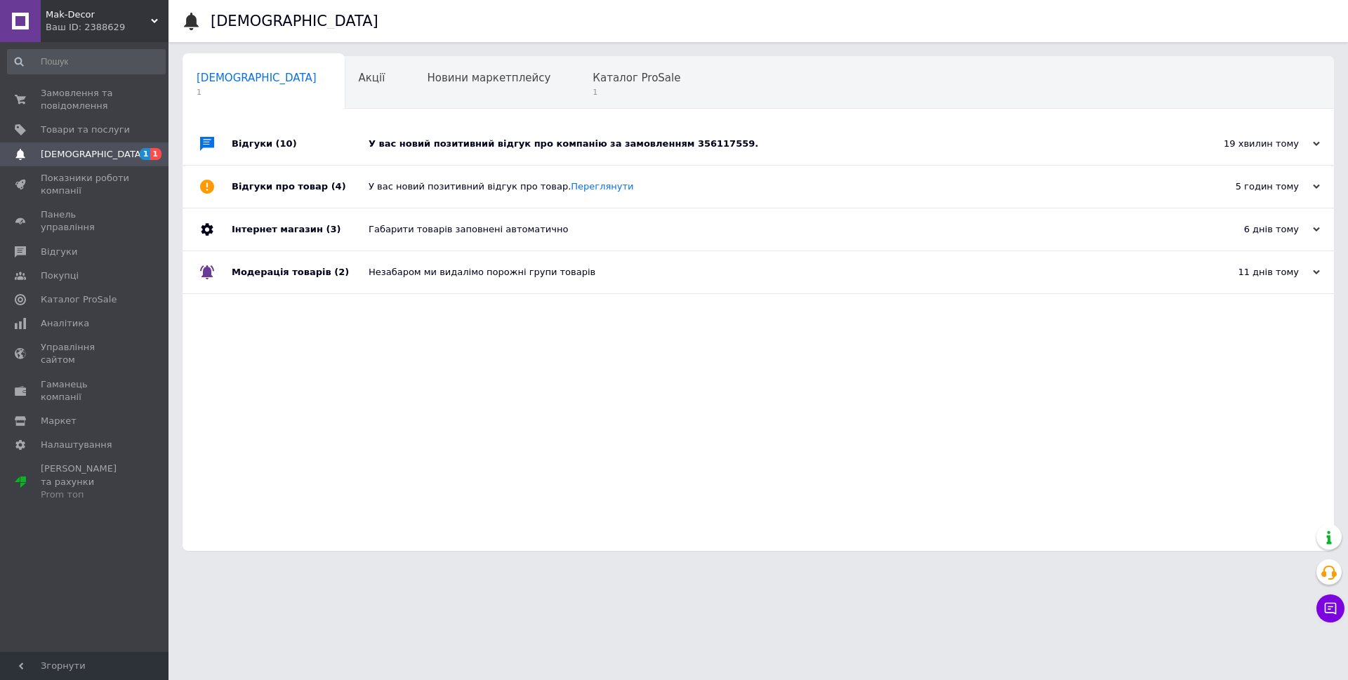
click at [575, 147] on div "У вас новий позитивний відгук про компанію за замовленням 356117559." at bounding box center [774, 144] width 811 height 13
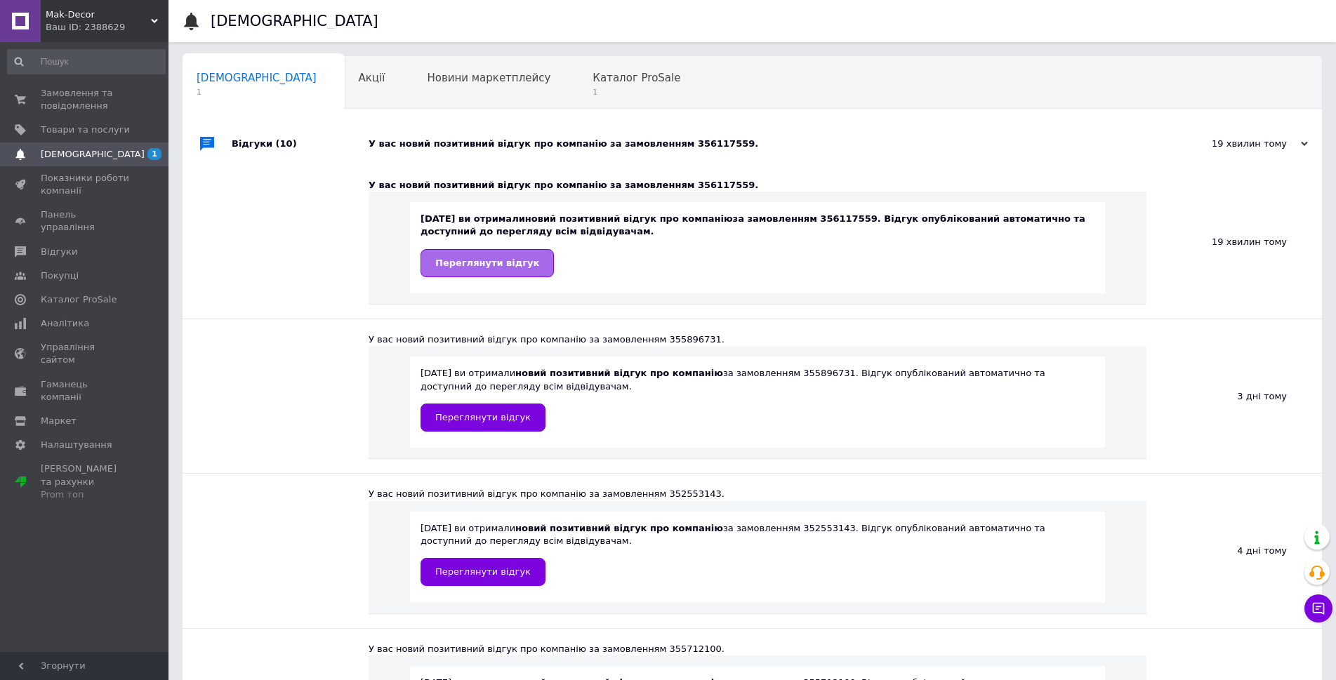
click at [506, 264] on span "Переглянути відгук" at bounding box center [487, 263] width 104 height 11
click at [593, 83] on span "Каталог ProSale" at bounding box center [637, 78] width 88 height 13
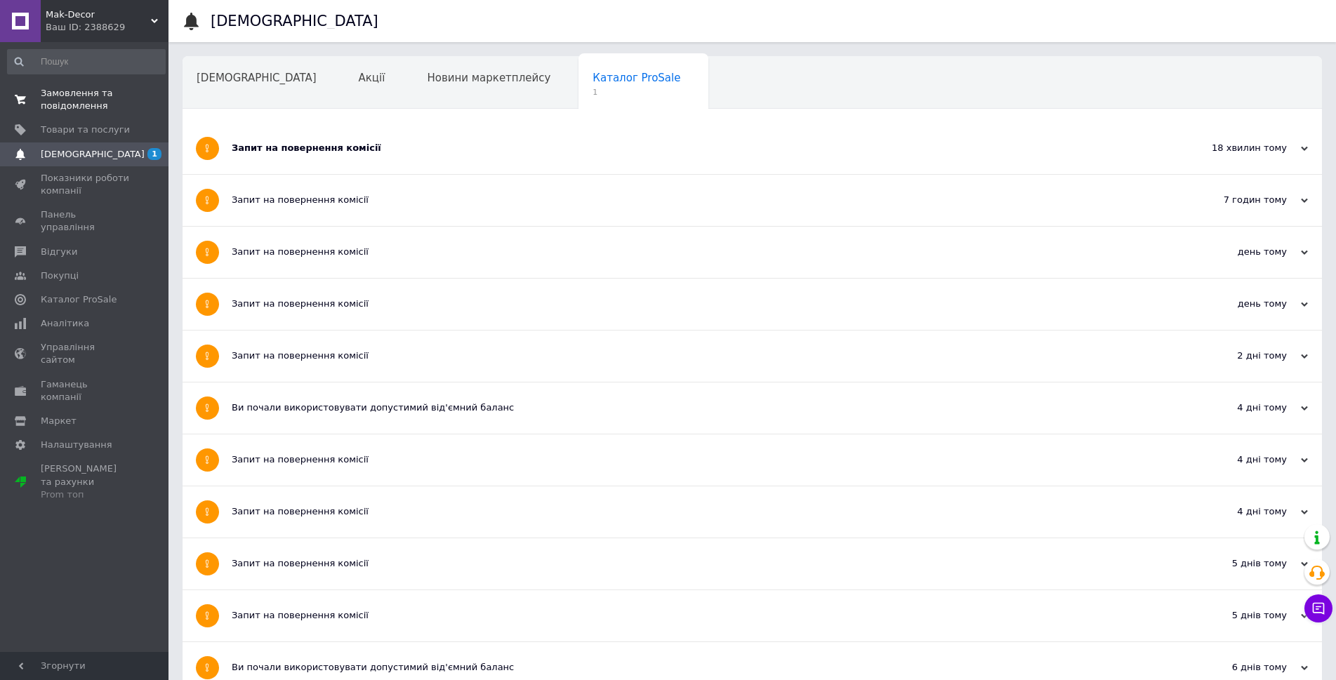
click at [68, 97] on span "Замовлення та повідомлення" at bounding box center [85, 99] width 89 height 25
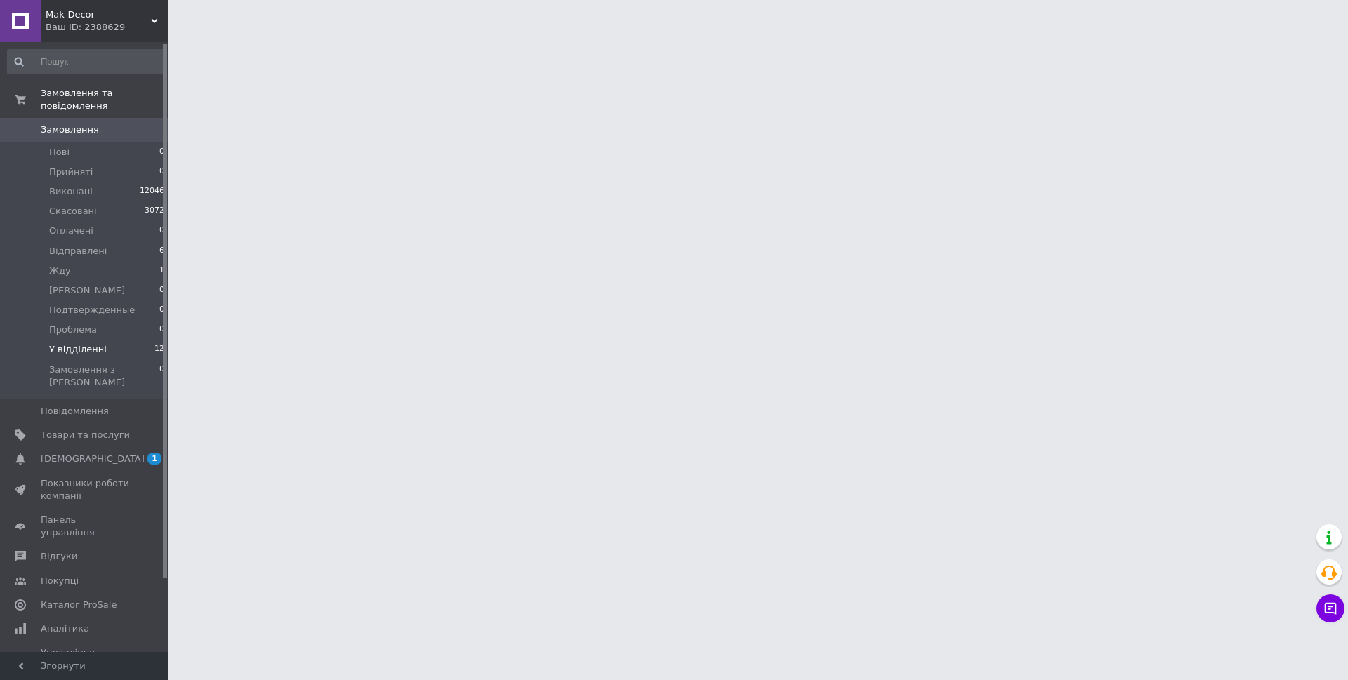
click at [120, 340] on li "У відділенні 12" at bounding box center [86, 350] width 173 height 20
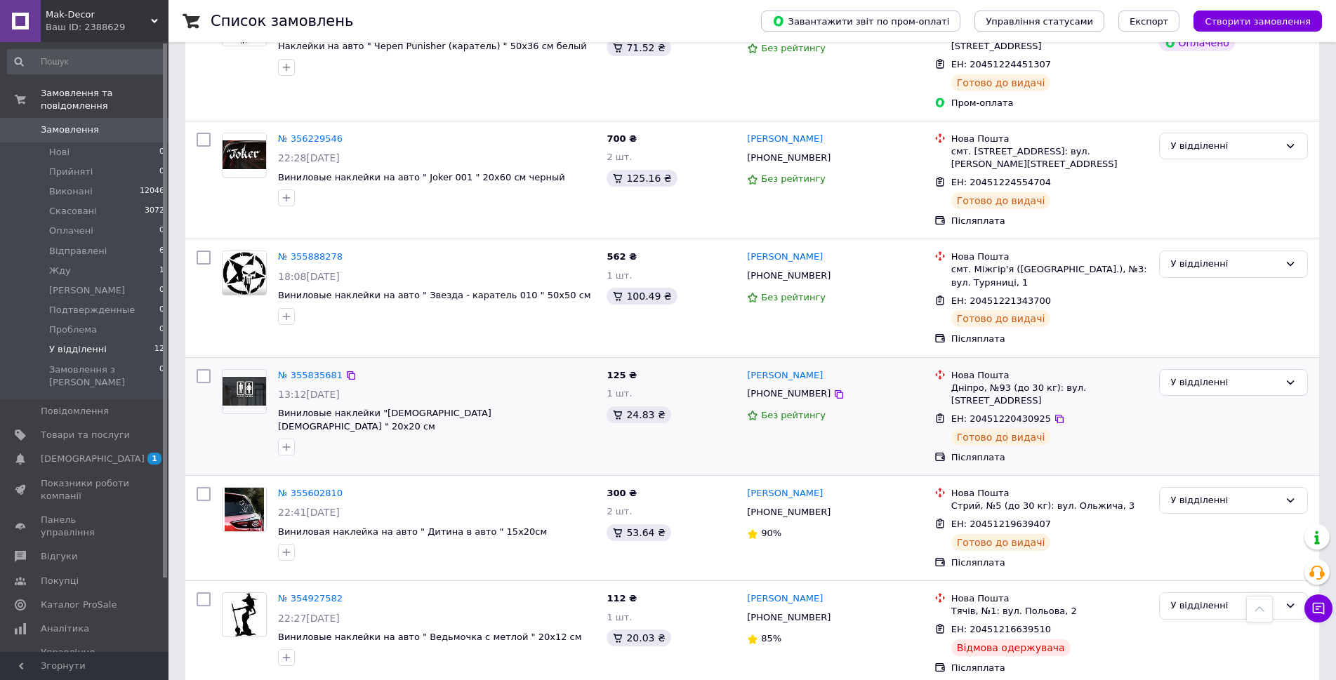
scroll to position [934, 0]
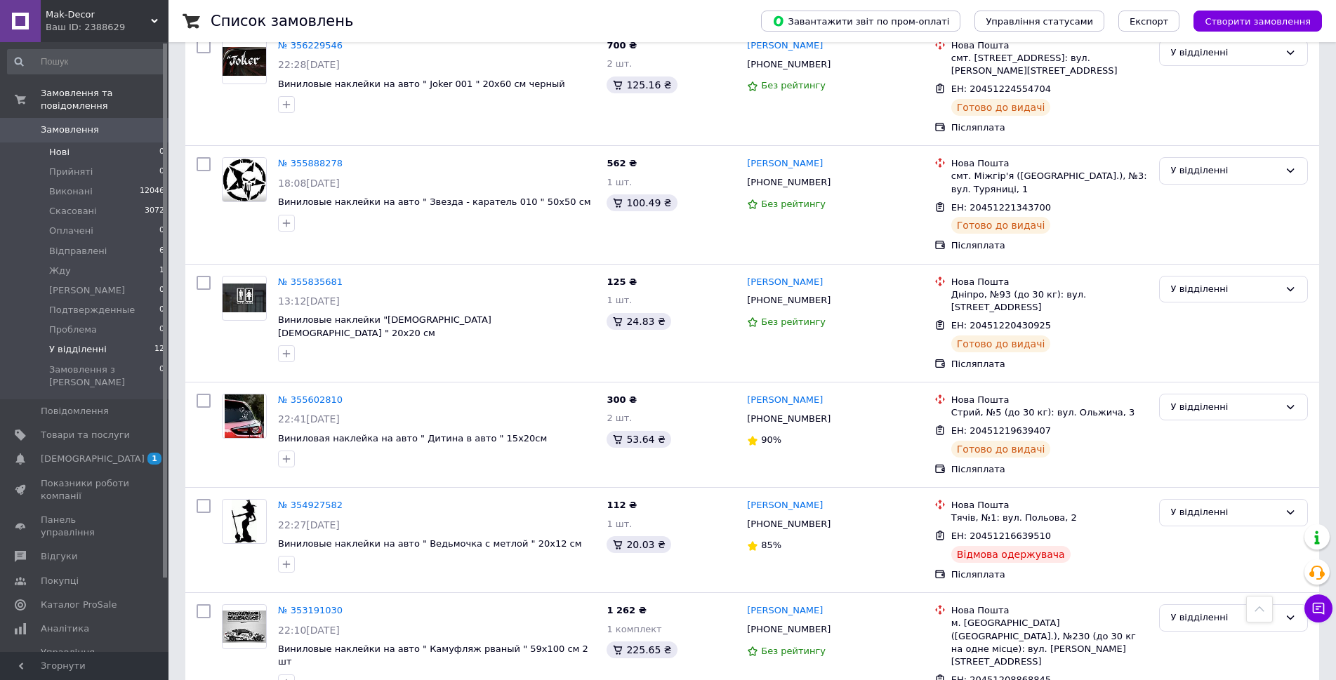
click at [77, 143] on li "Нові 0" at bounding box center [86, 153] width 173 height 20
